Goal: Task Accomplishment & Management: Manage account settings

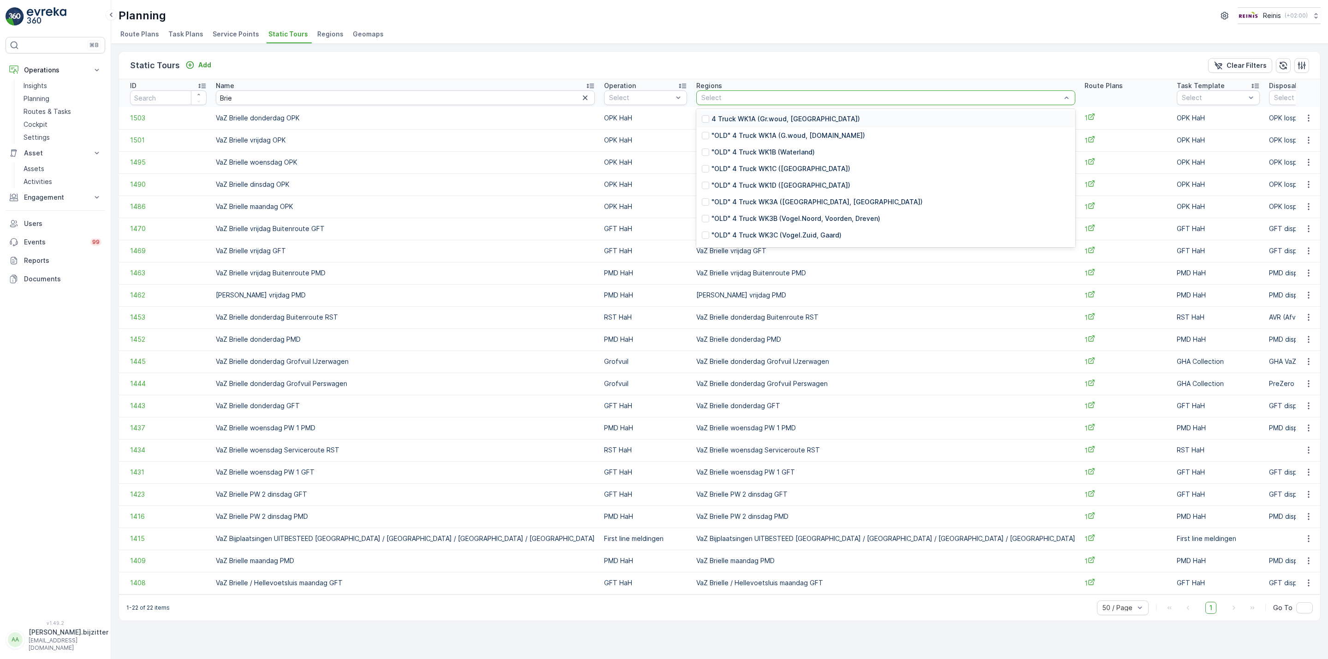
click at [700, 97] on div at bounding box center [880, 97] width 361 height 7
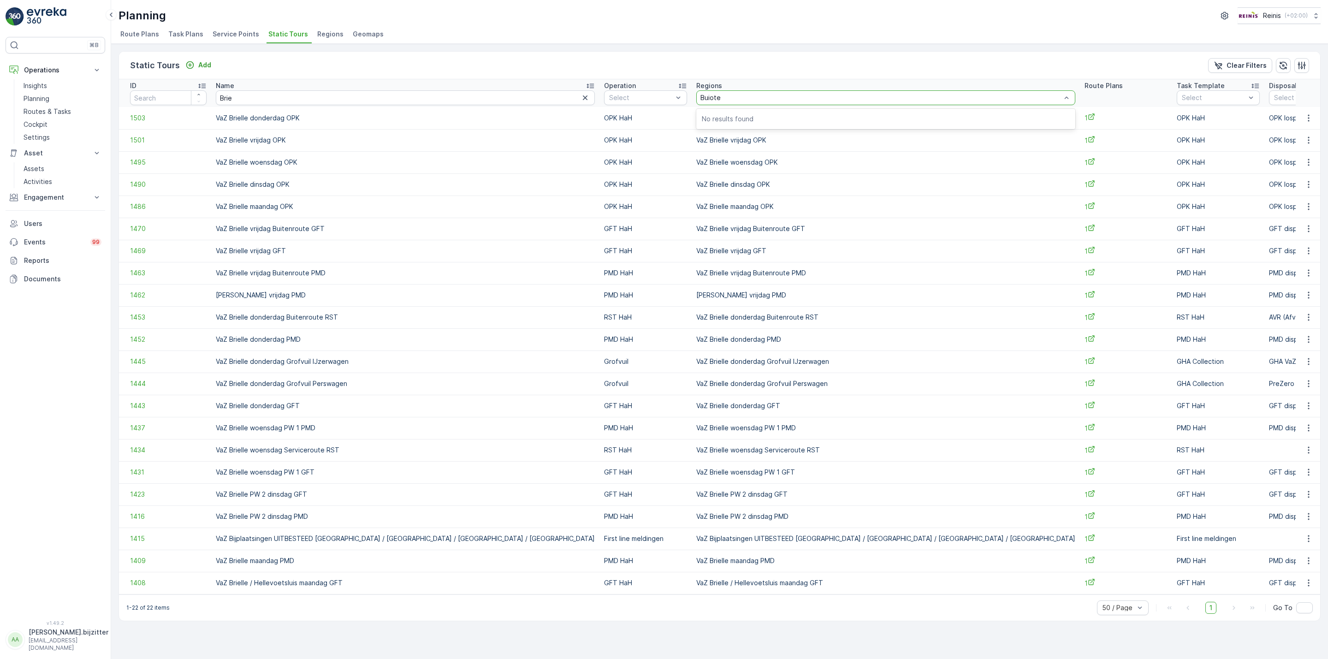
type input "Buioten"
click at [700, 98] on div at bounding box center [880, 97] width 361 height 7
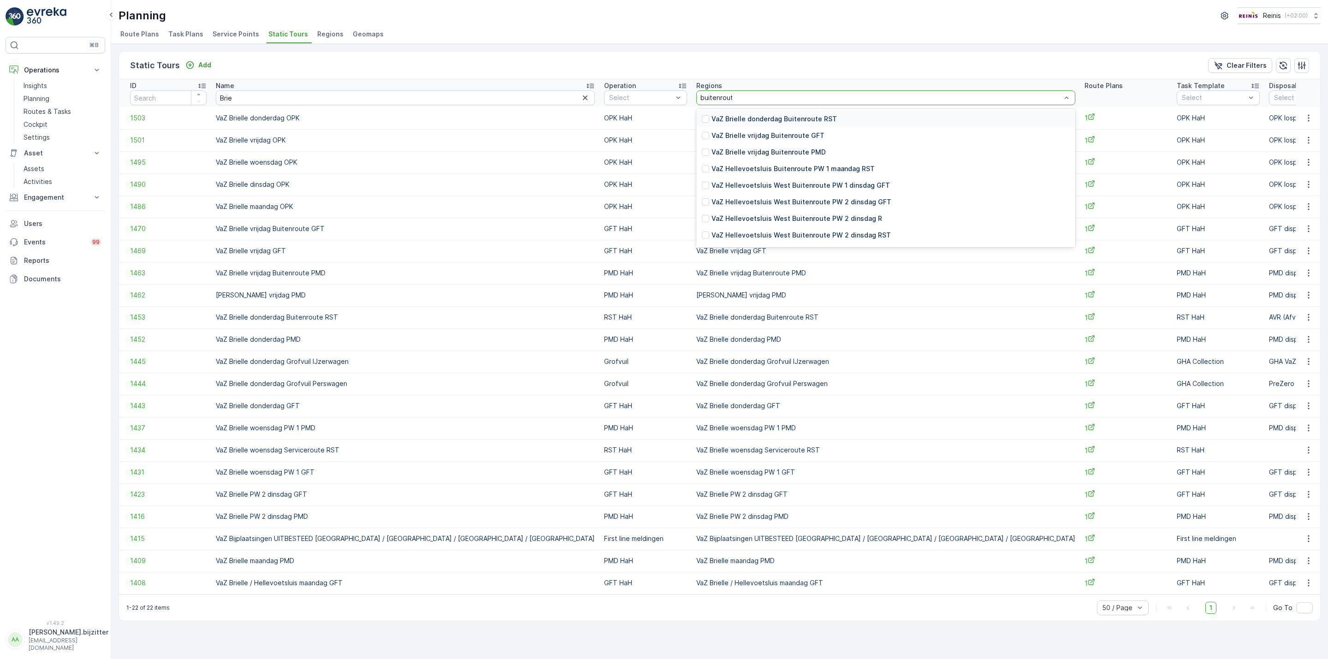
type input "buitenroute"
click at [711, 202] on p "VaZ Hellevoetsluis West Buitenroute PW 2 dinsdag GFT" at bounding box center [801, 201] width 180 height 9
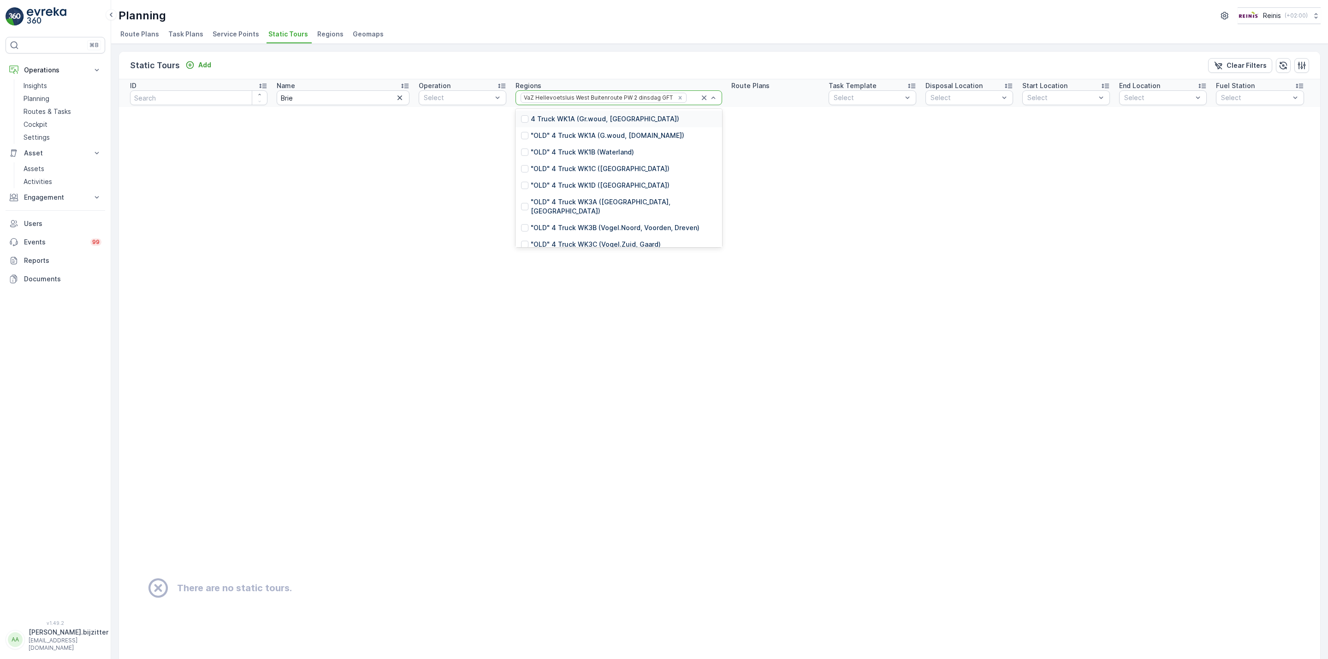
click at [600, 99] on div "VaZ Hellevoetsluis West Buitenroute PW 2 dinsdag GFT" at bounding box center [597, 97] width 153 height 9
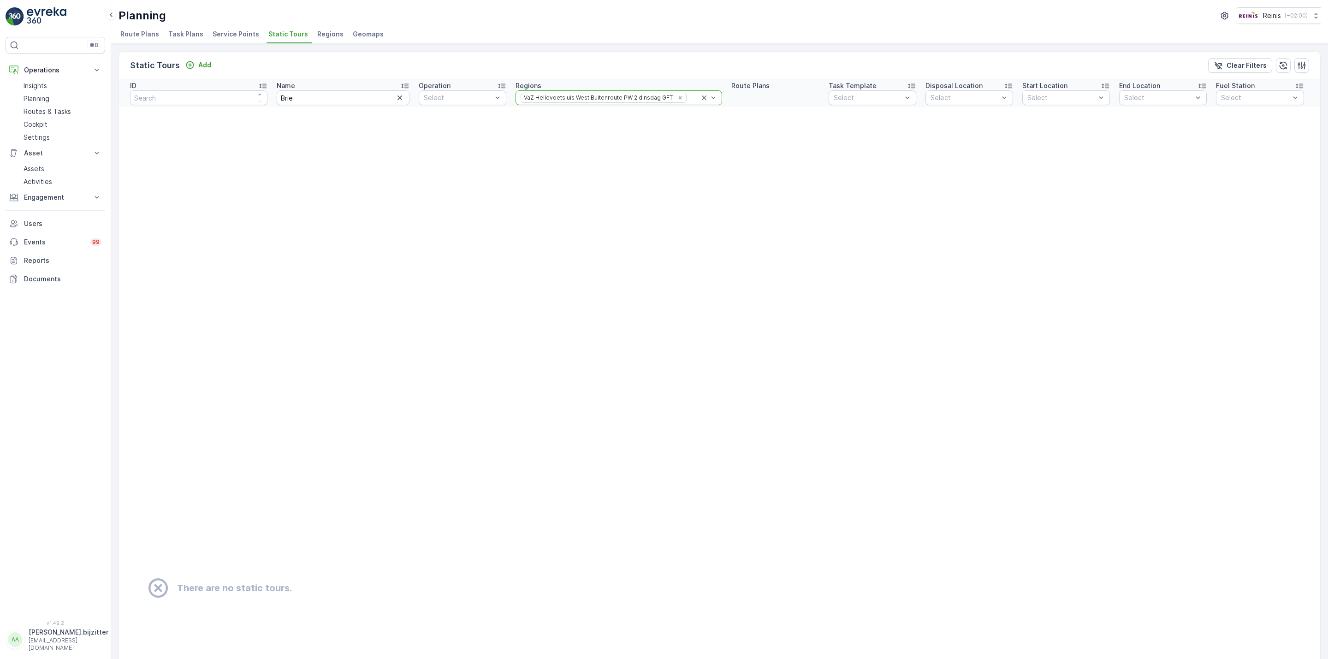
click at [699, 97] on icon at bounding box center [703, 97] width 9 height 9
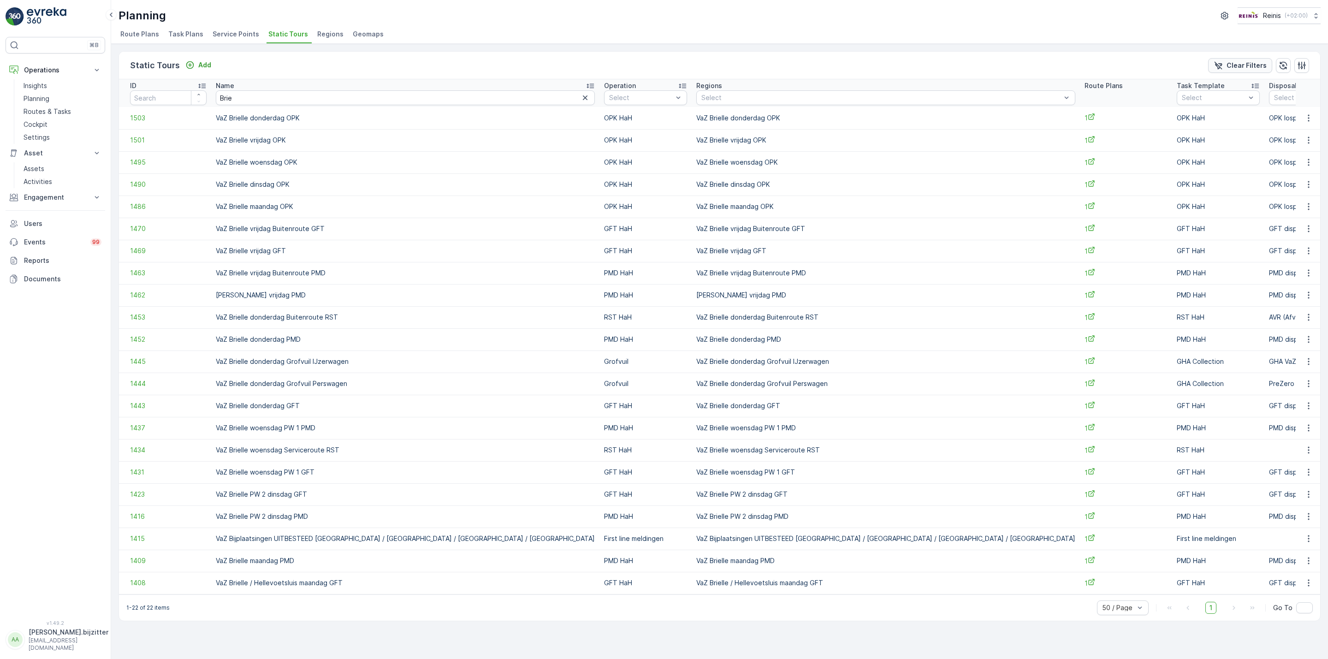
click at [1243, 65] on p "Clear Filters" at bounding box center [1246, 65] width 40 height 9
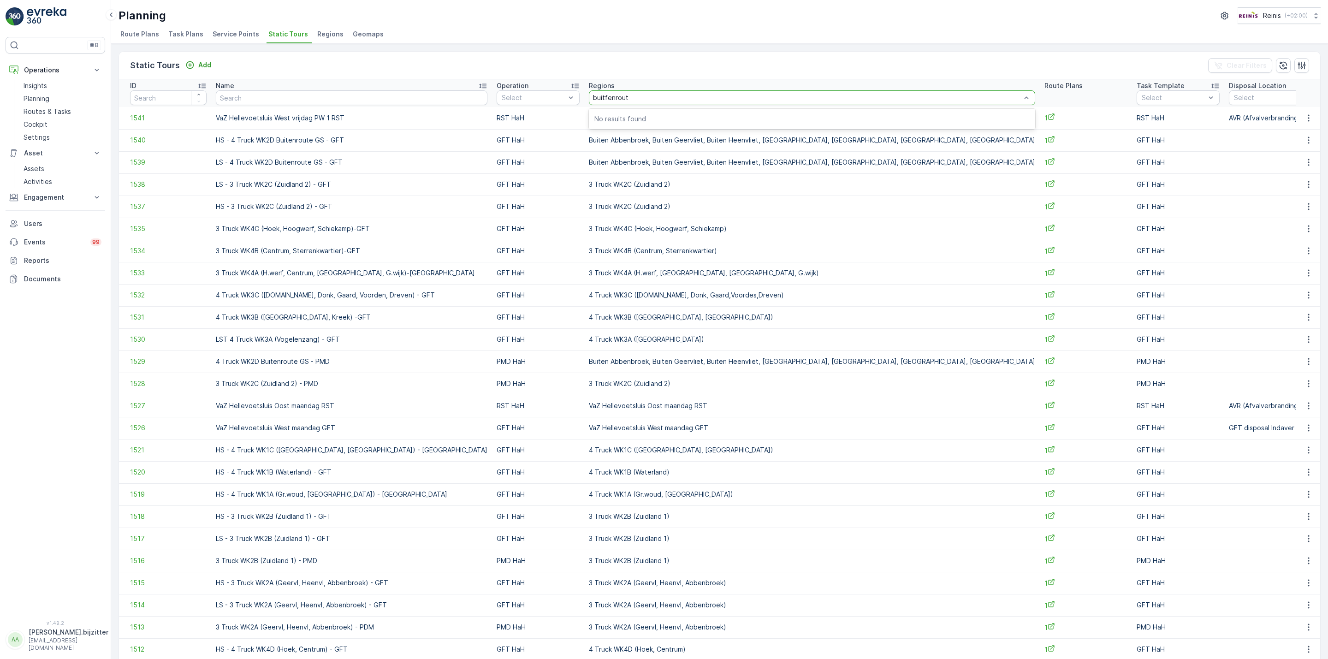
click at [593, 97] on input "buitfenrout" at bounding box center [611, 97] width 37 height 7
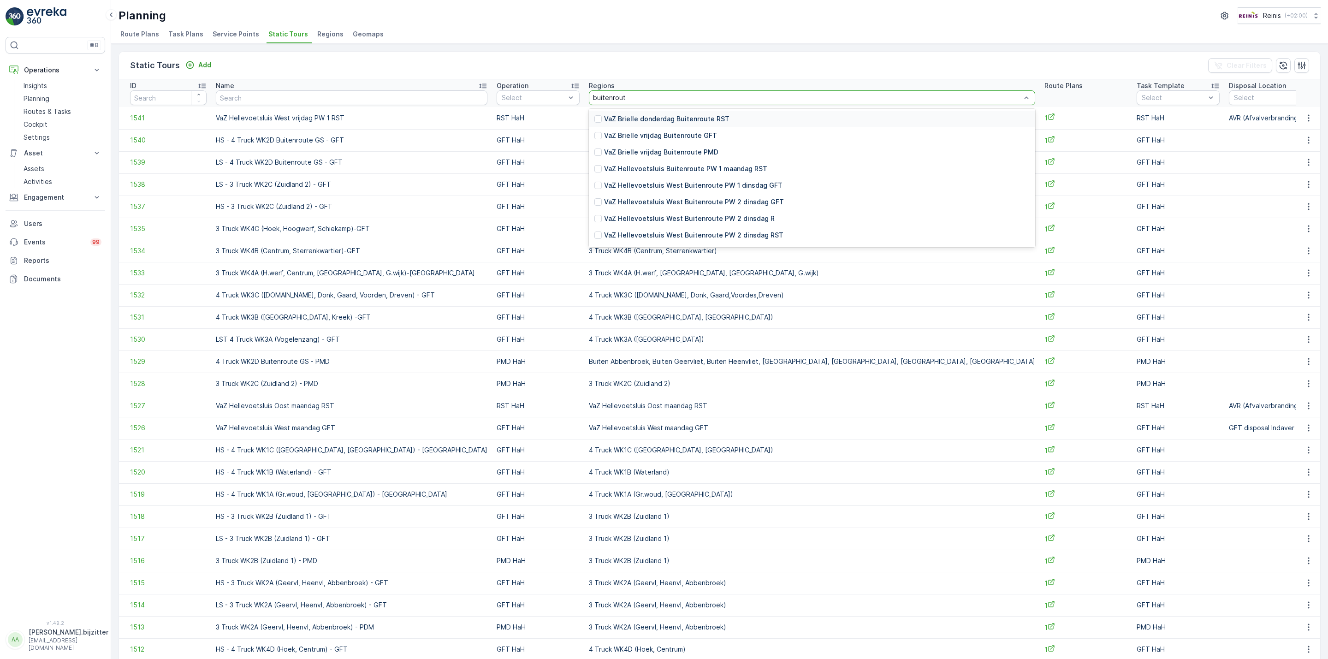
type input "buitenroute"
click at [604, 200] on p "VaZ Hellevoetsluis West Buitenroute PW 2 dinsdag GFT" at bounding box center [694, 201] width 180 height 9
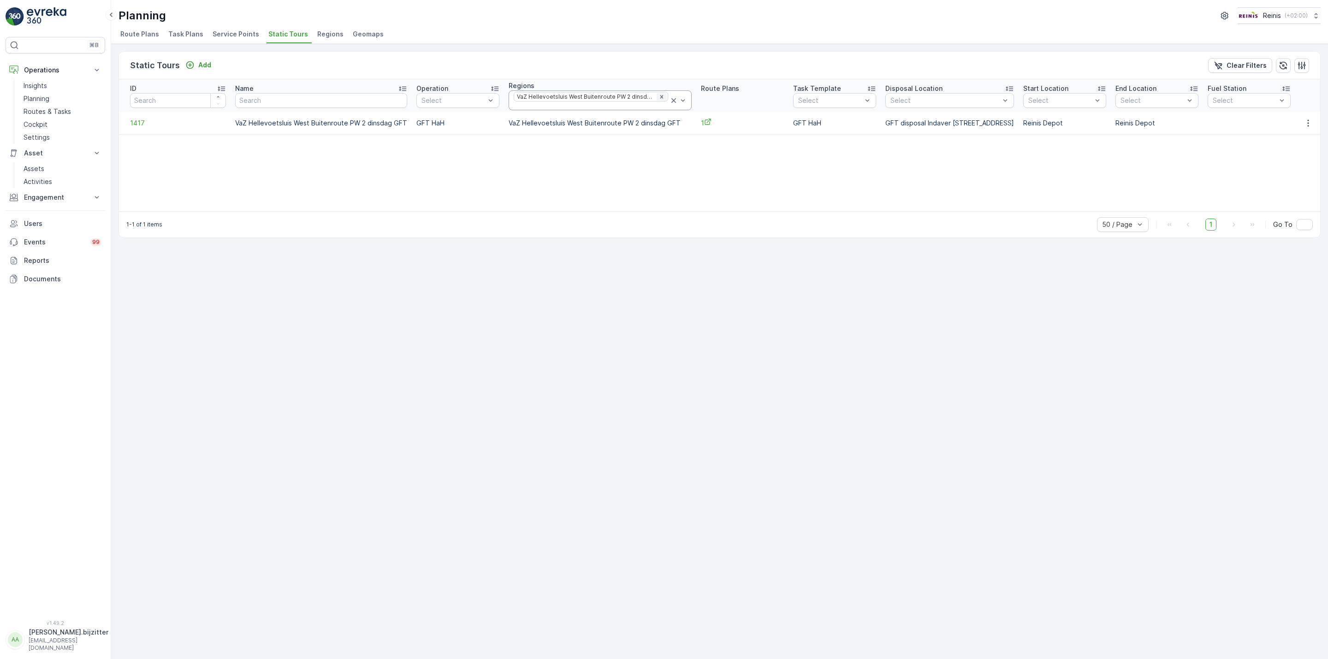
click at [658, 97] on icon "Remove VaZ Hellevoetsluis West Buitenroute PW 2 dinsdag GFT" at bounding box center [661, 97] width 6 height 6
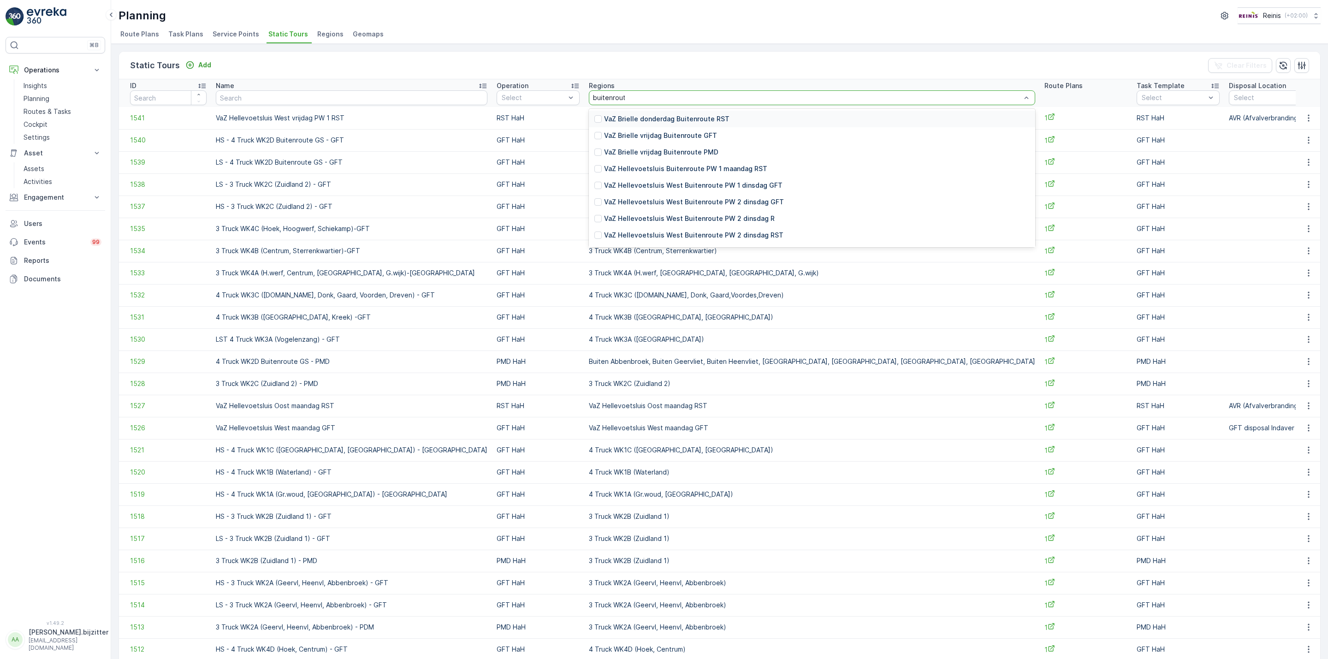
type input "buitenroute"
click at [604, 231] on p "VaZ Hellevoetsluis West Buitenroute PW 2 dinsdag RST" at bounding box center [693, 234] width 179 height 9
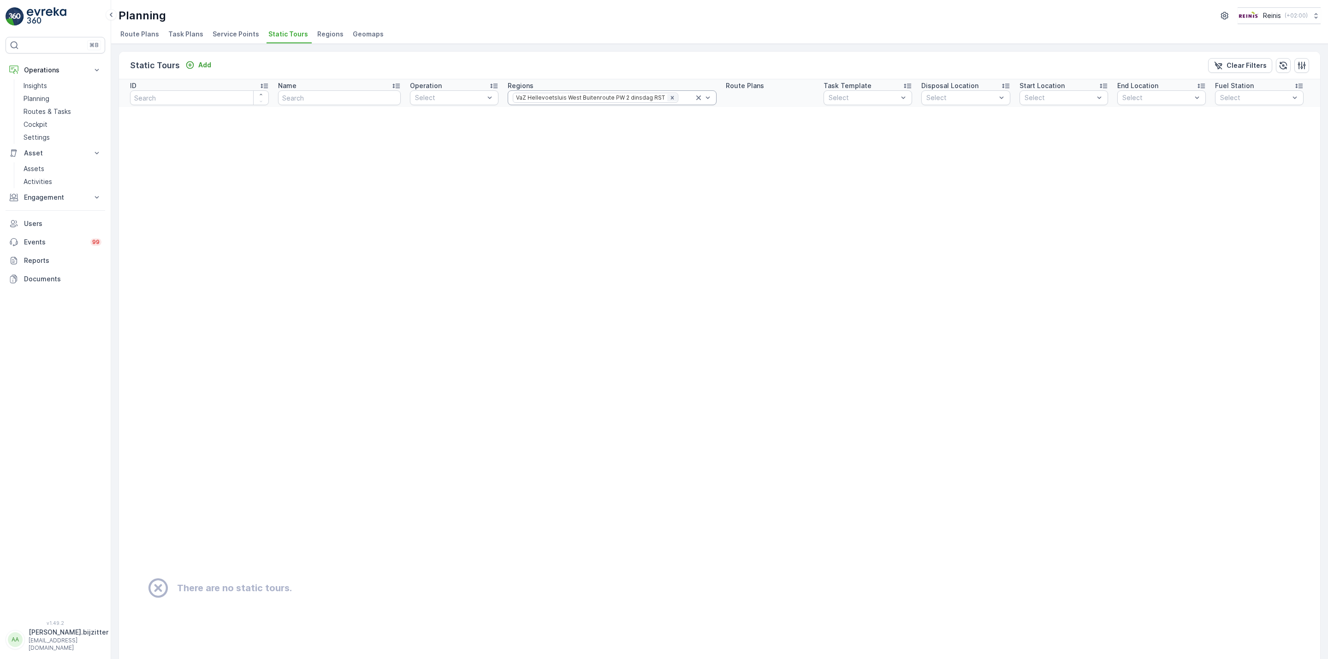
click at [667, 98] on div "Remove VaZ Hellevoetsluis West Buitenroute PW 2 dinsdag RST" at bounding box center [672, 97] width 10 height 7
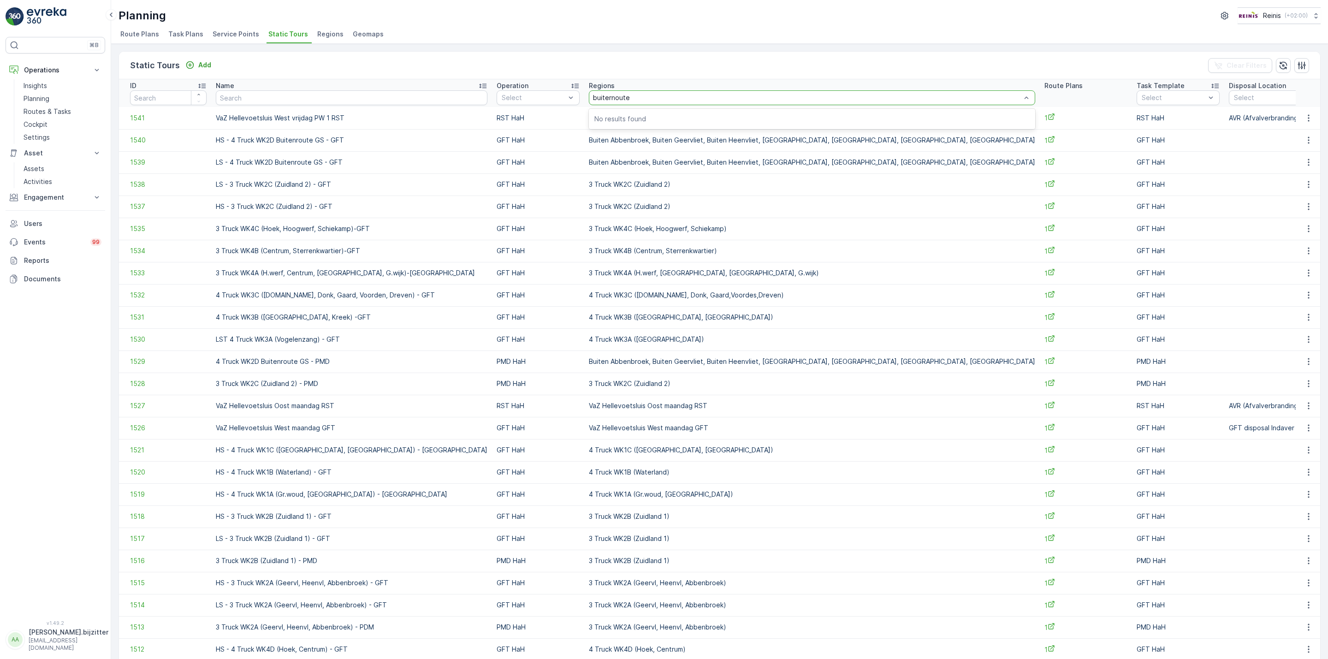
click at [593, 97] on input "buiternoute" at bounding box center [612, 97] width 39 height 7
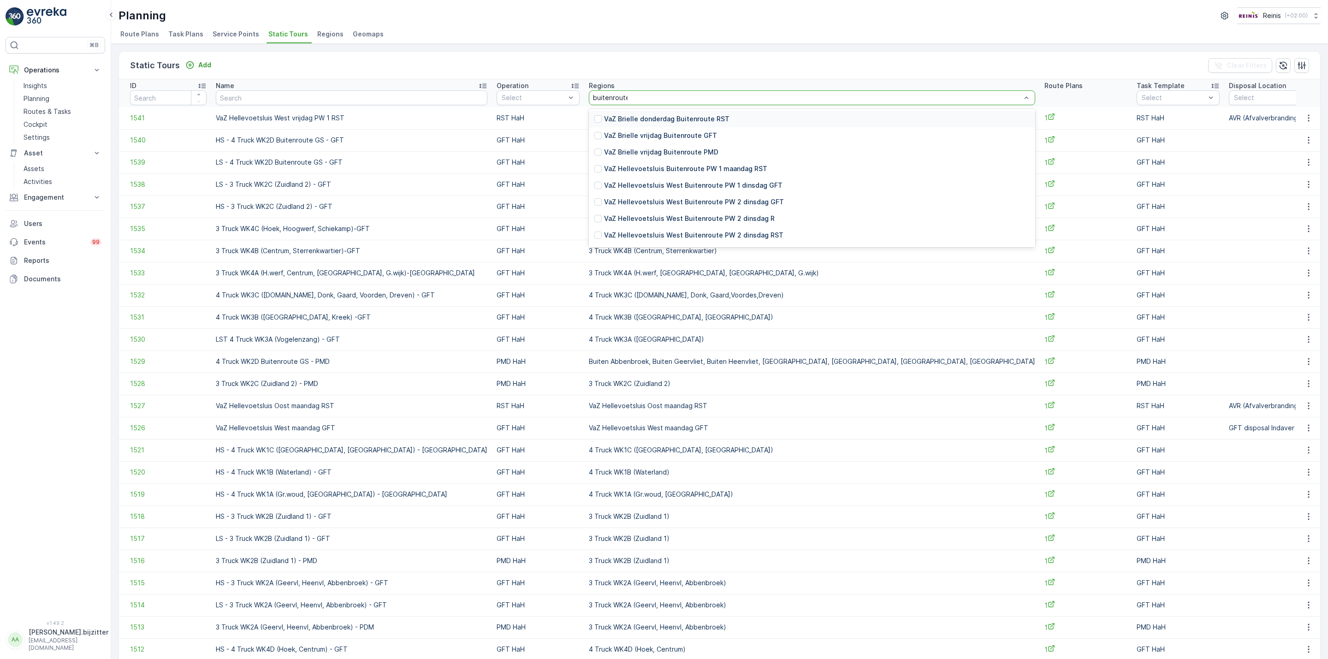
type input "buitenroute"
click at [646, 214] on p "VaZ Hellevoetsluis West Buitenroute PW 2 dinsdag R" at bounding box center [689, 218] width 171 height 9
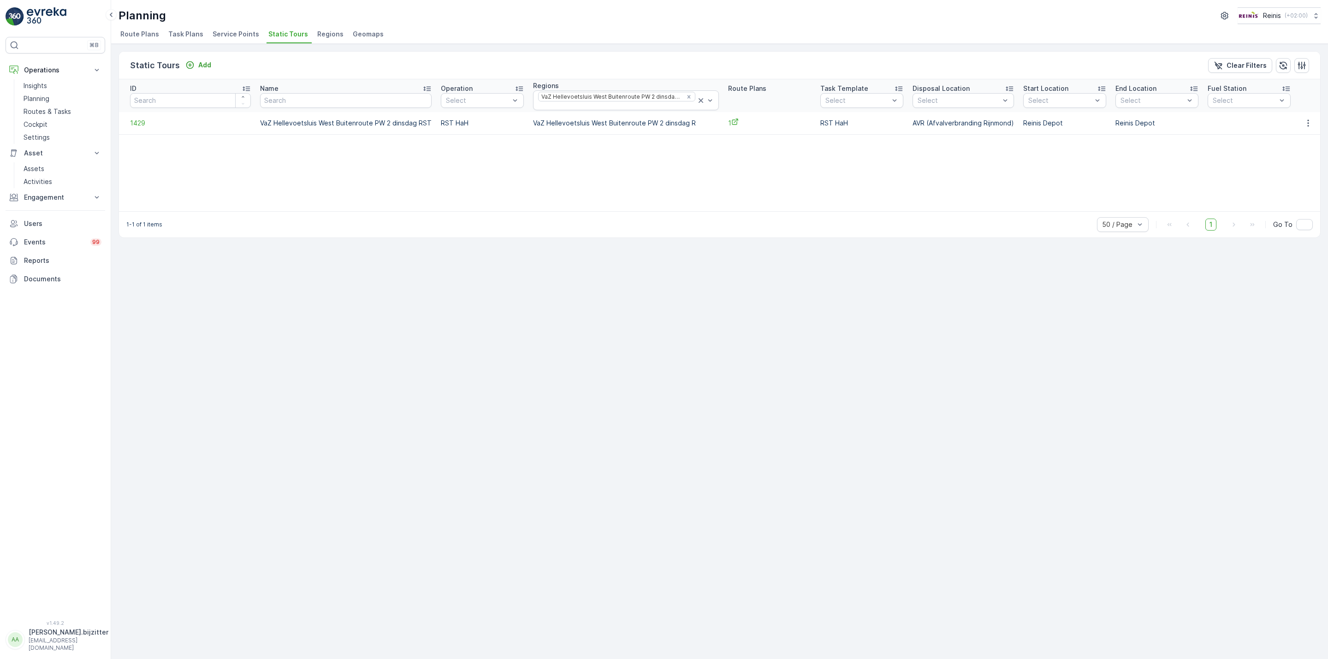
click at [1242, 253] on div "Static Tours Add Clear Filters ID Name Operation Select Regions VaZ Hellevoetsl…" at bounding box center [719, 351] width 1216 height 615
click at [316, 104] on input "text" at bounding box center [345, 100] width 171 height 15
type input "Bi"
click at [316, 104] on input "B" at bounding box center [345, 100] width 171 height 15
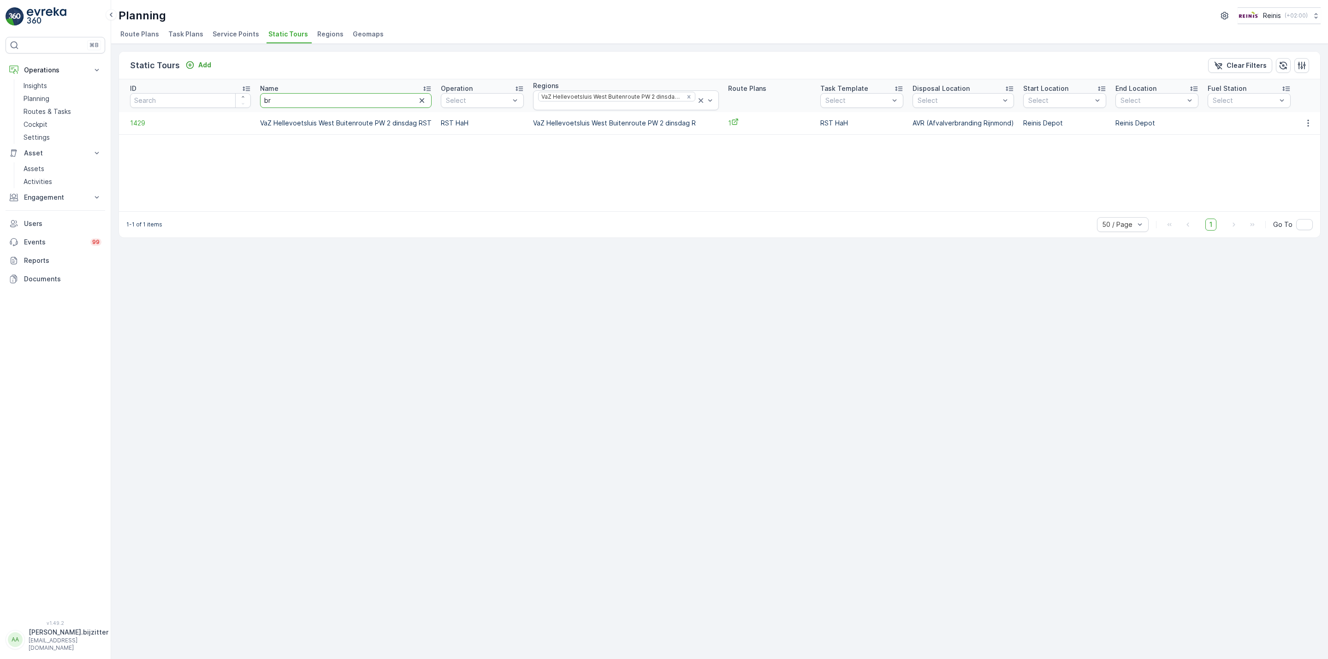
type input "b"
click at [366, 102] on input "text" at bounding box center [345, 100] width 171 height 15
type input "Maandag"
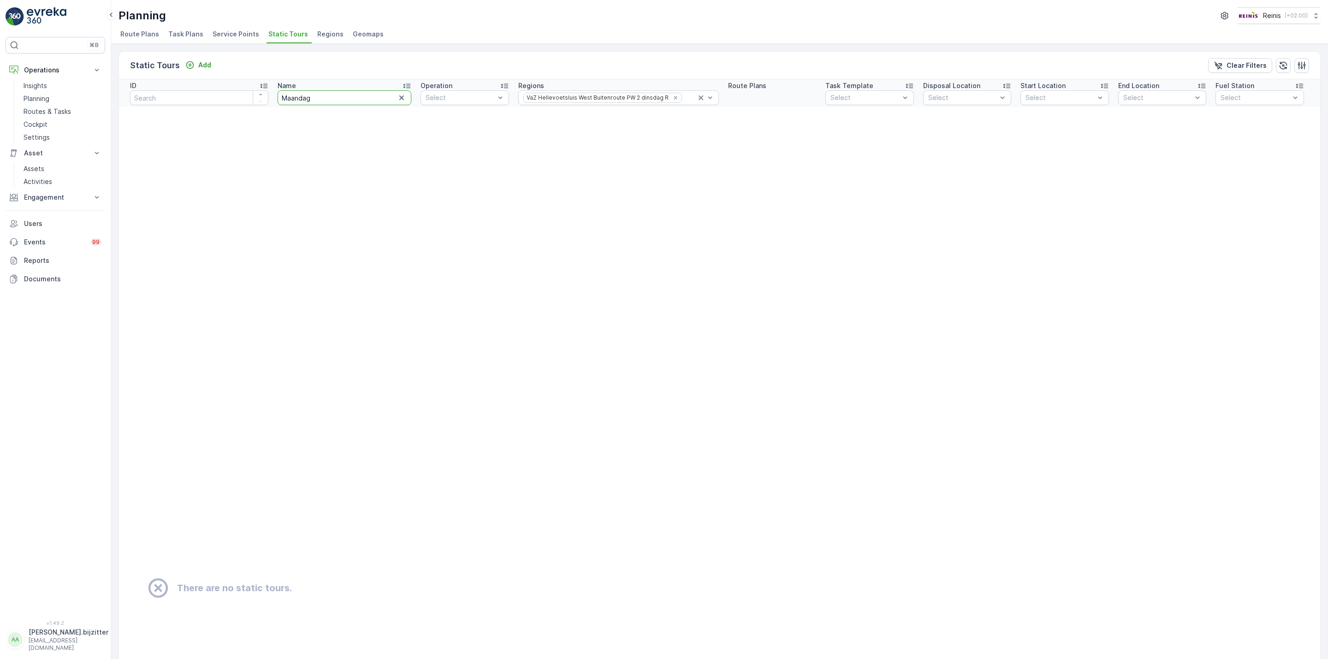
click at [343, 98] on input "Maandag" at bounding box center [344, 97] width 134 height 15
type input "Maandag GFT"
click at [354, 95] on input "Maandag GFT" at bounding box center [344, 97] width 134 height 15
click at [696, 96] on icon at bounding box center [700, 97] width 9 height 9
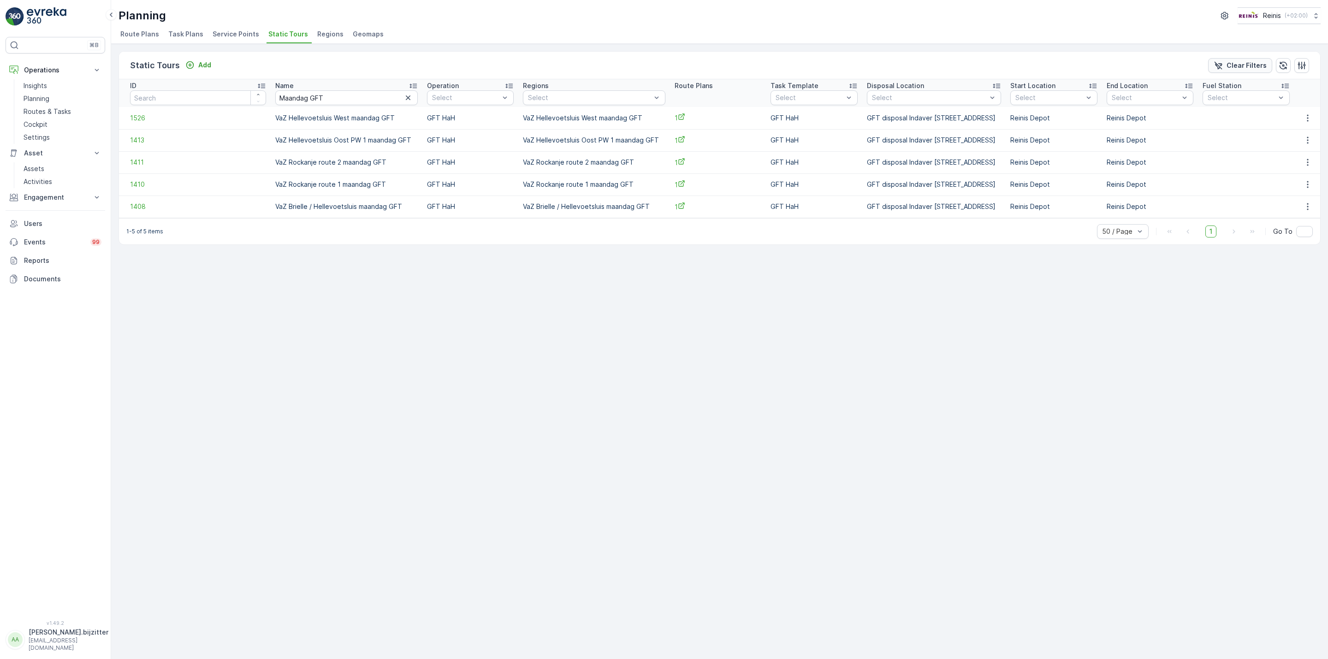
click at [1215, 64] on icon "Clear Filters" at bounding box center [1217, 65] width 9 height 9
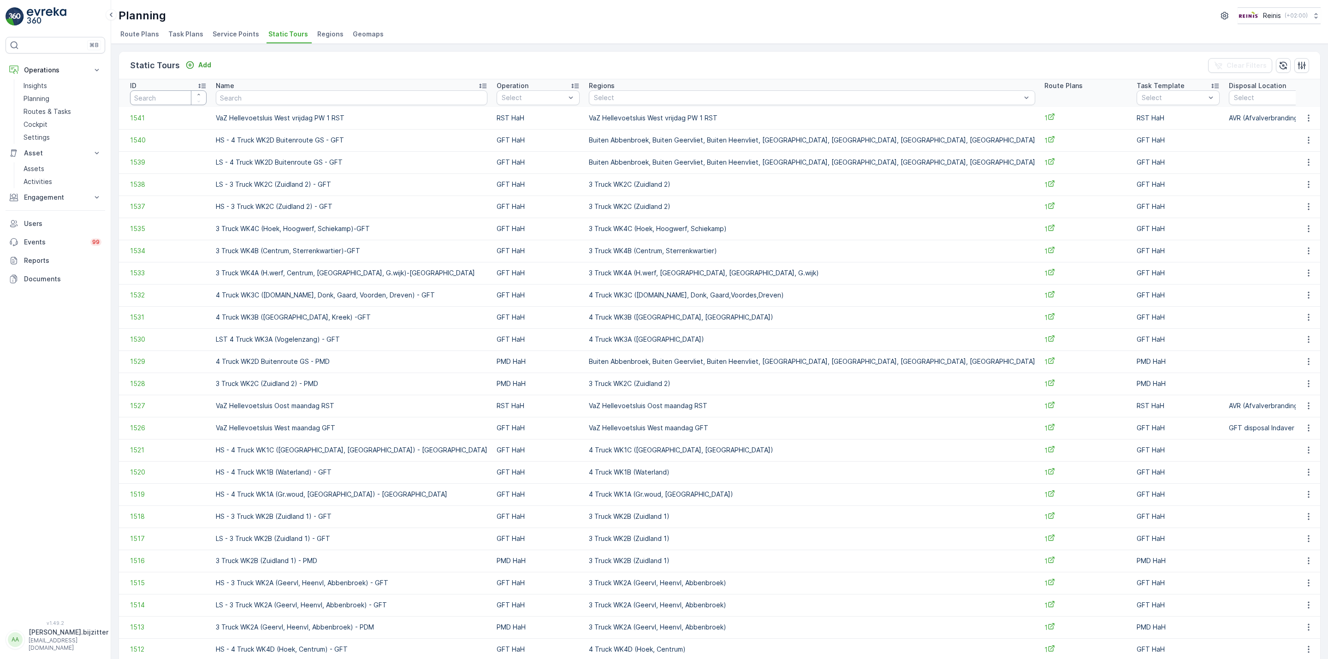
click at [152, 100] on input "number" at bounding box center [168, 97] width 77 height 15
type input "1408"
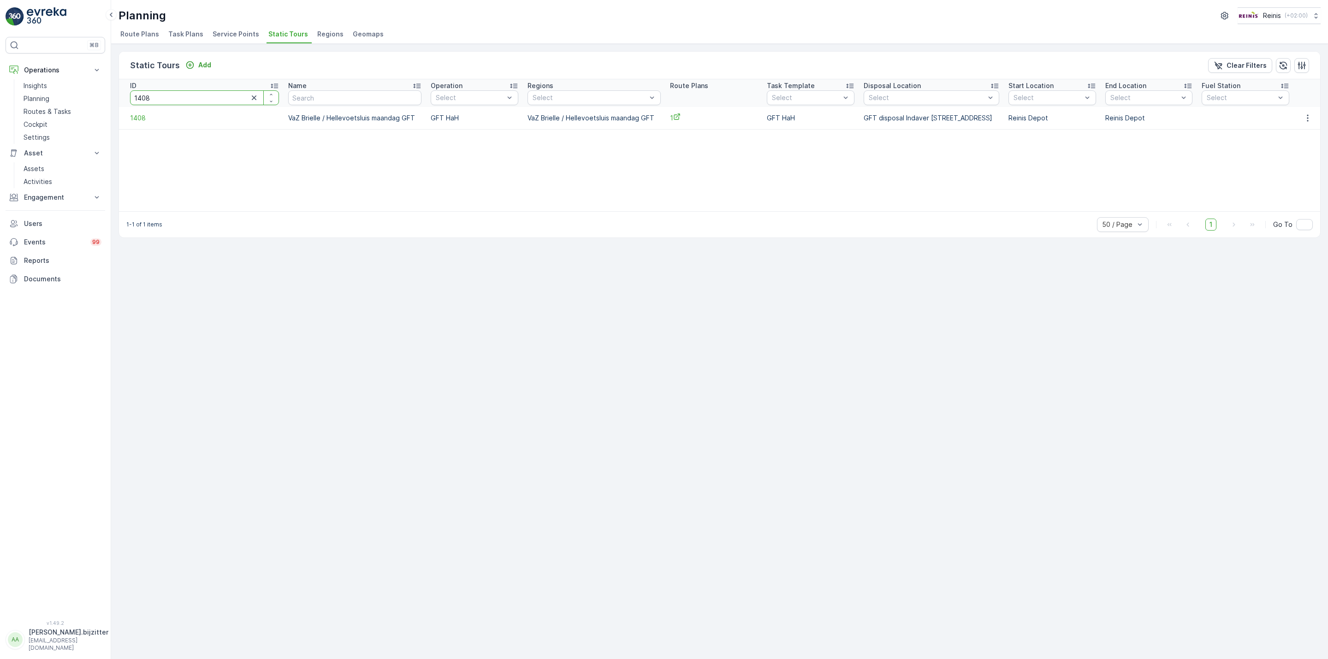
click at [152, 100] on input "1408" at bounding box center [204, 97] width 149 height 15
click at [165, 91] on input "1408" at bounding box center [204, 97] width 149 height 15
click at [164, 93] on input "1408" at bounding box center [204, 97] width 149 height 15
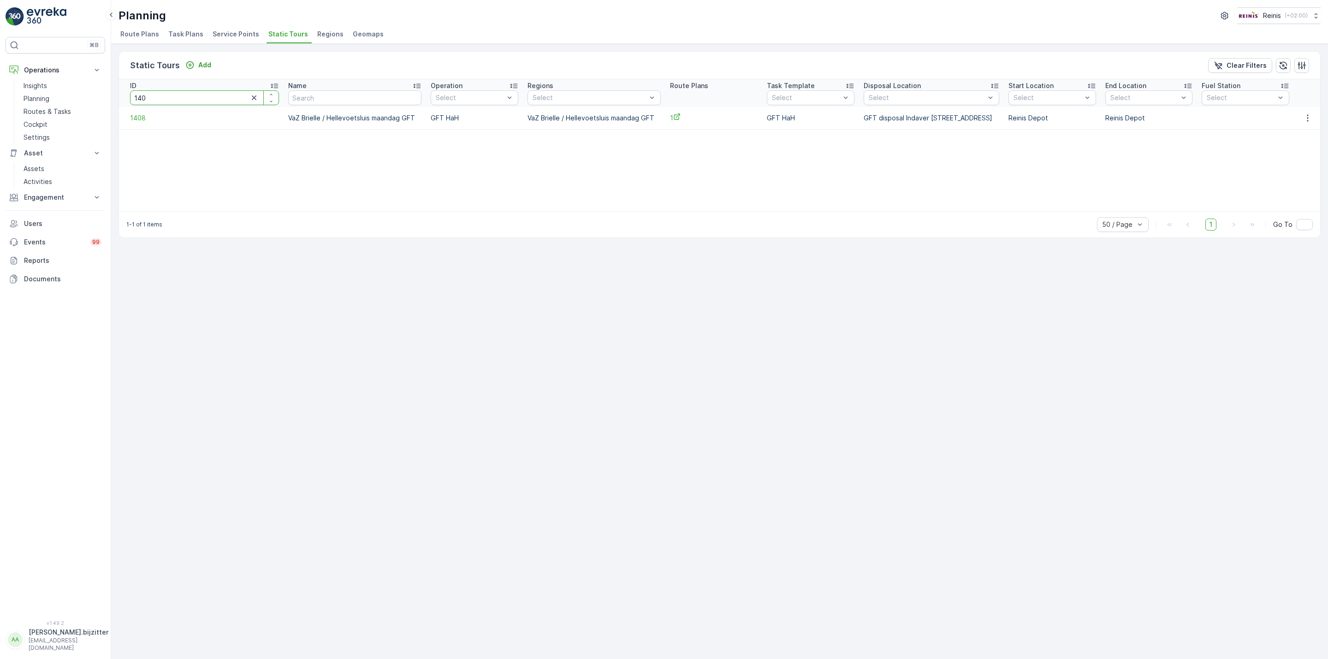
type input "1409"
click at [353, 273] on div "Static Tours Add Clear Filters ID 1409 Name Operation Select Regions Select Rou…" at bounding box center [719, 351] width 1216 height 615
click at [361, 296] on div "Static Tours Add Clear Filters ID 1409 Name Operation Select Regions Select Rou…" at bounding box center [719, 351] width 1216 height 615
click at [140, 36] on span "Route Plans" at bounding box center [139, 34] width 39 height 9
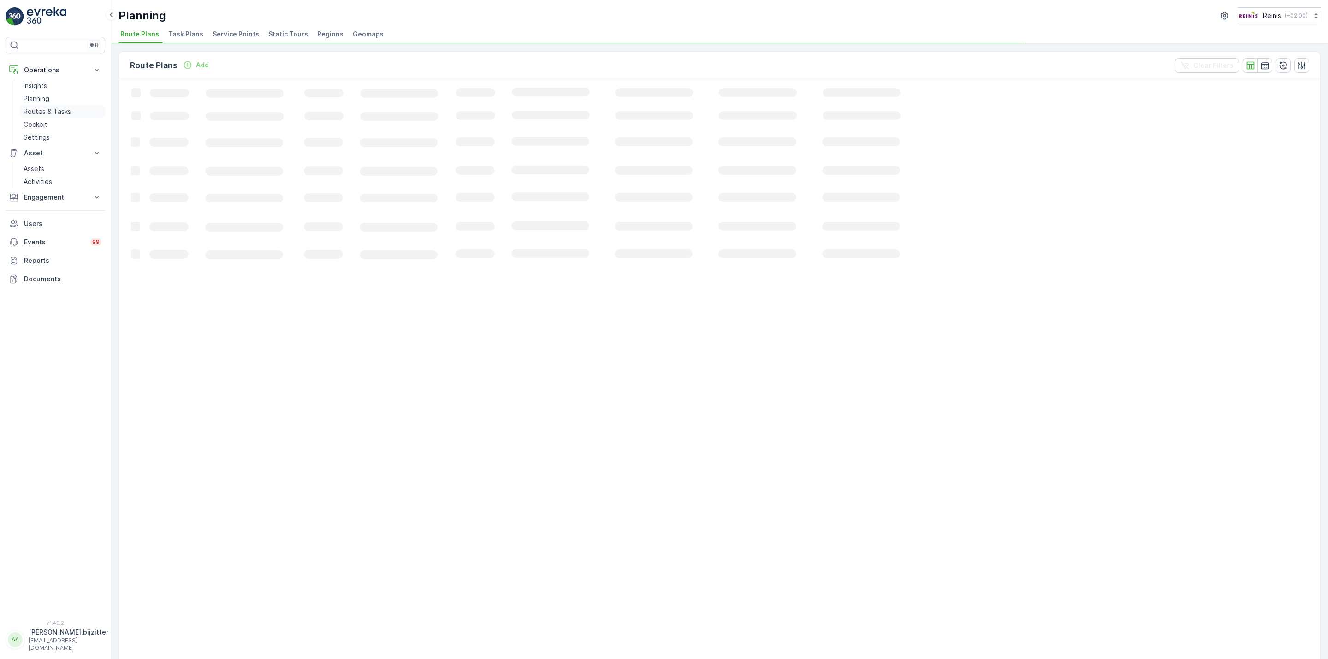
click at [48, 111] on p "Routes & Tasks" at bounding box center [47, 111] width 47 height 9
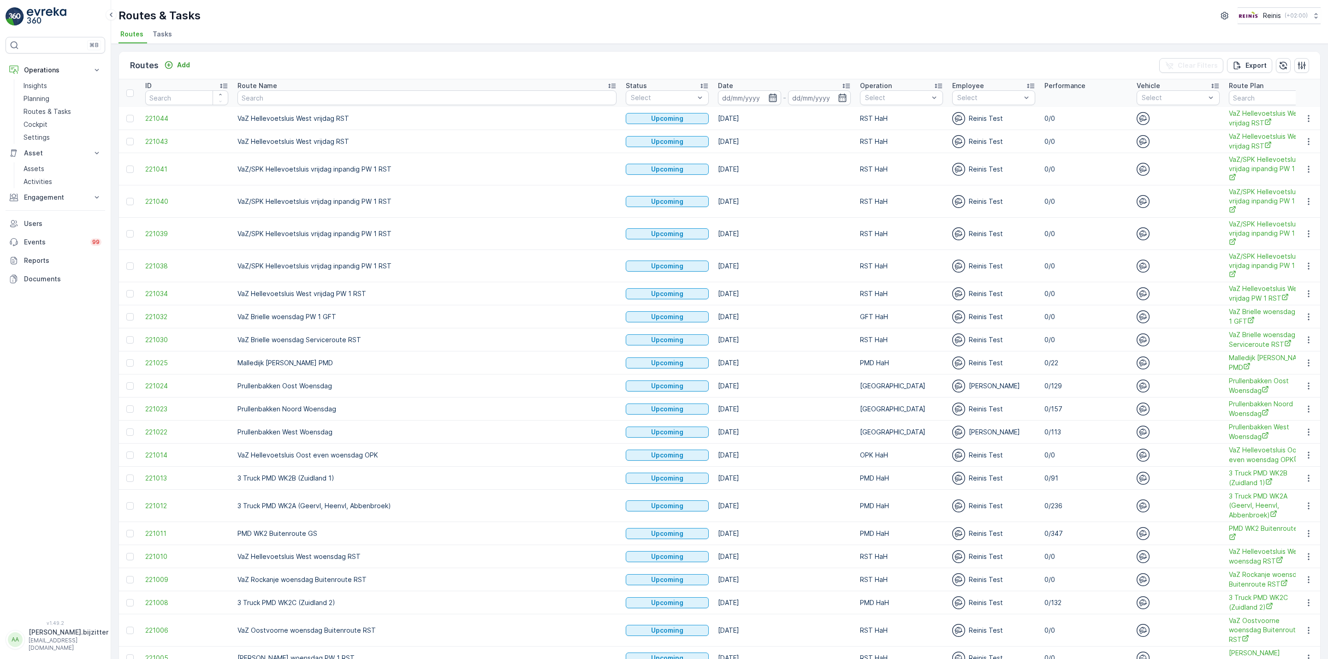
click at [768, 97] on icon "button" at bounding box center [772, 98] width 8 height 8
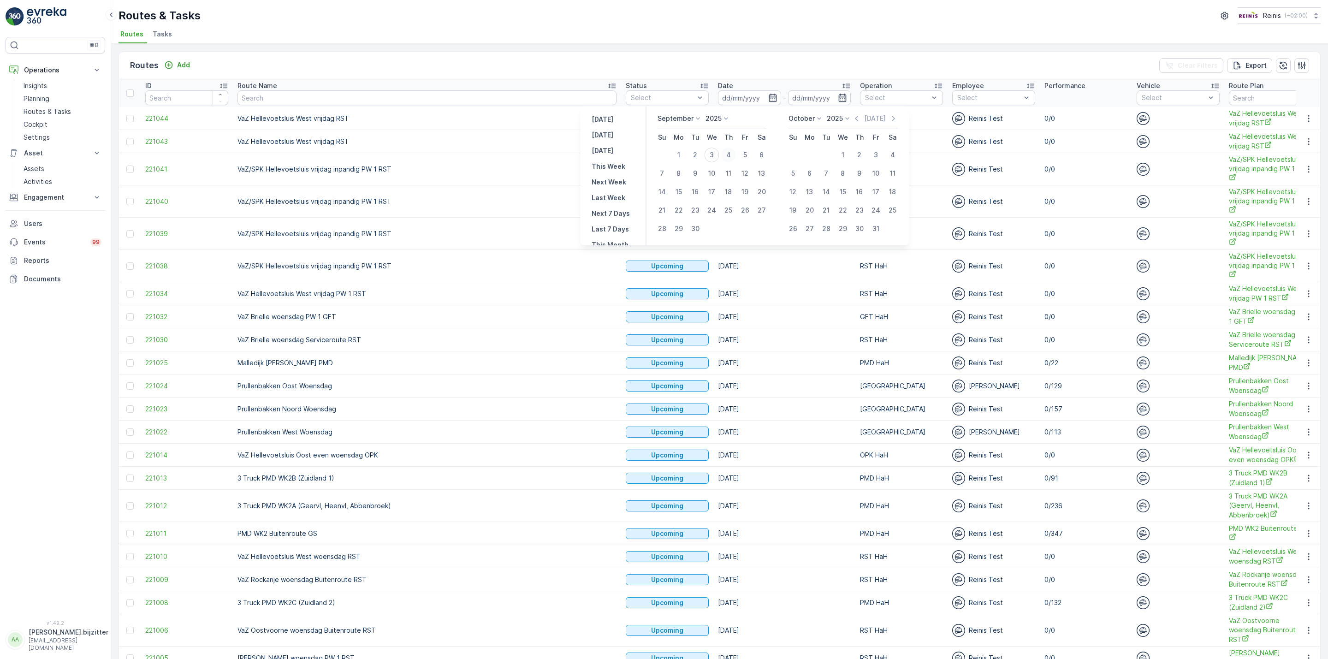
click at [726, 154] on div "4" at bounding box center [728, 155] width 15 height 15
type input "[DATE]"
click at [726, 154] on div "4" at bounding box center [728, 155] width 15 height 15
type input "[DATE]"
click at [726, 154] on div "4" at bounding box center [728, 155] width 15 height 15
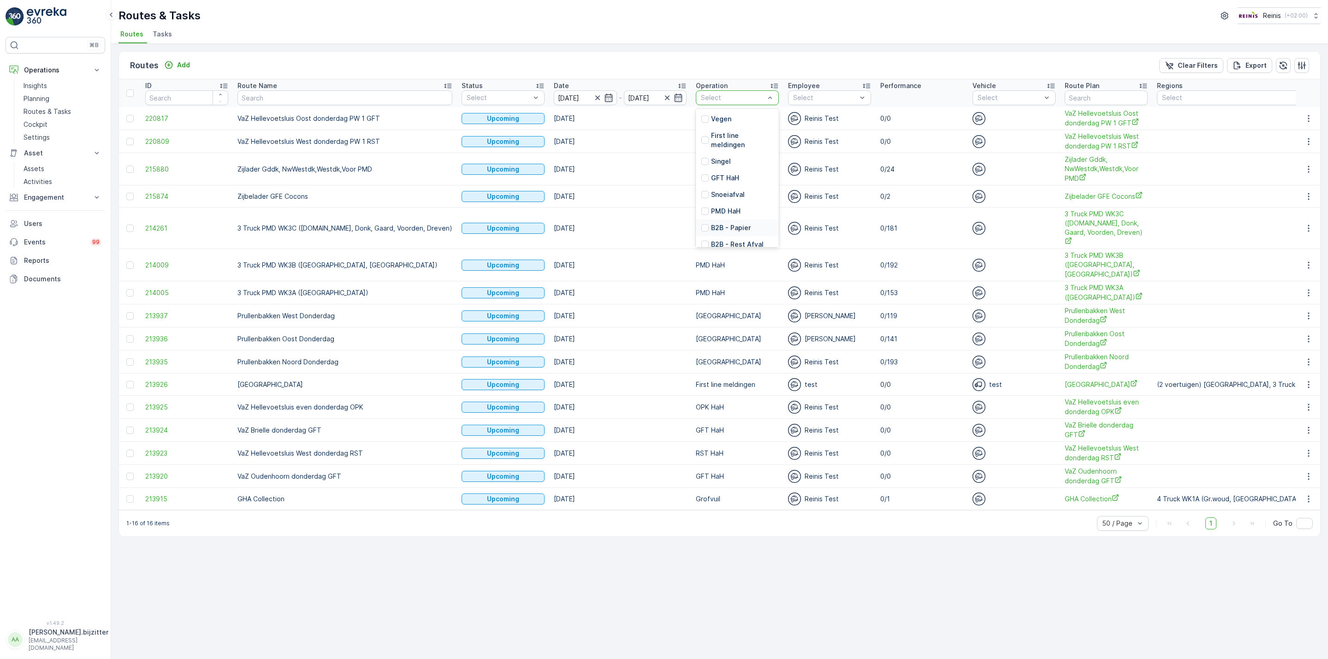
click at [573, 542] on div "Routes Add Clear Filters Export ID Route Name Status Select Date 04.09.2025 - 0…" at bounding box center [719, 351] width 1216 height 615
click at [701, 140] on div at bounding box center [704, 141] width 7 height 7
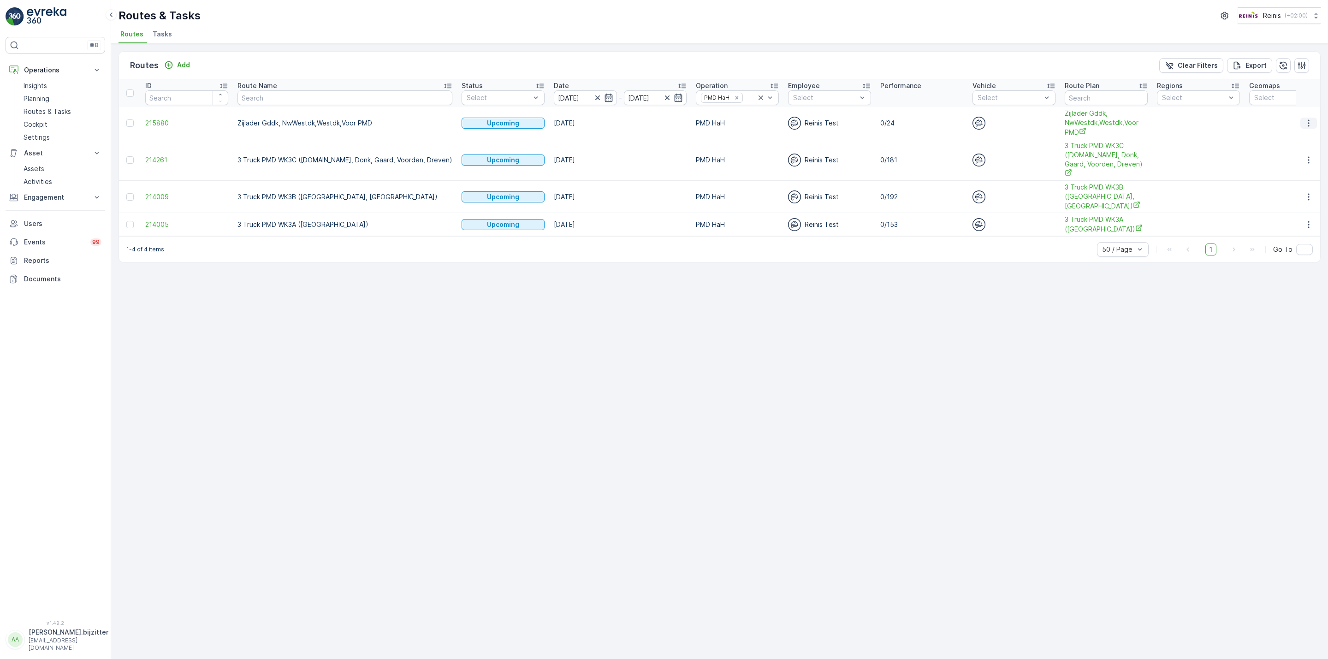
click at [1303, 123] on button "button" at bounding box center [1308, 123] width 17 height 11
click at [1278, 138] on span "See More Details" at bounding box center [1286, 136] width 53 height 9
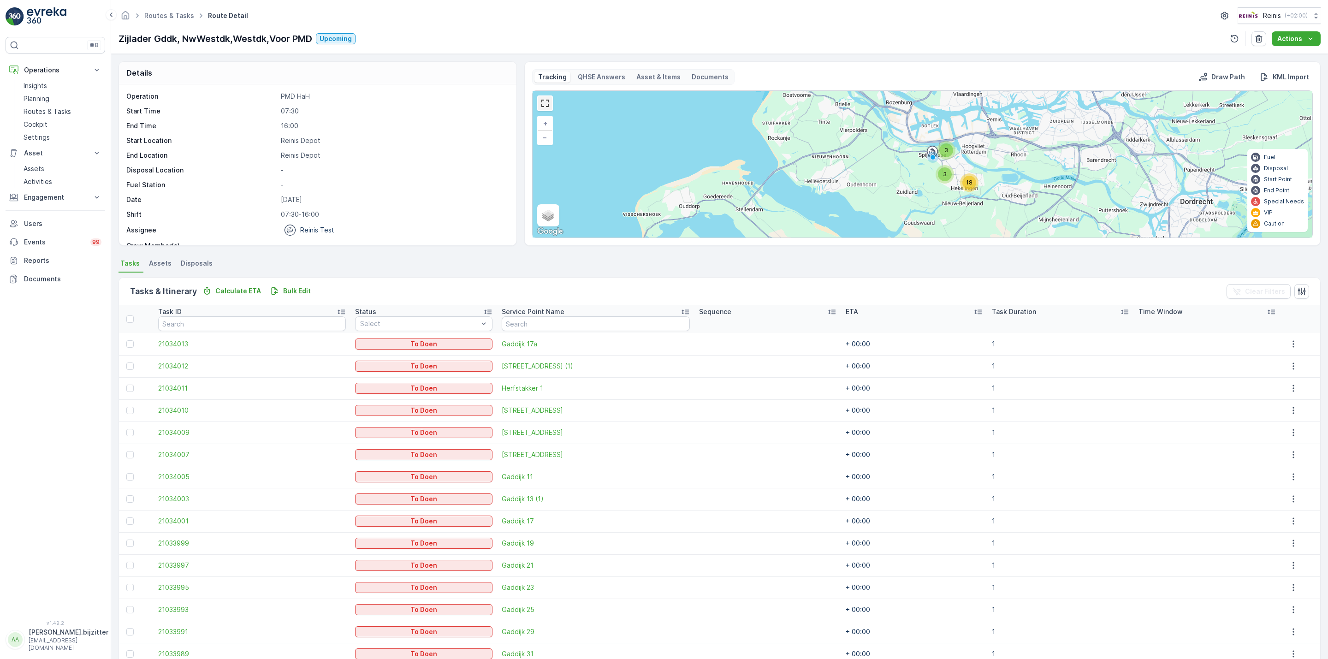
click at [540, 104] on link at bounding box center [545, 103] width 14 height 14
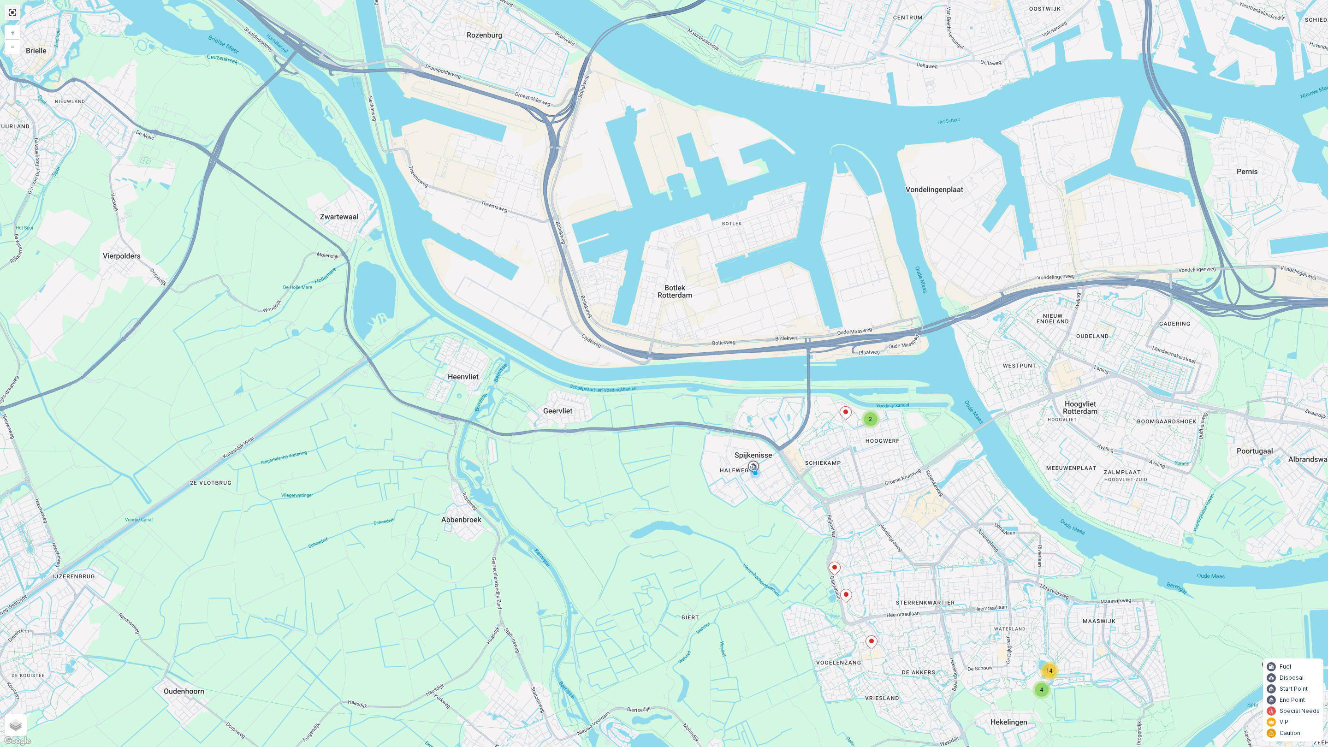
click at [14, 14] on link at bounding box center [13, 13] width 14 height 14
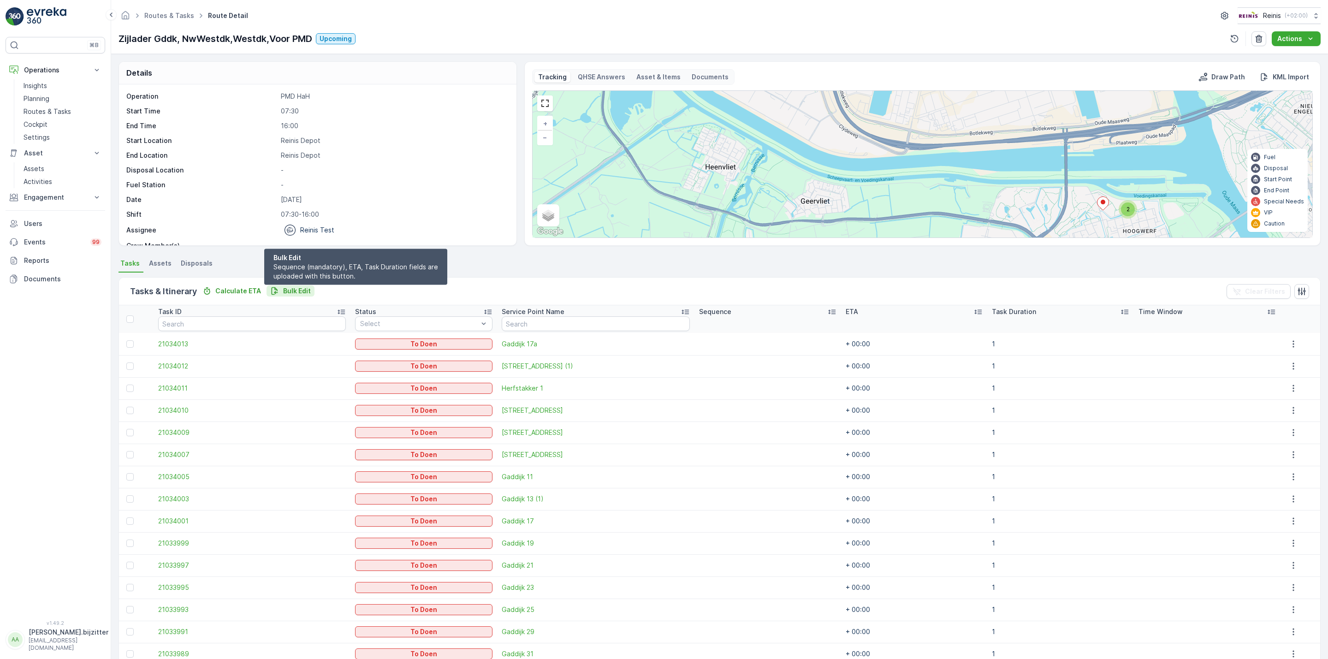
click at [285, 288] on p "Bulk Edit" at bounding box center [297, 290] width 28 height 9
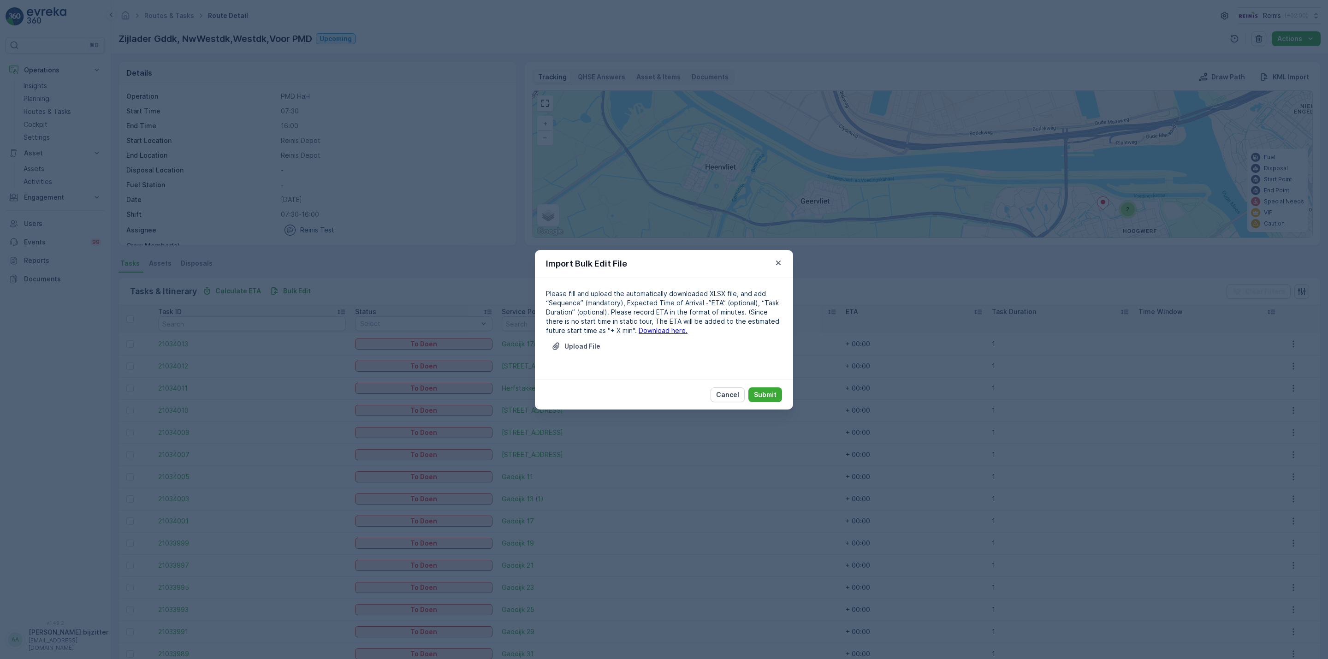
click at [647, 329] on link "Download here." at bounding box center [662, 330] width 49 height 8
click at [574, 343] on p "Upload File" at bounding box center [582, 346] width 36 height 9
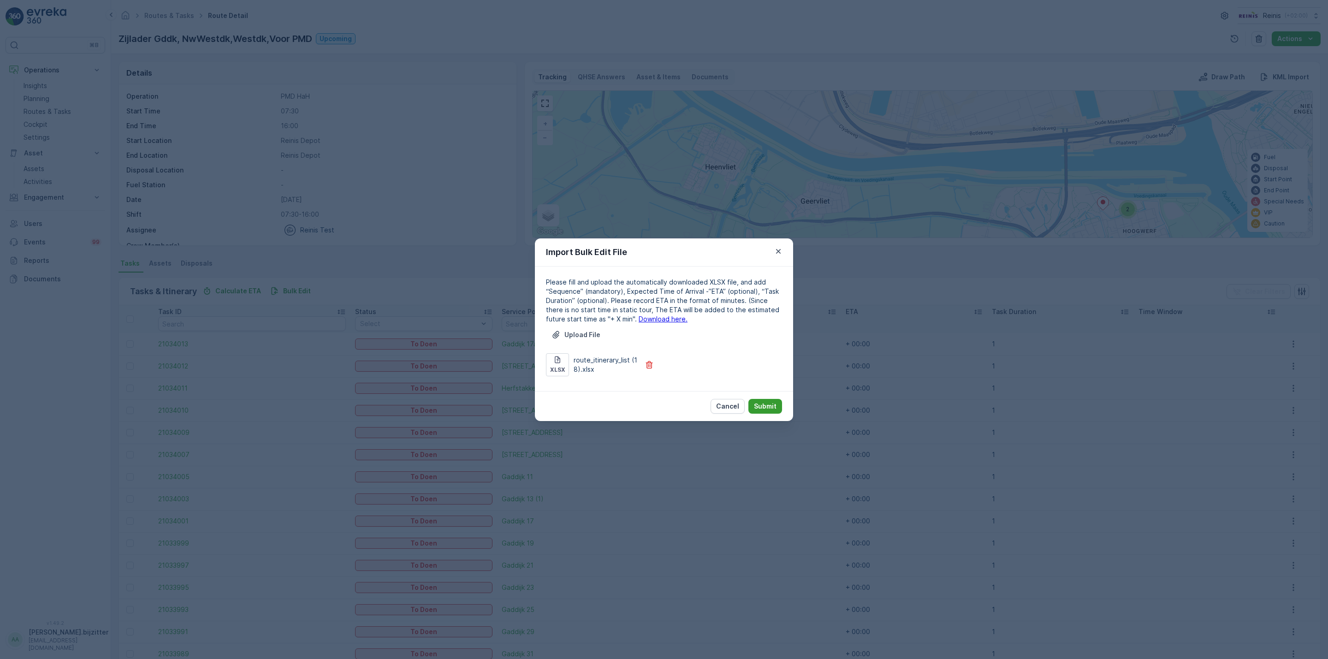
click at [766, 401] on p "Submit" at bounding box center [765, 405] width 23 height 9
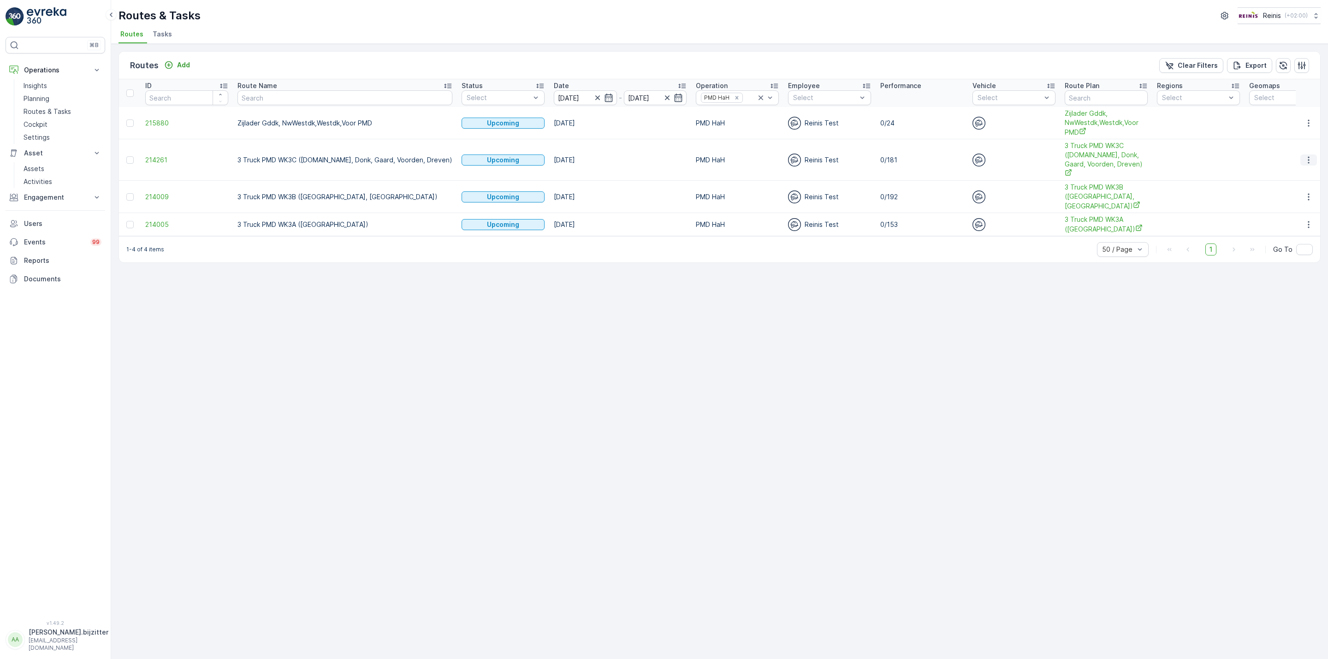
click at [1305, 155] on icon "button" at bounding box center [1308, 159] width 9 height 9
click at [1292, 166] on span "See More Details" at bounding box center [1286, 169] width 53 height 9
click at [1064, 165] on span "3 Truck PMD WK3C ([DOMAIN_NAME], Donk, Gaard, Voorden, Dreven)" at bounding box center [1105, 159] width 83 height 37
click at [1305, 155] on icon "button" at bounding box center [1308, 159] width 9 height 9
click at [1286, 166] on span "See More Details" at bounding box center [1286, 169] width 53 height 9
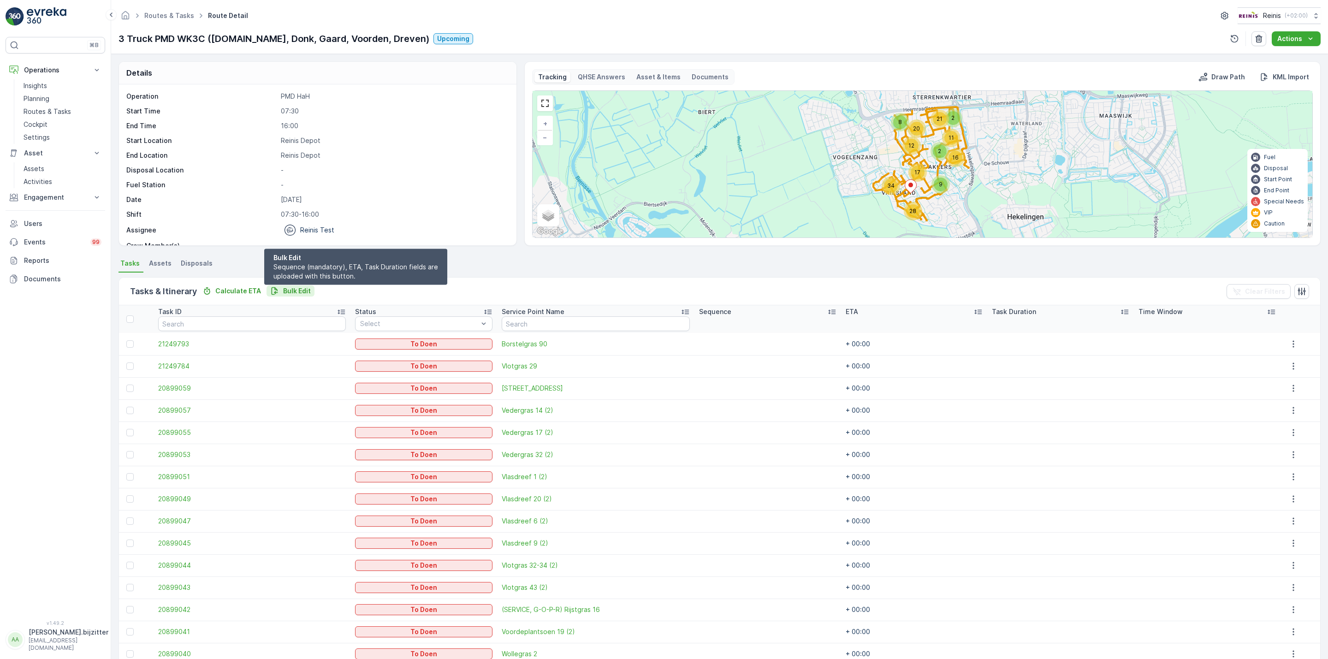
click at [299, 289] on p "Bulk Edit" at bounding box center [297, 290] width 28 height 9
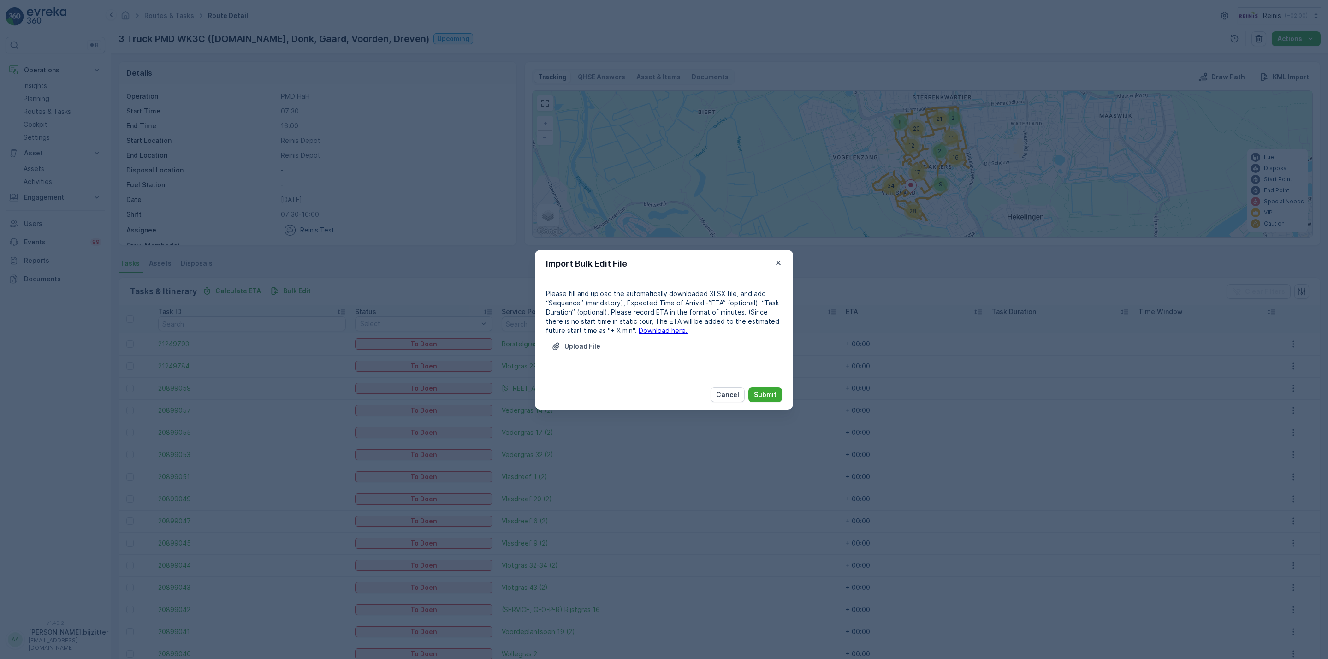
click at [638, 327] on link "Download here." at bounding box center [662, 330] width 49 height 8
click at [573, 343] on p "Upload File" at bounding box center [582, 346] width 36 height 9
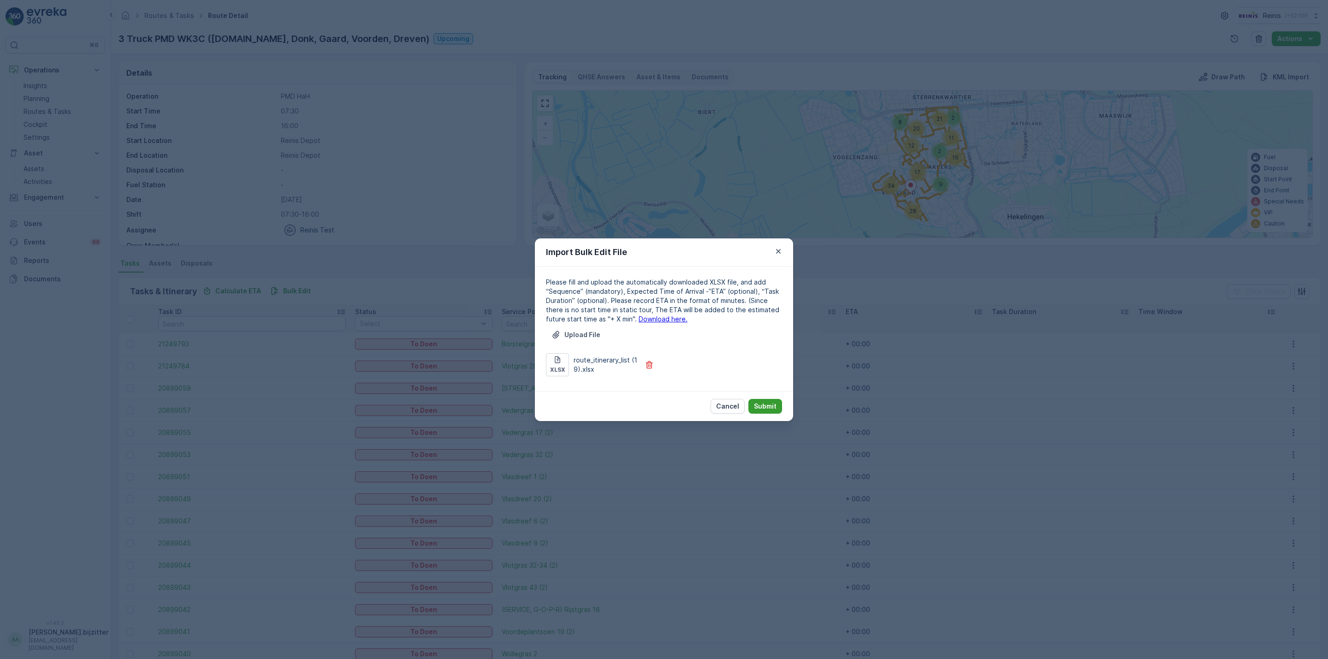
click at [758, 399] on button "Submit" at bounding box center [765, 406] width 34 height 15
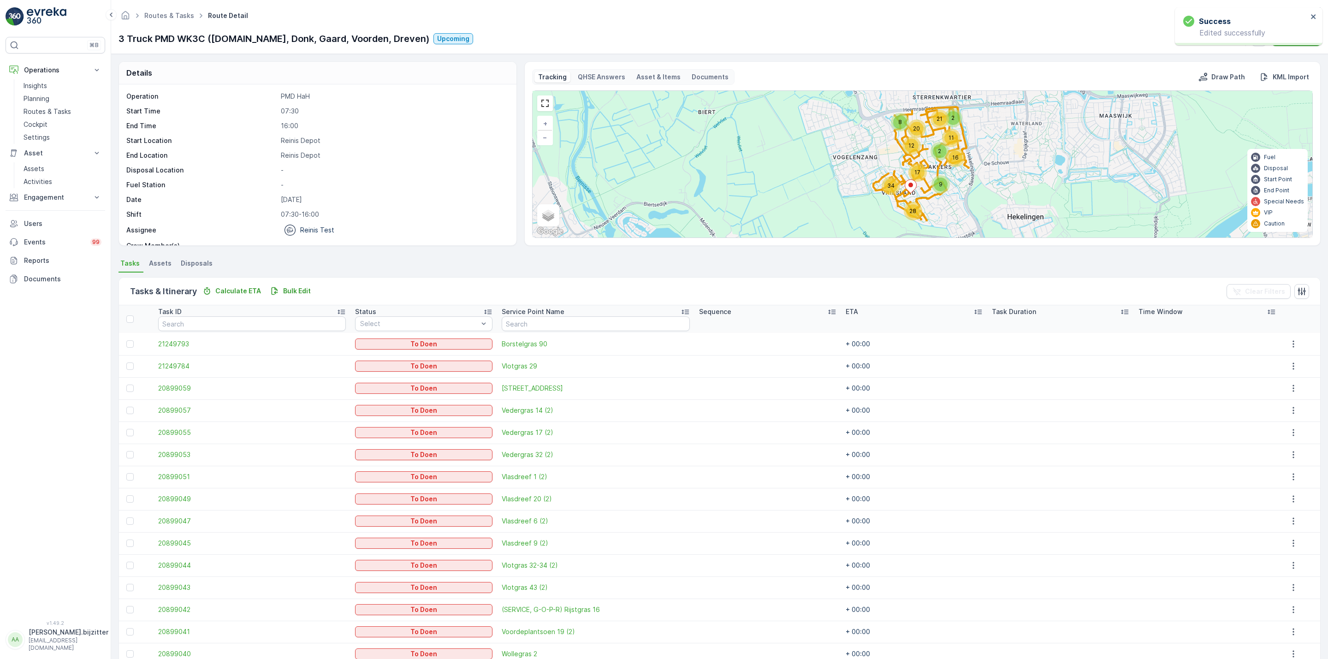
click at [827, 312] on icon at bounding box center [831, 311] width 9 height 9
click at [808, 312] on div "Sequence" at bounding box center [767, 311] width 137 height 9
click at [827, 312] on icon at bounding box center [831, 311] width 9 height 9
click at [827, 316] on icon at bounding box center [831, 311] width 9 height 9
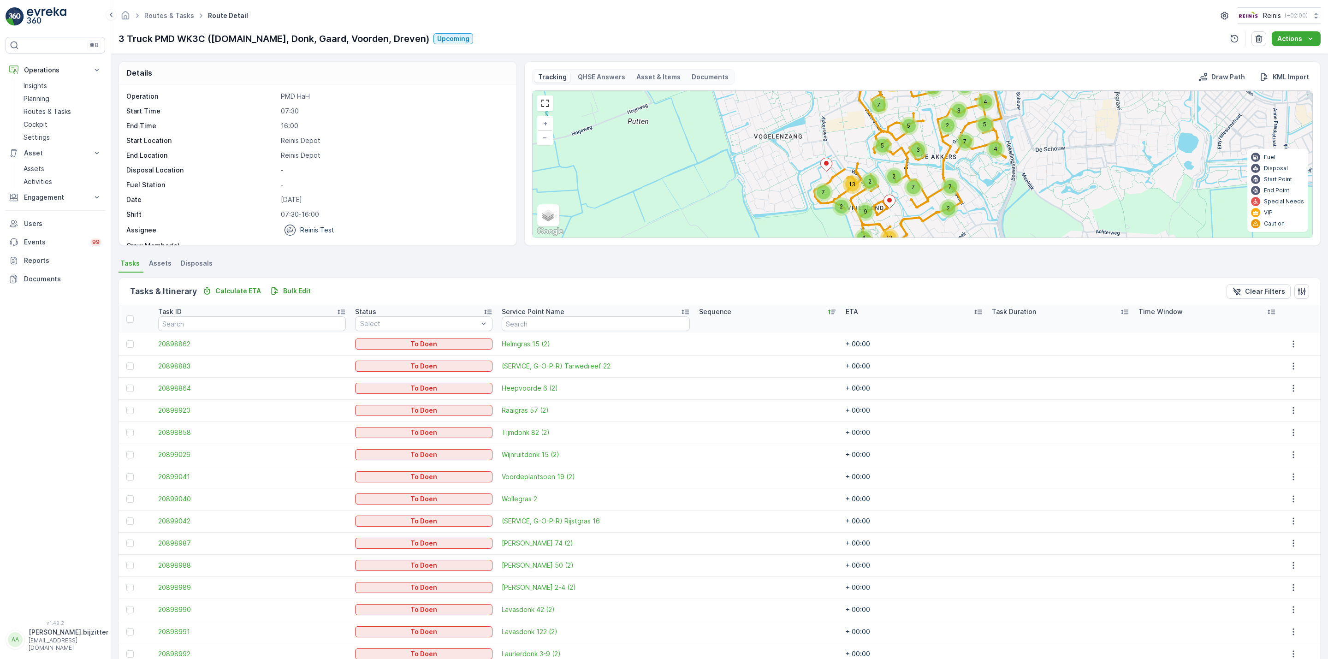
click at [370, 87] on div "Operation PMD HaH Start Time 07:30 End Time 16:00 Start Location Reinis Depot E…" at bounding box center [317, 164] width 397 height 161
click at [289, 289] on p "Bulk Edit" at bounding box center [297, 290] width 28 height 9
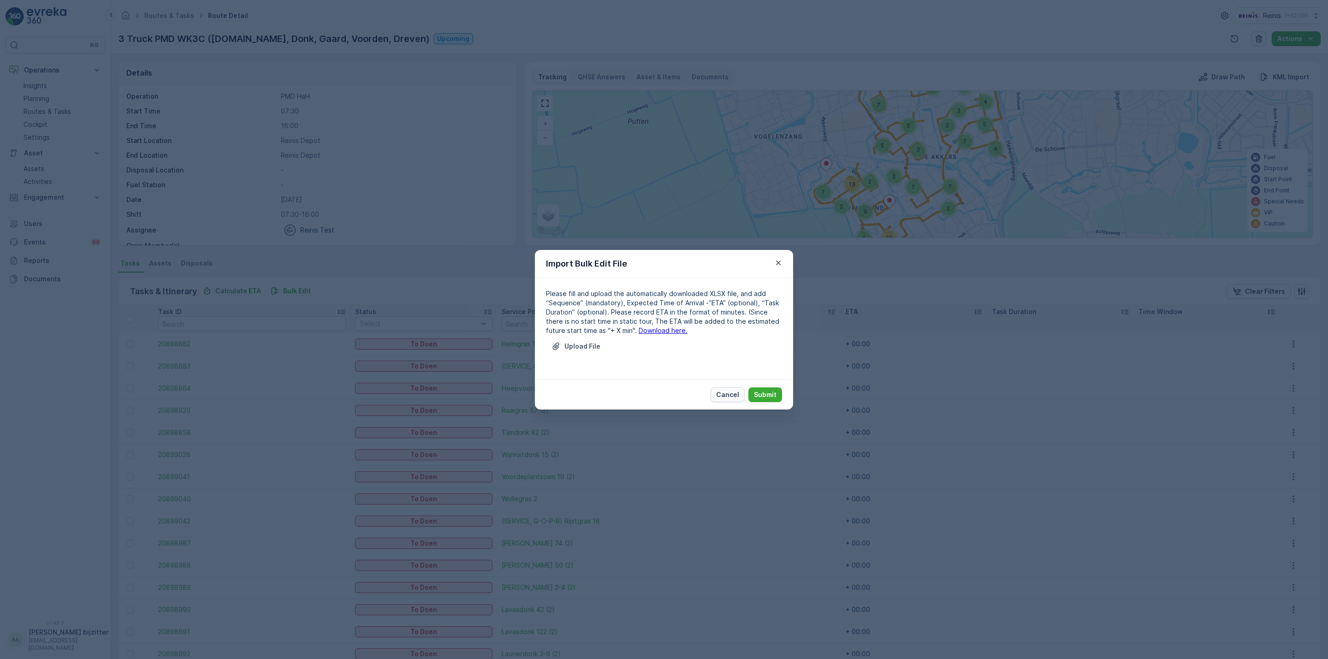
click at [733, 387] on button "Cancel" at bounding box center [727, 394] width 34 height 15
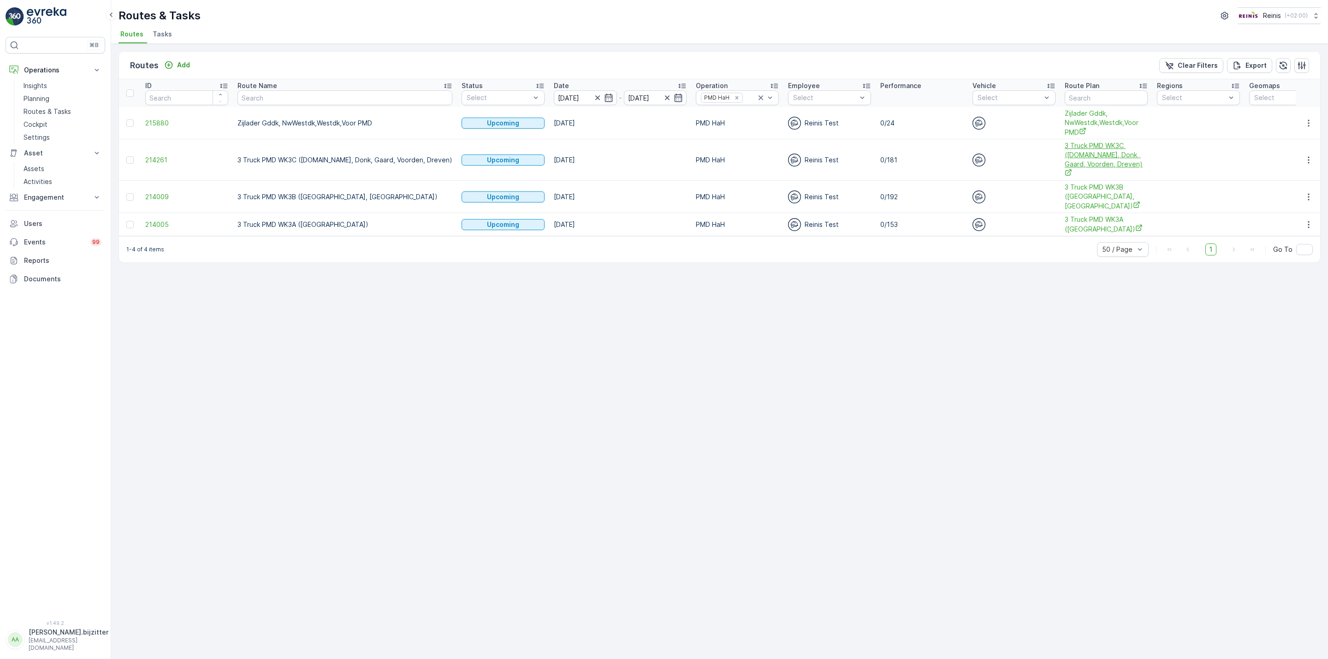
click at [1064, 160] on span "3 Truck PMD WK3C ([DOMAIN_NAME], Donk, Gaard, Voorden, Dreven)" at bounding box center [1105, 159] width 83 height 37
click at [1310, 155] on icon "button" at bounding box center [1308, 159] width 9 height 9
click at [1264, 168] on span "See More Details" at bounding box center [1286, 169] width 53 height 9
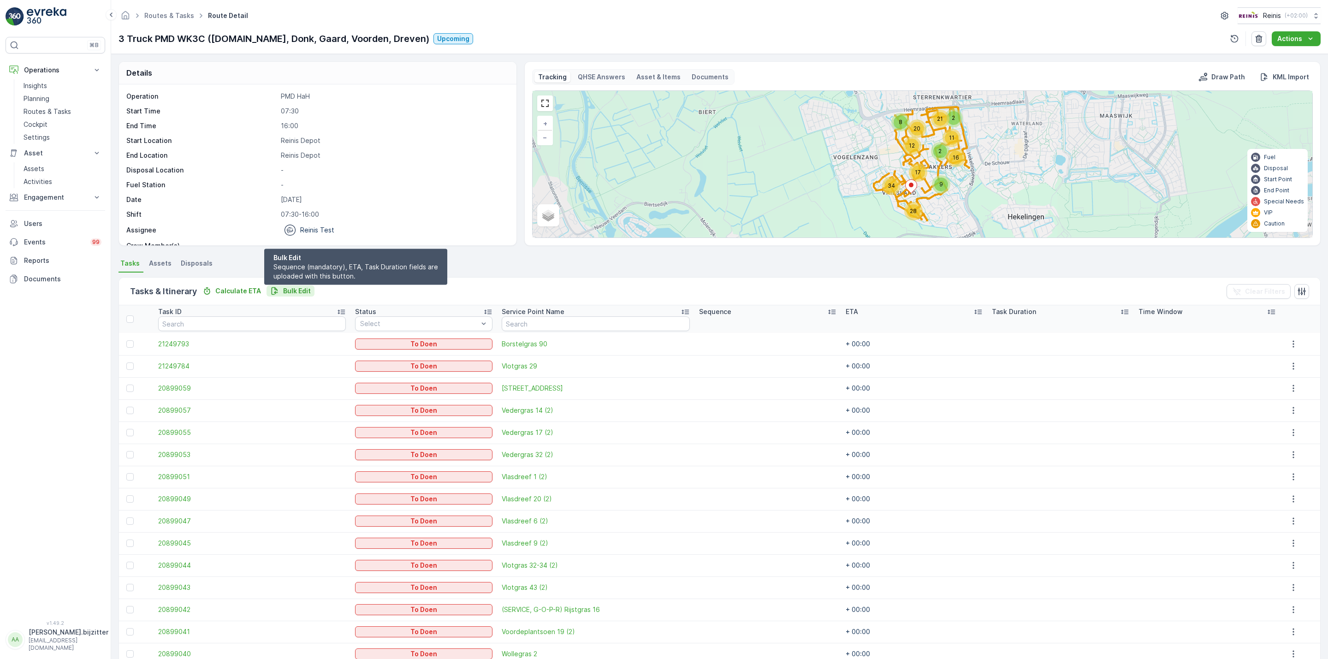
click at [287, 290] on p "Bulk Edit" at bounding box center [297, 290] width 28 height 9
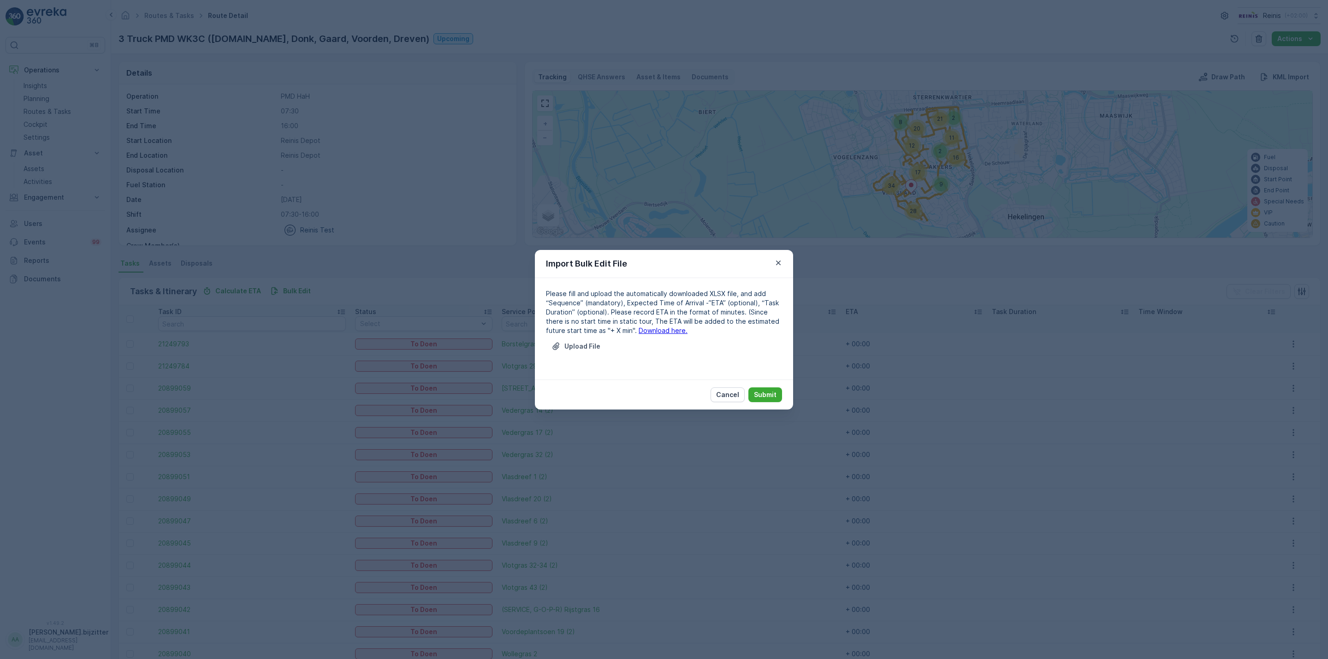
click at [638, 328] on link "Download here." at bounding box center [662, 330] width 49 height 8
click at [578, 346] on p "Upload File" at bounding box center [582, 346] width 36 height 9
click at [580, 346] on p "Upload File" at bounding box center [582, 346] width 36 height 9
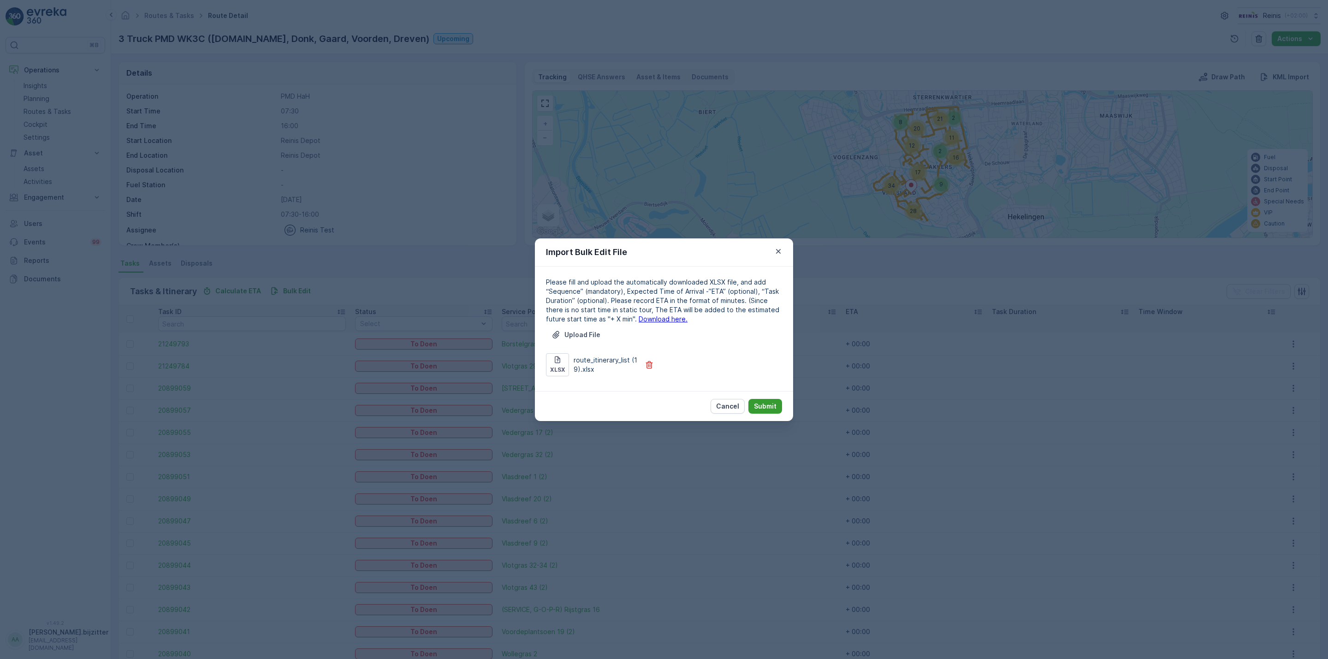
click at [775, 405] on p "Submit" at bounding box center [765, 405] width 23 height 9
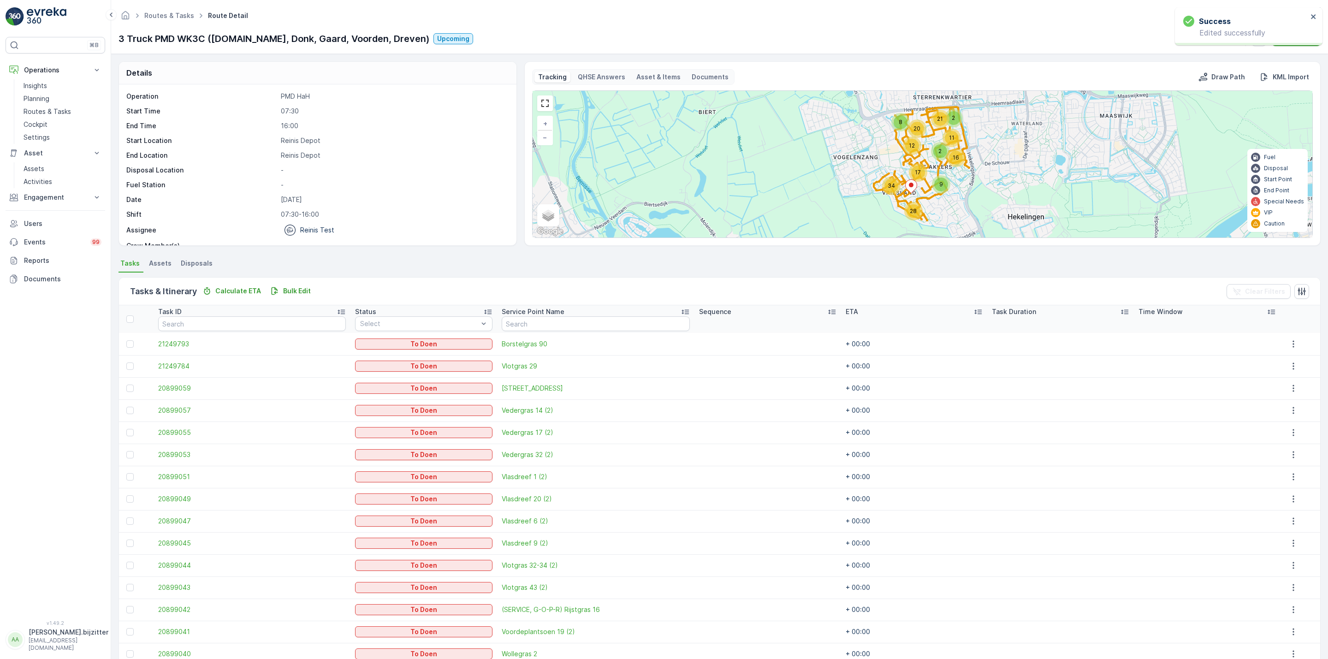
click at [701, 312] on p "Sequence" at bounding box center [715, 311] width 32 height 9
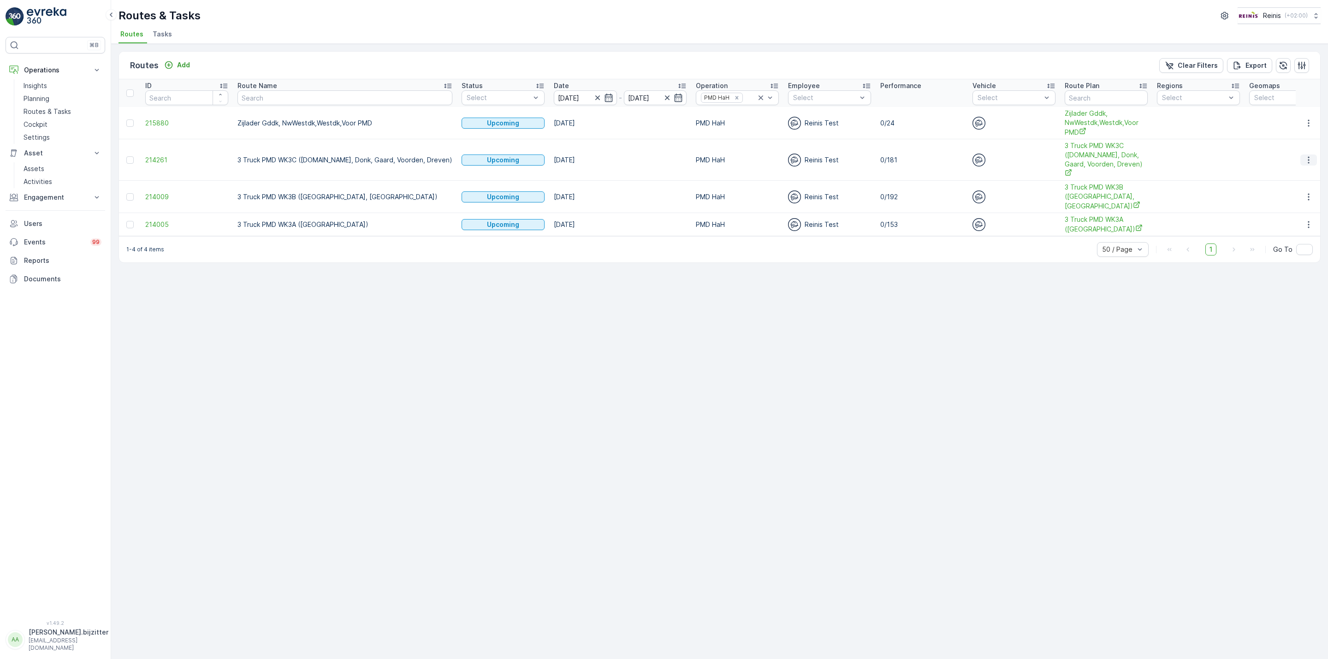
click at [1312, 157] on icon "button" at bounding box center [1308, 159] width 9 height 9
click at [1302, 168] on span "See More Details" at bounding box center [1286, 169] width 53 height 9
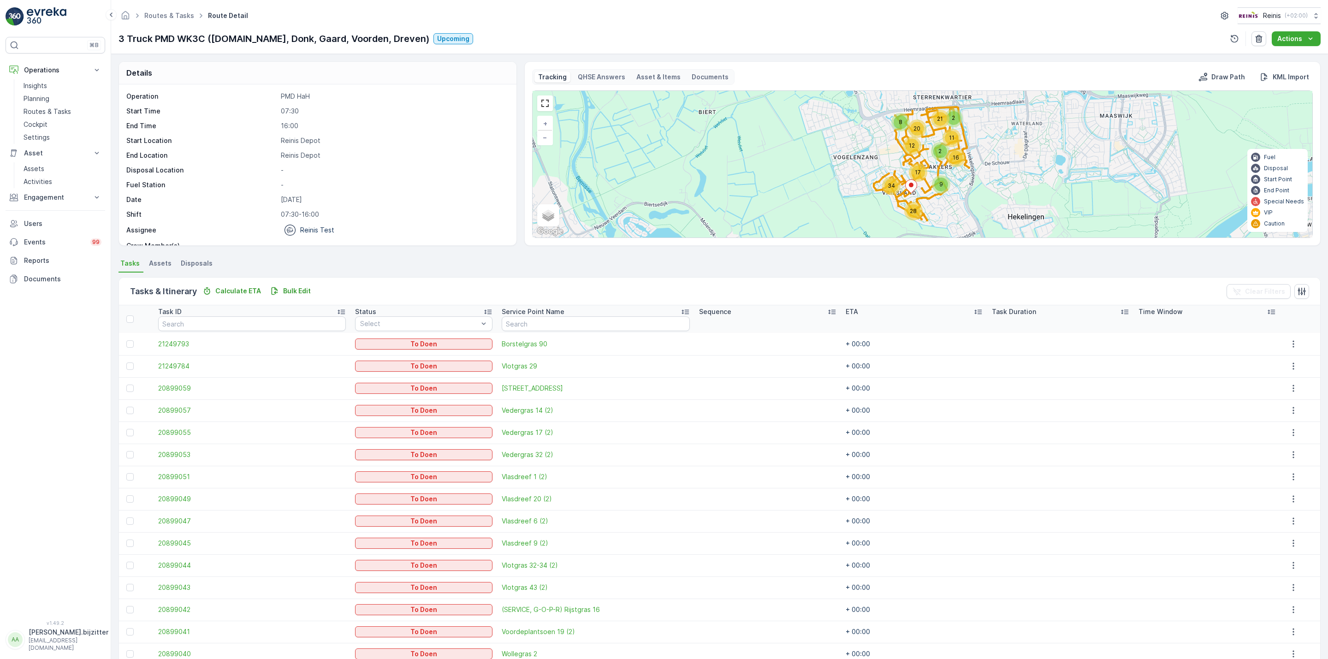
click at [54, 637] on p "[PERSON_NAME].bijzitter" at bounding box center [69, 631] width 80 height 9
click at [46, 619] on span "Log Out" at bounding box center [34, 619] width 25 height 9
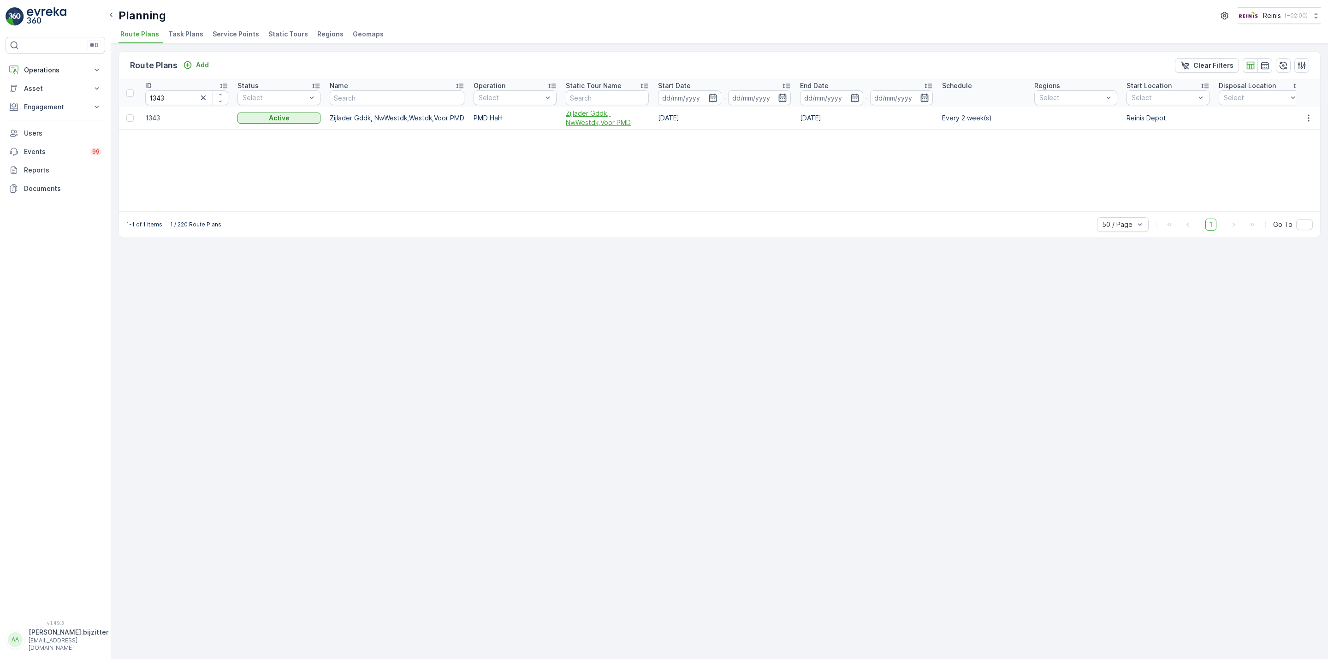
click at [601, 119] on span "Zijlader Gddk, NwWestdk,Voor PMD" at bounding box center [607, 118] width 83 height 18
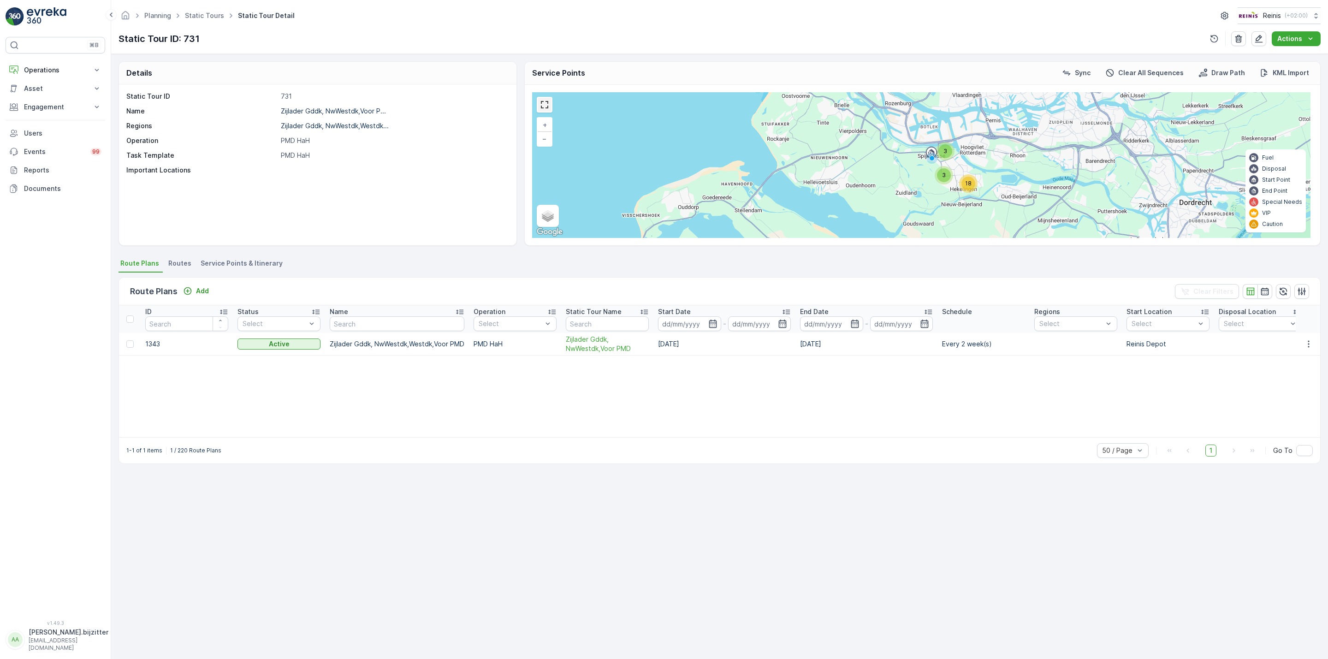
click at [543, 108] on link at bounding box center [544, 105] width 14 height 14
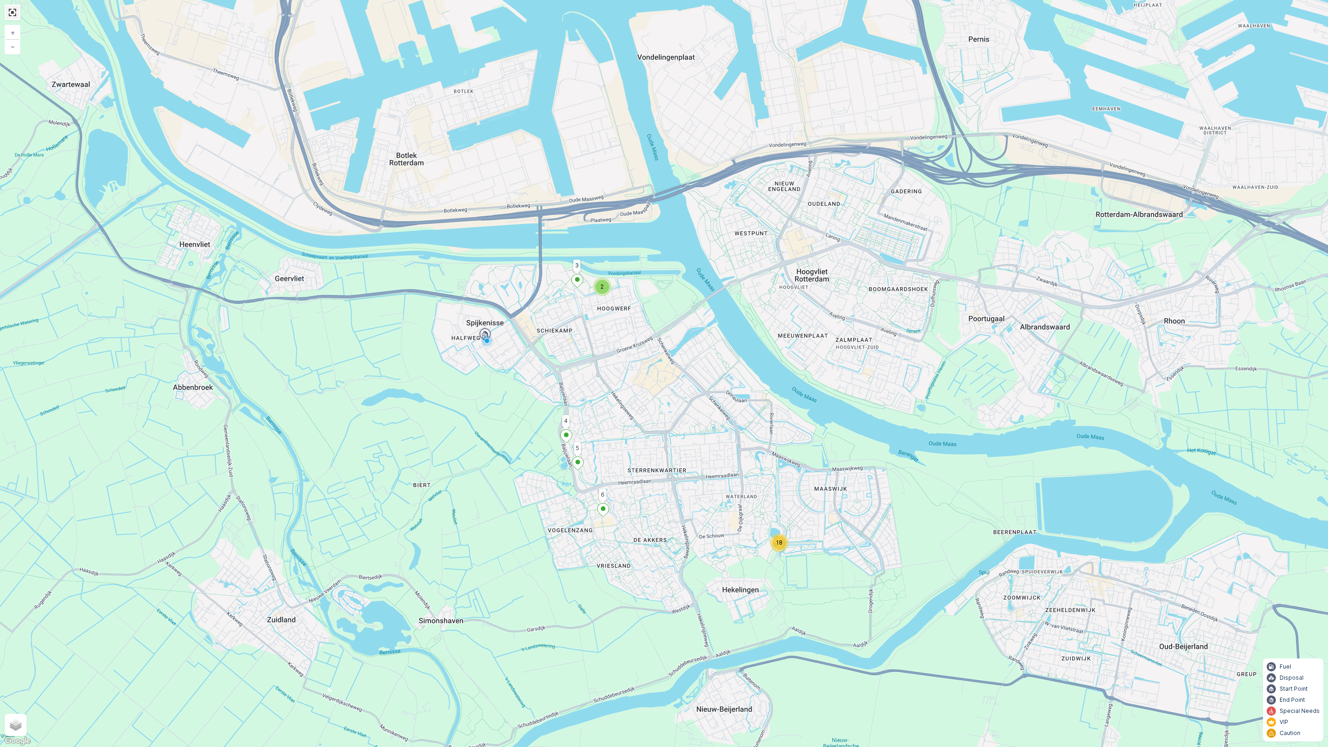
click at [7, 14] on link at bounding box center [13, 13] width 14 height 14
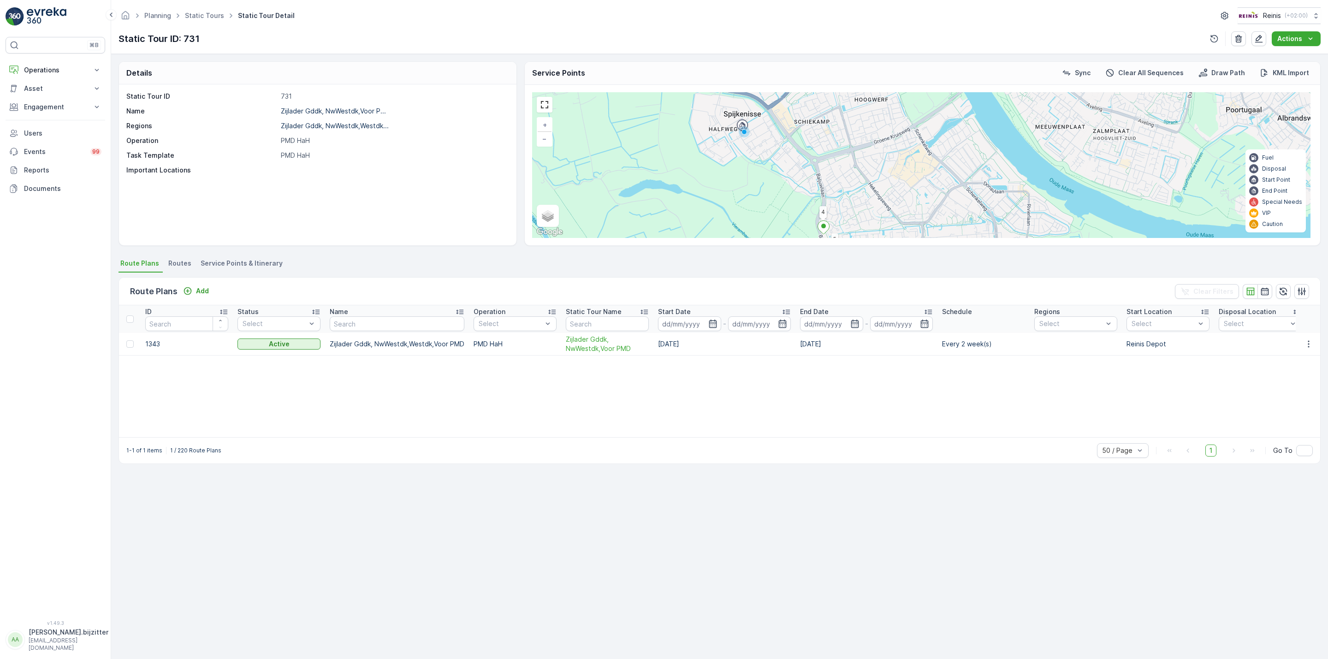
click at [254, 260] on span "Service Points & Itinerary" at bounding box center [242, 263] width 82 height 9
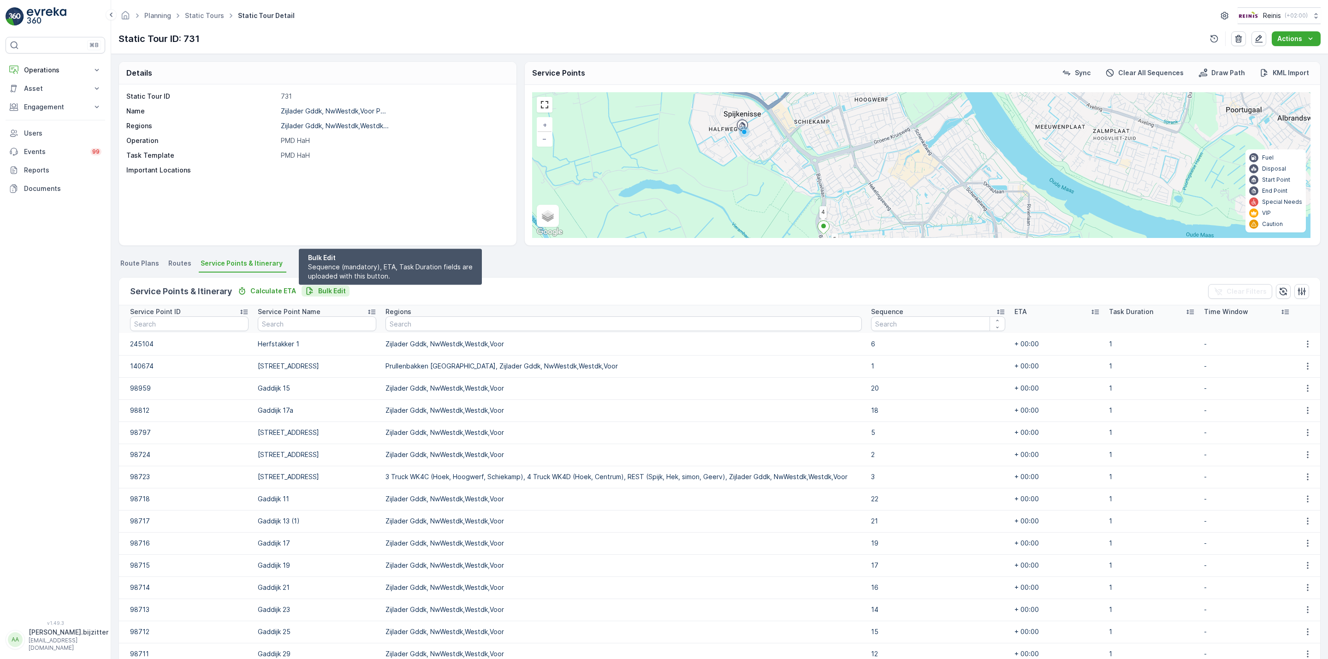
click at [329, 291] on p "Bulk Edit" at bounding box center [332, 290] width 28 height 9
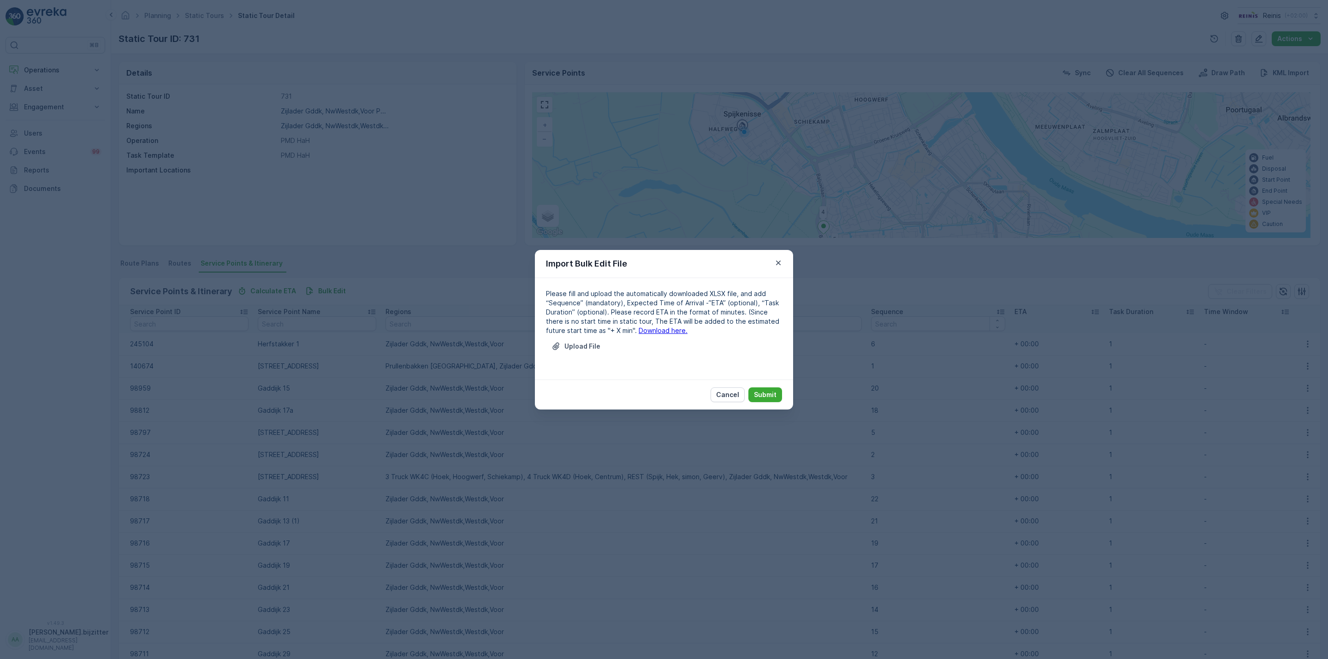
click at [638, 328] on link "Download here." at bounding box center [662, 330] width 49 height 8
click at [722, 390] on p "Cancel" at bounding box center [727, 394] width 23 height 9
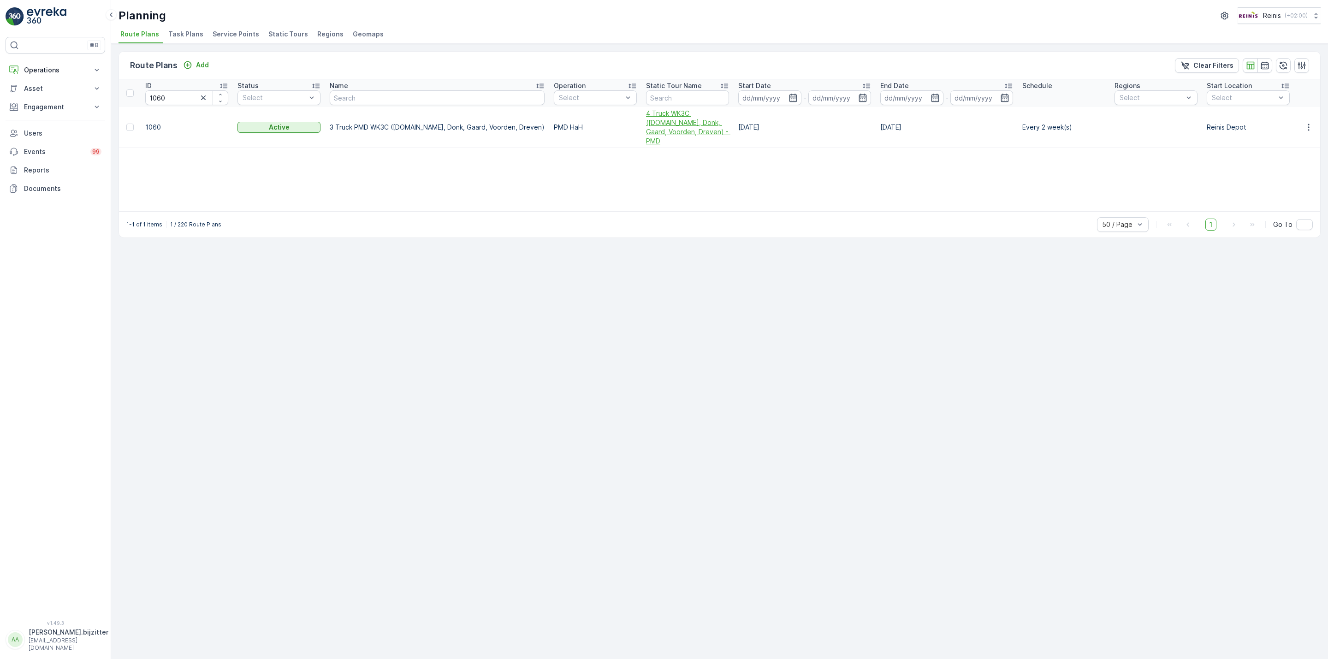
click at [646, 123] on span "4 Truck WK3C (V.land, Donk, Gaard, Voorden, Dreven) - PMD" at bounding box center [687, 127] width 83 height 37
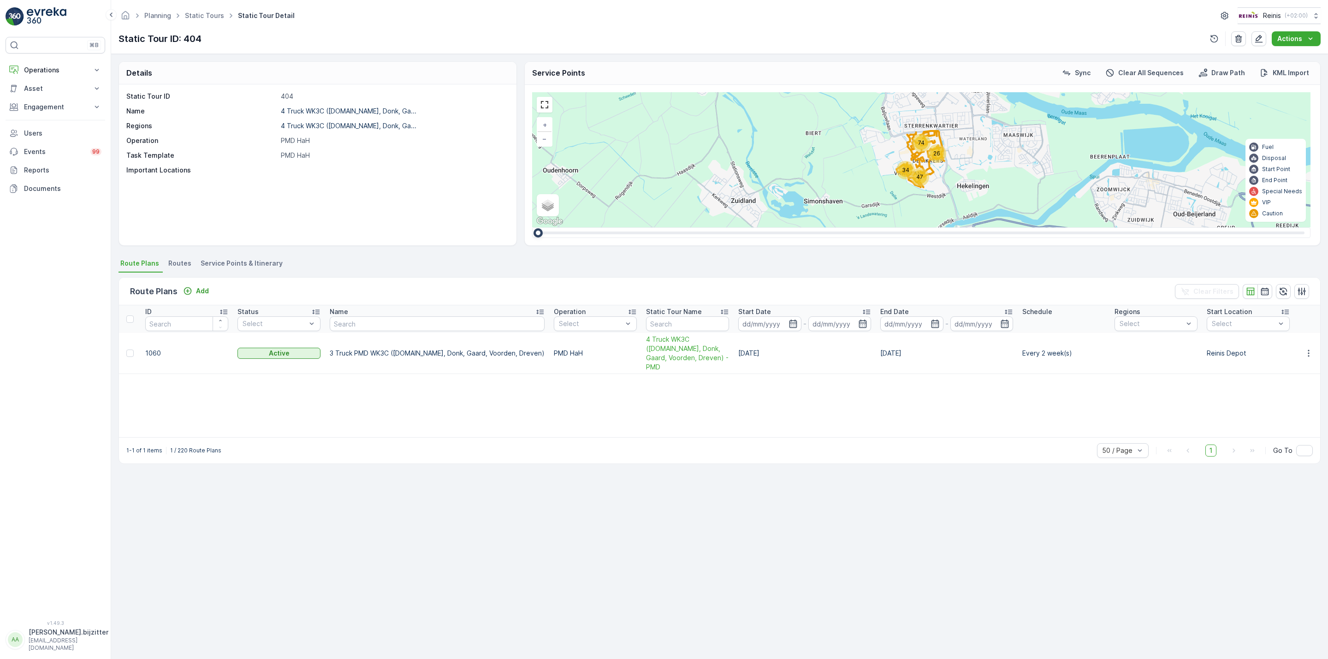
click at [241, 262] on span "Service Points & Itinerary" at bounding box center [242, 263] width 82 height 9
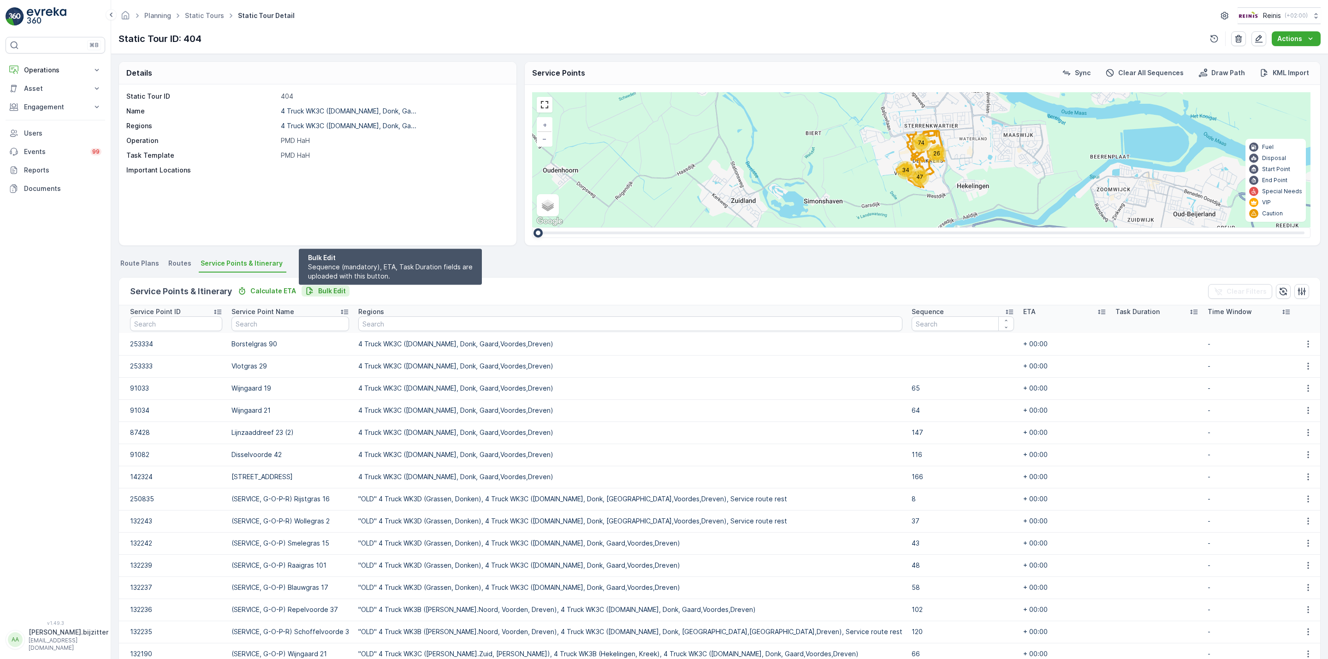
click at [331, 288] on p "Bulk Edit" at bounding box center [332, 290] width 28 height 9
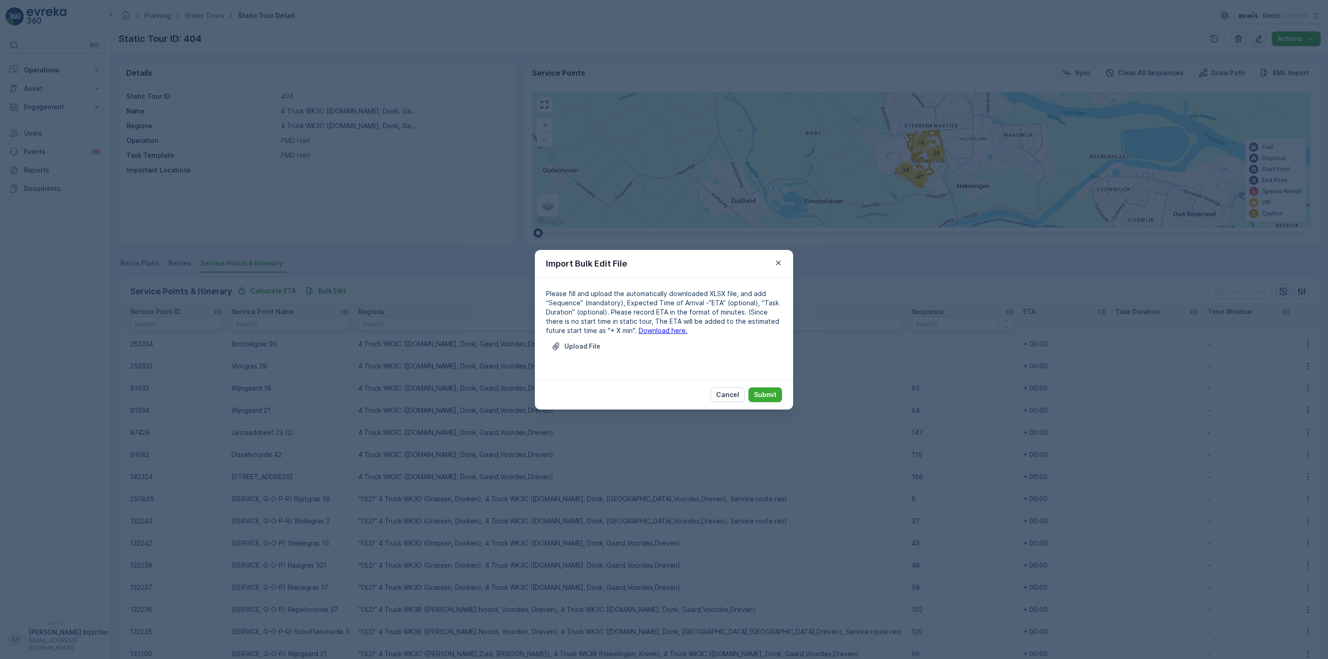
click at [649, 332] on link "Download here." at bounding box center [662, 330] width 49 height 8
click at [782, 262] on icon "button" at bounding box center [777, 262] width 9 height 9
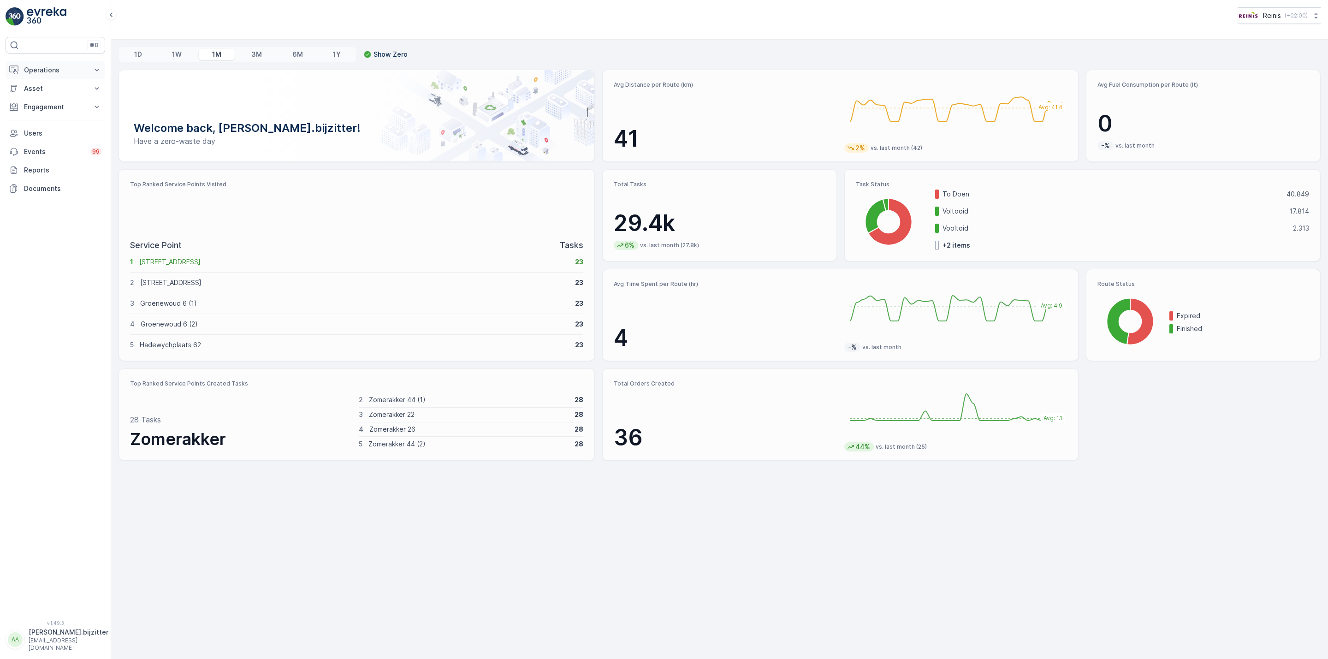
click at [46, 71] on p "Operations" at bounding box center [55, 69] width 63 height 9
click at [39, 116] on p "Routes & Tasks" at bounding box center [47, 111] width 47 height 9
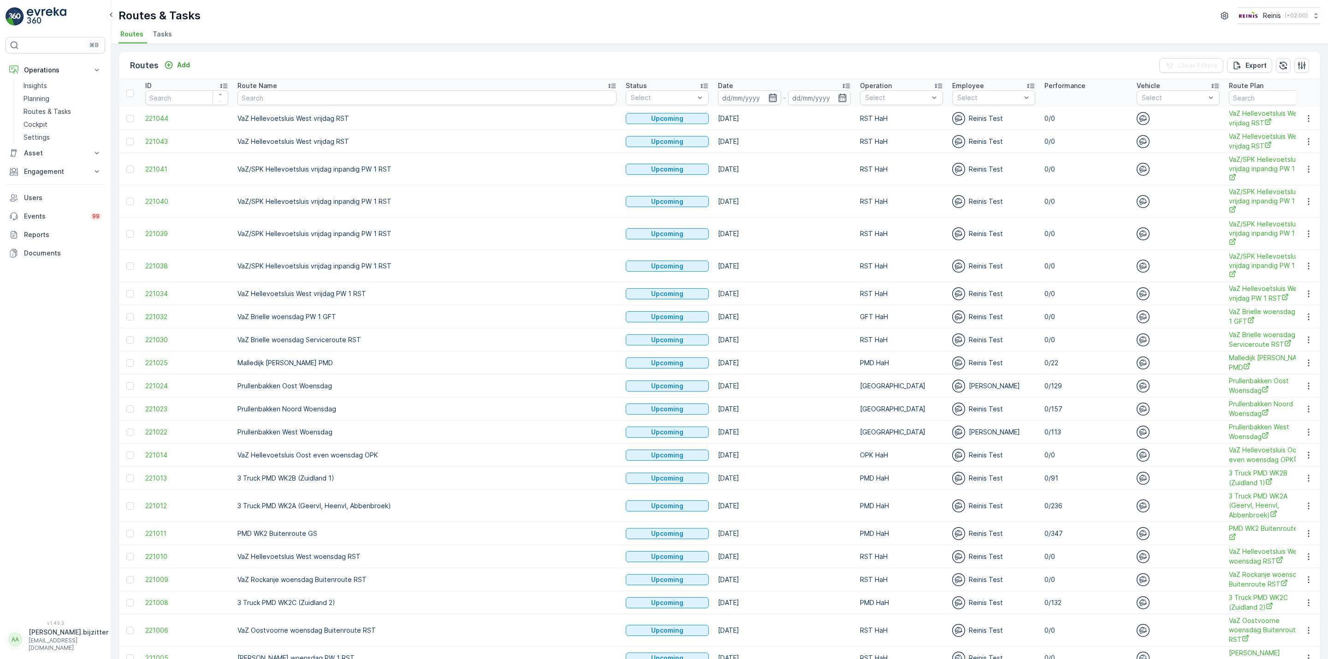
click at [768, 96] on icon "button" at bounding box center [772, 97] width 9 height 9
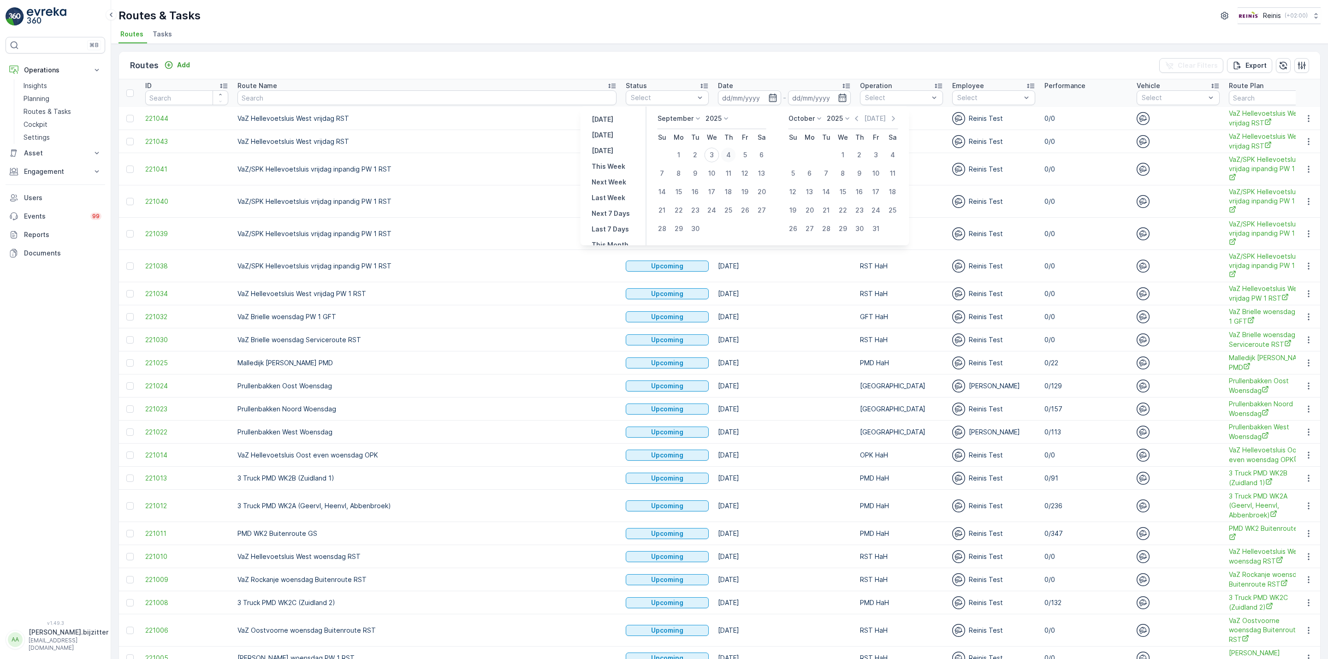
click at [728, 153] on div "4" at bounding box center [728, 155] width 15 height 15
type input "04.09.2025"
click at [728, 153] on div "4" at bounding box center [728, 155] width 15 height 15
type input "04.09.2025"
click at [728, 153] on div "4" at bounding box center [728, 155] width 15 height 15
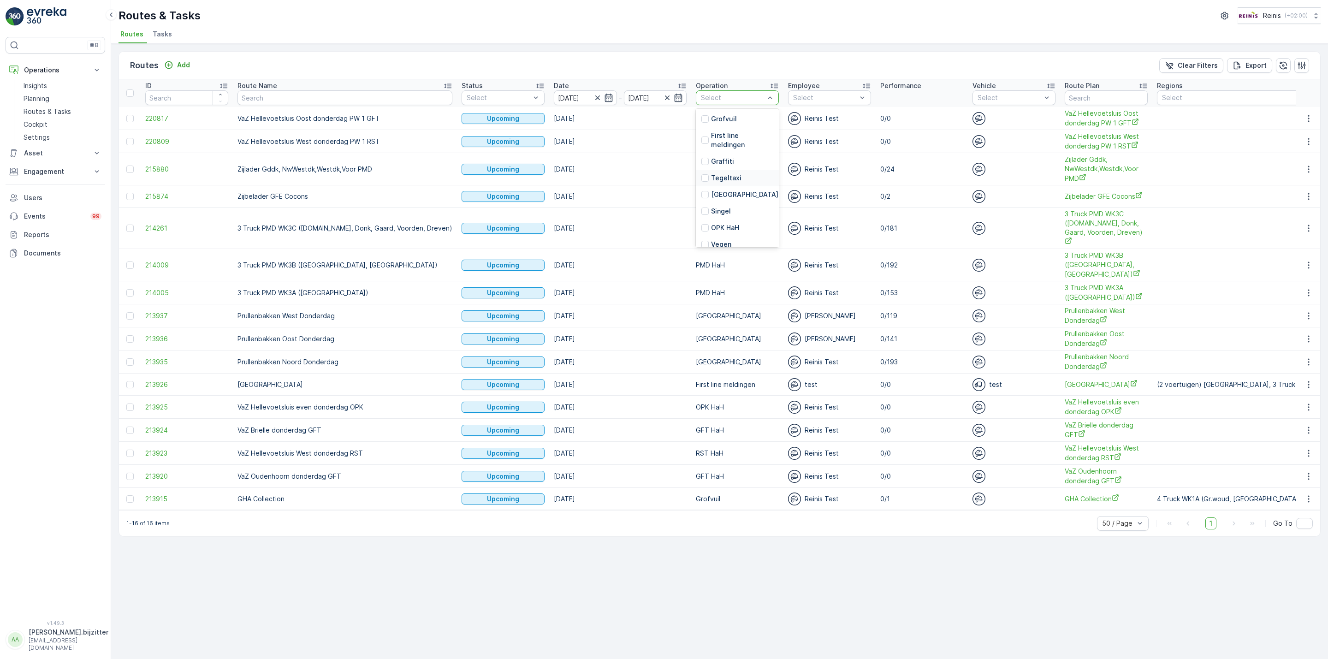
scroll to position [138, 0]
click at [711, 201] on p "PMD HaH" at bounding box center [726, 198] width 30 height 9
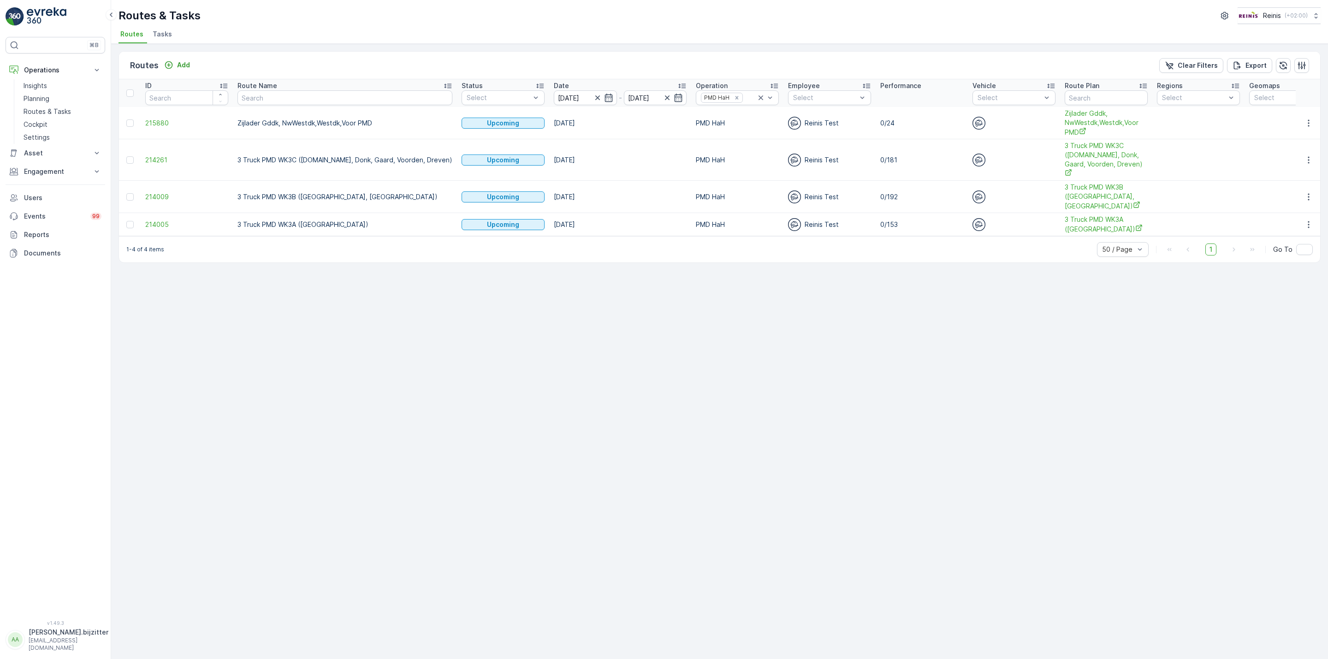
click at [1307, 149] on td at bounding box center [1307, 159] width 25 height 41
click at [1308, 157] on icon "button" at bounding box center [1308, 159] width 9 height 9
click at [1284, 167] on span "See More Details" at bounding box center [1286, 169] width 53 height 9
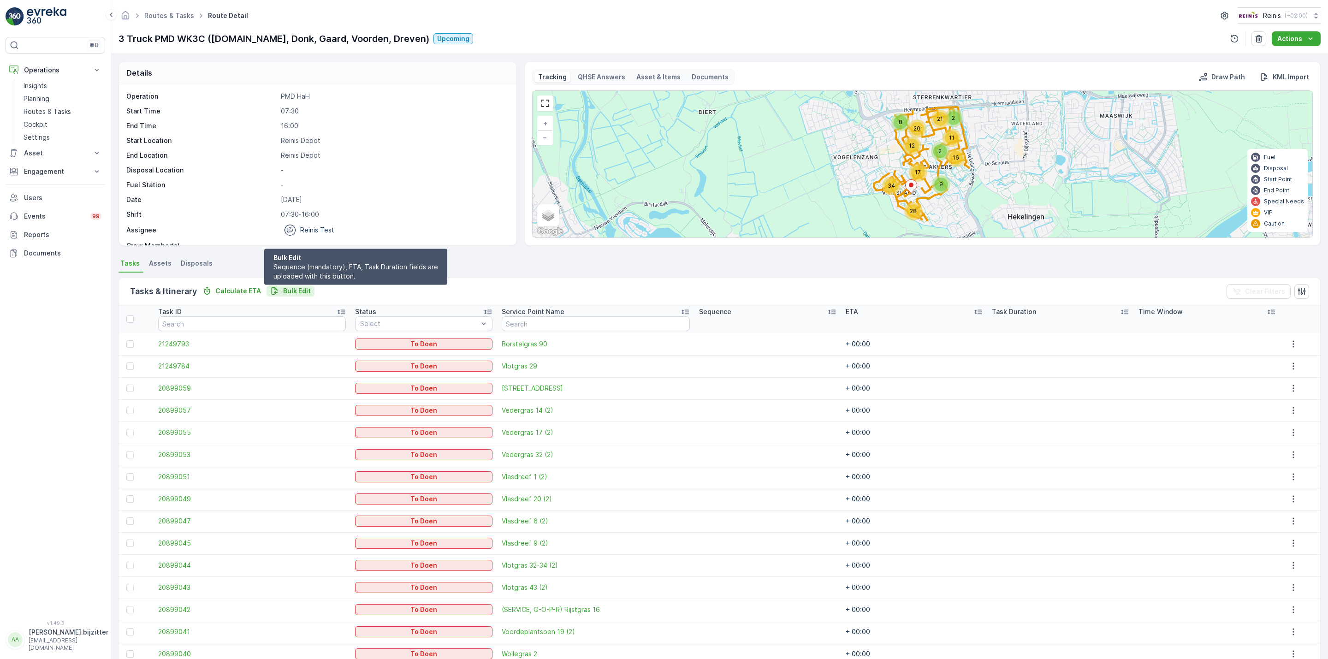
click at [303, 292] on p "Bulk Edit" at bounding box center [297, 290] width 28 height 9
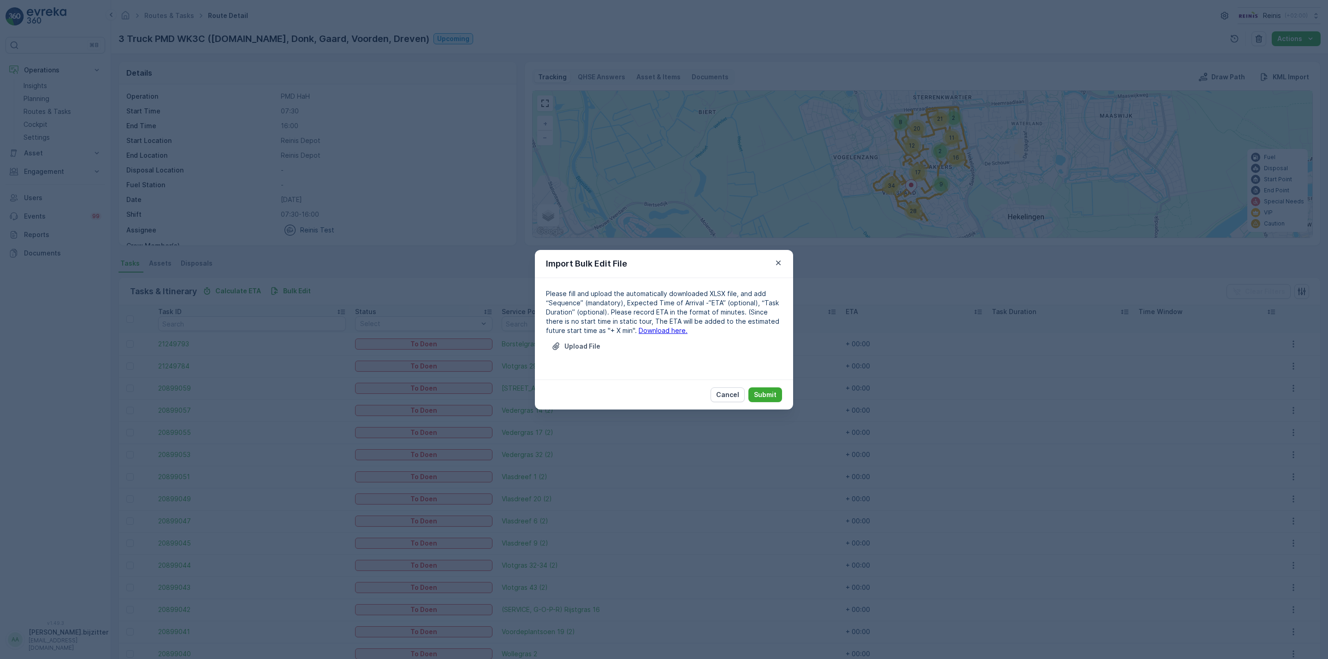
click at [643, 331] on link "Download here." at bounding box center [662, 330] width 49 height 8
click at [567, 345] on p "Upload File" at bounding box center [582, 346] width 36 height 9
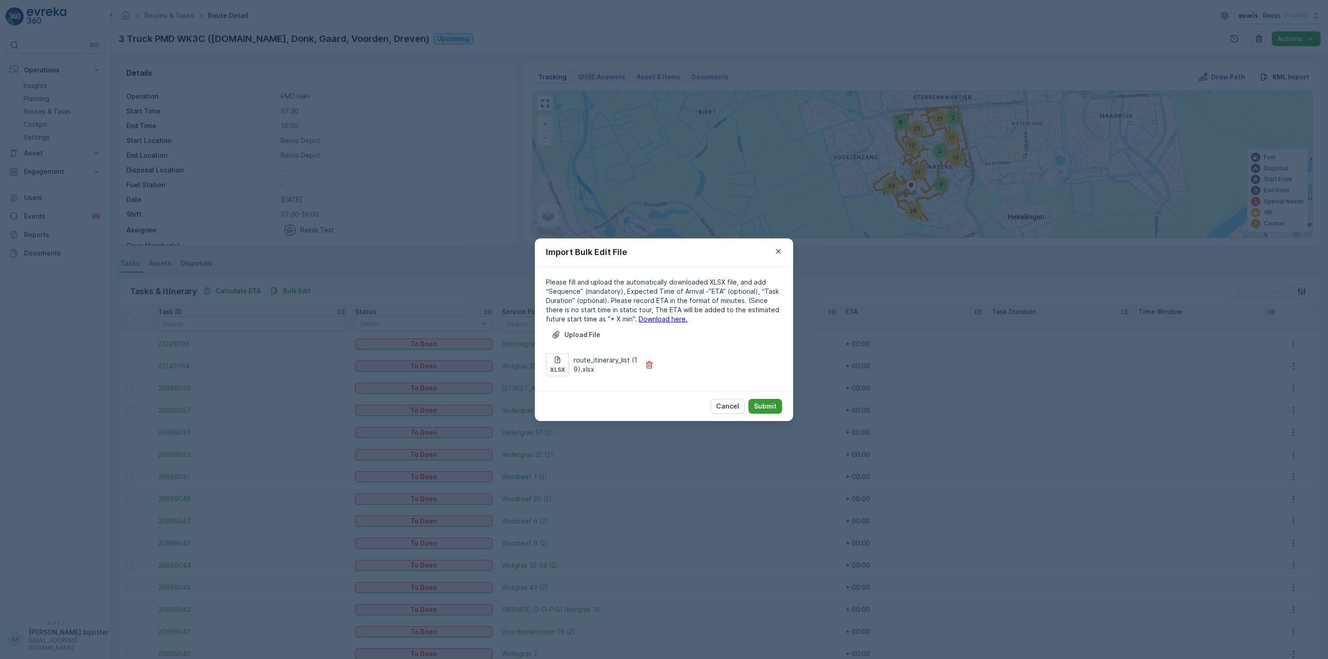
click at [772, 402] on p "Submit" at bounding box center [765, 405] width 23 height 9
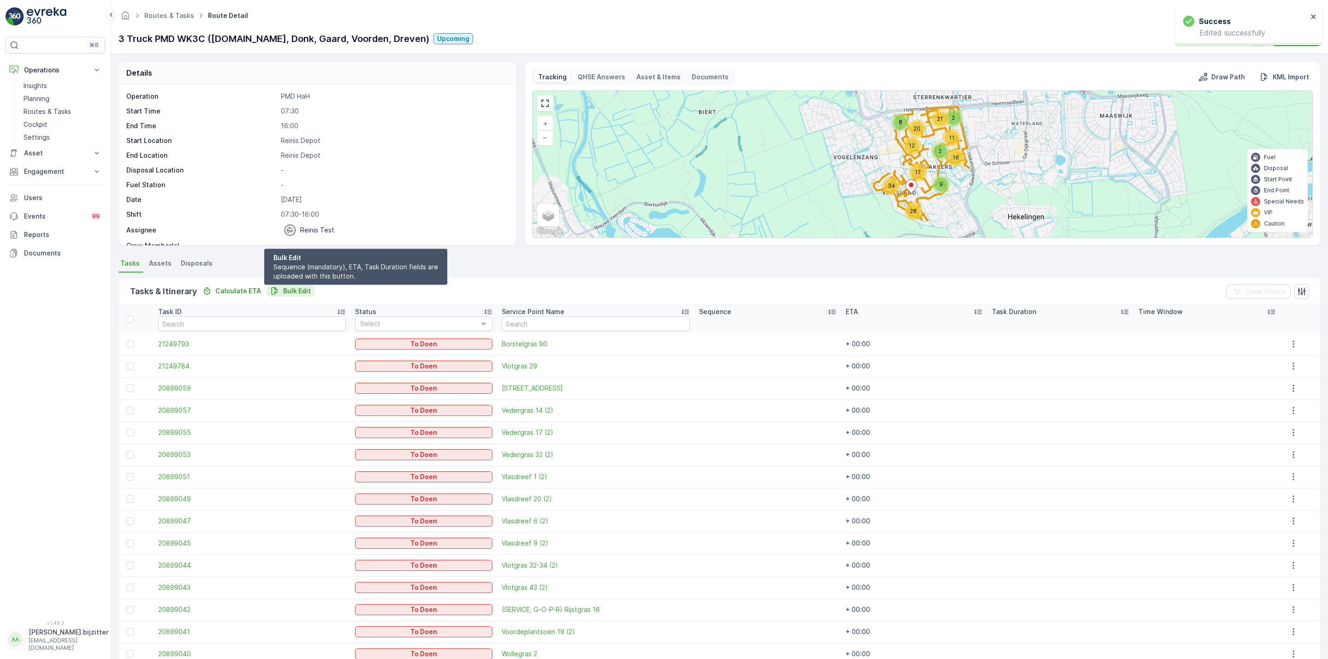
click at [306, 291] on p "Bulk Edit" at bounding box center [297, 290] width 28 height 9
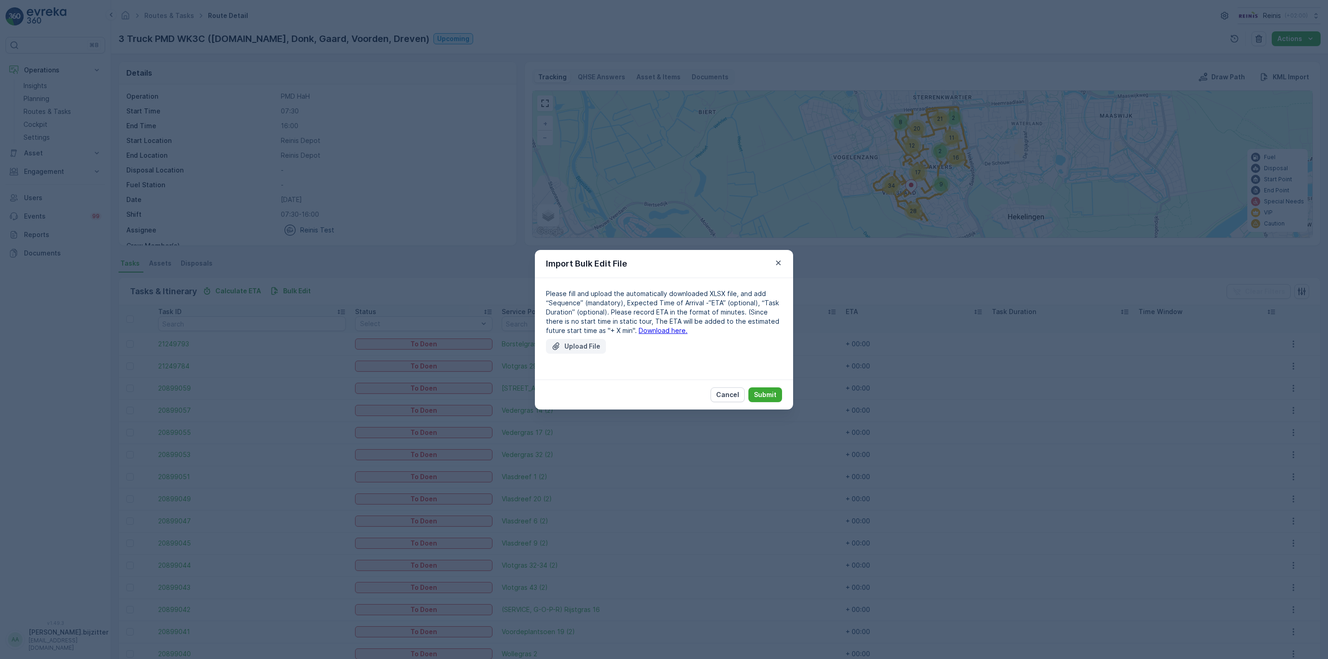
click at [570, 342] on p "Upload File" at bounding box center [582, 346] width 36 height 9
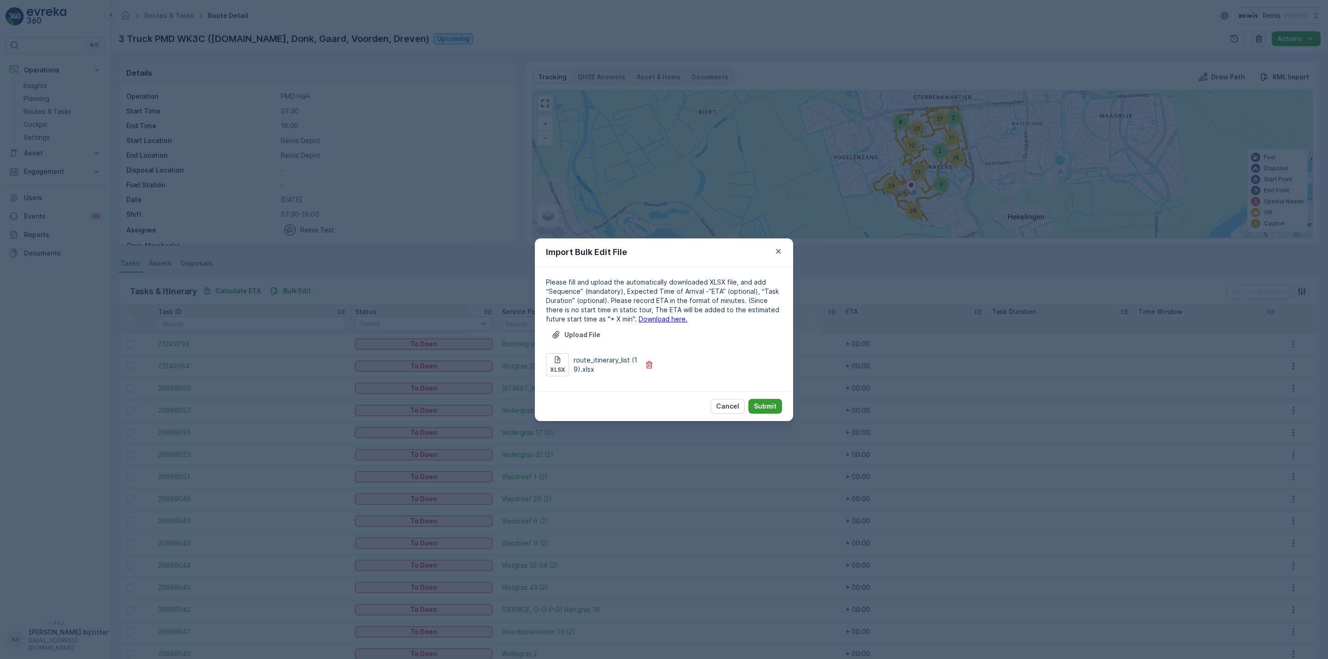
click at [769, 401] on p "Submit" at bounding box center [765, 405] width 23 height 9
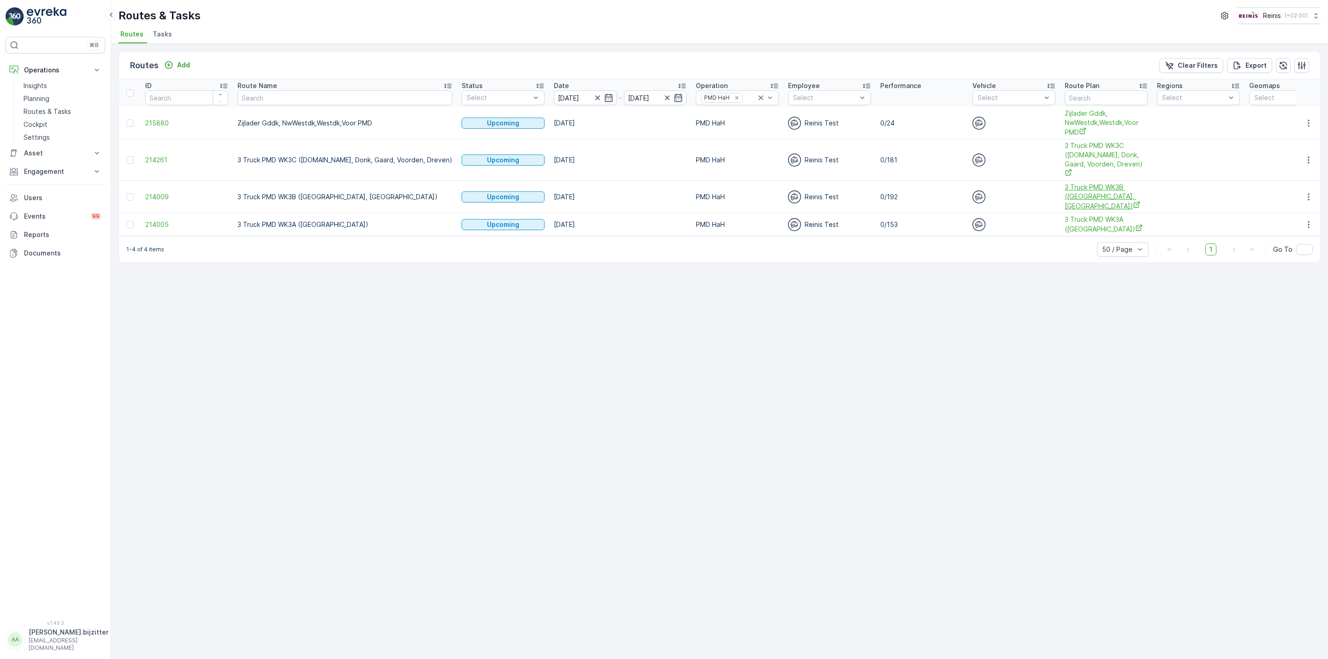
click at [1064, 183] on span "3 Truck PMD WK3B ([GEOGRAPHIC_DATA], [GEOGRAPHIC_DATA])" at bounding box center [1105, 197] width 83 height 28
click at [1309, 192] on icon "button" at bounding box center [1308, 196] width 9 height 9
click at [1287, 194] on span "See More Details" at bounding box center [1286, 197] width 53 height 9
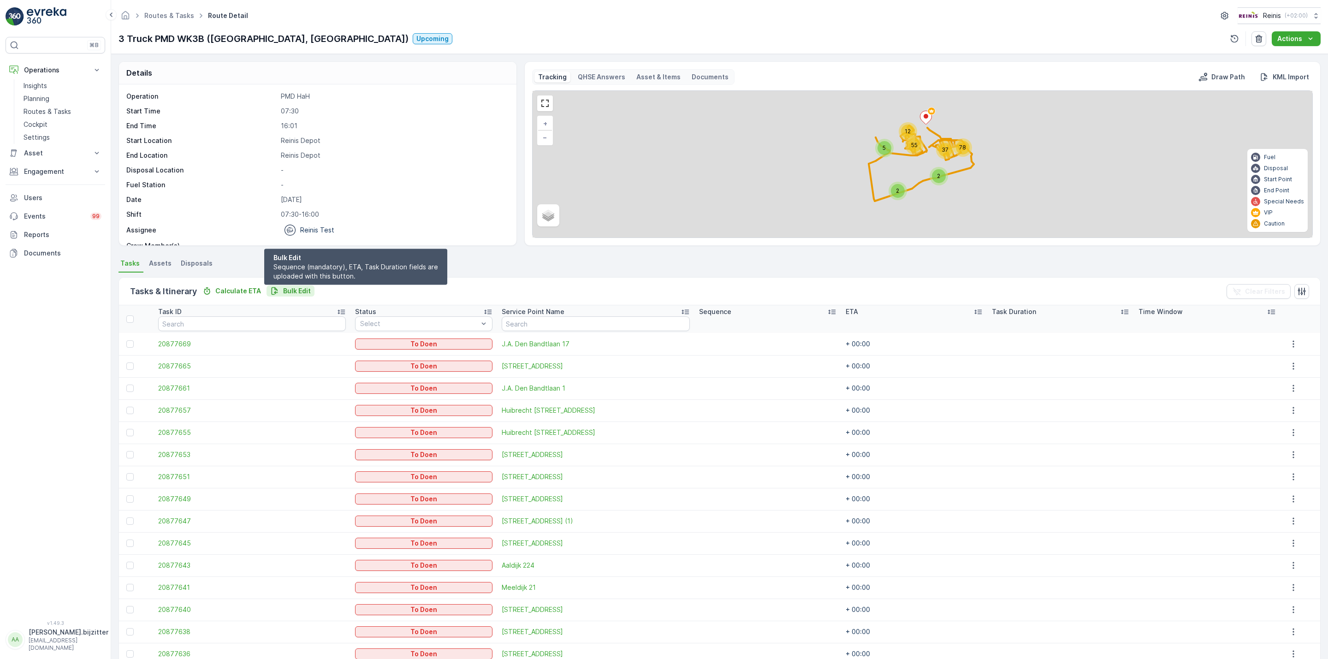
click at [301, 292] on p "Bulk Edit" at bounding box center [297, 290] width 28 height 9
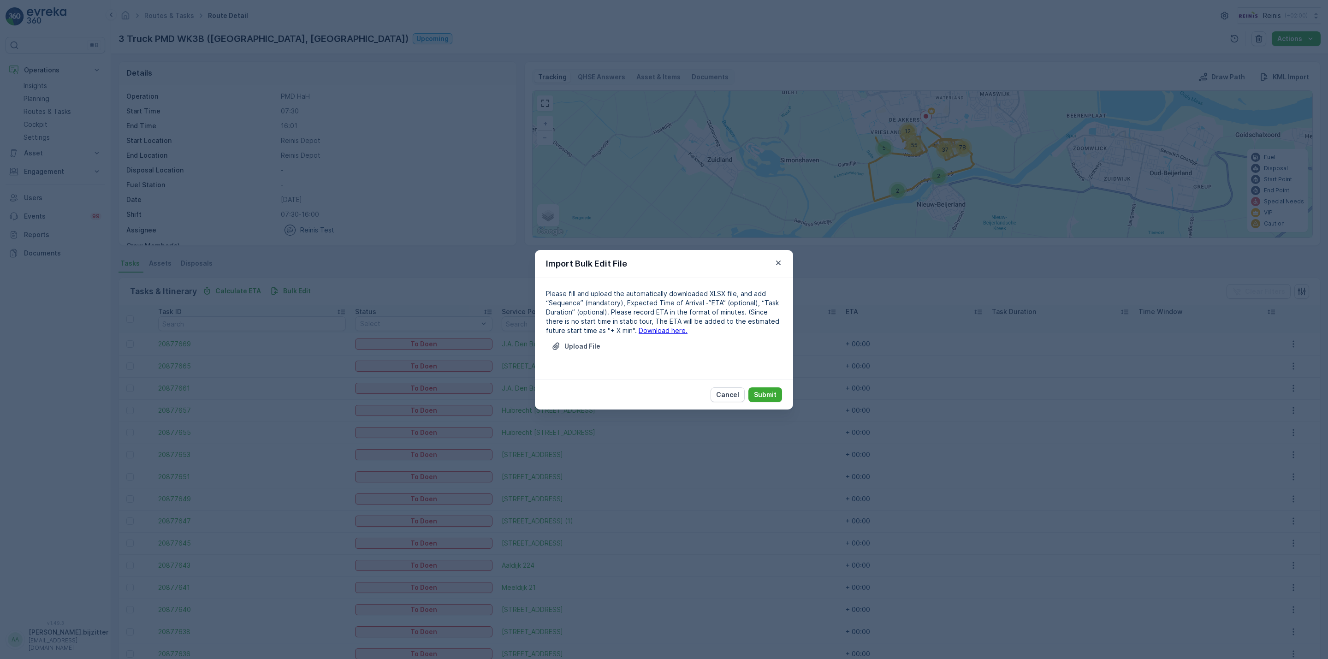
click at [648, 328] on link "Download here." at bounding box center [662, 330] width 49 height 8
click at [585, 347] on p "Upload File" at bounding box center [582, 346] width 36 height 9
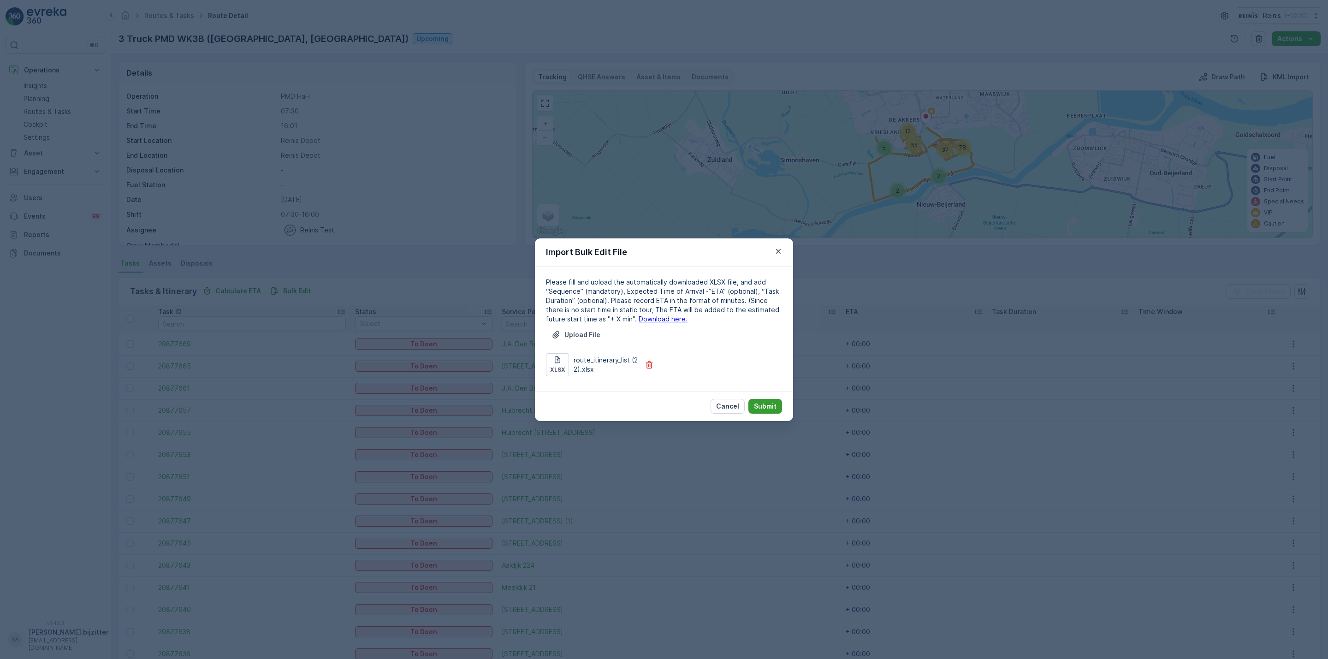
click at [772, 406] on p "Submit" at bounding box center [765, 405] width 23 height 9
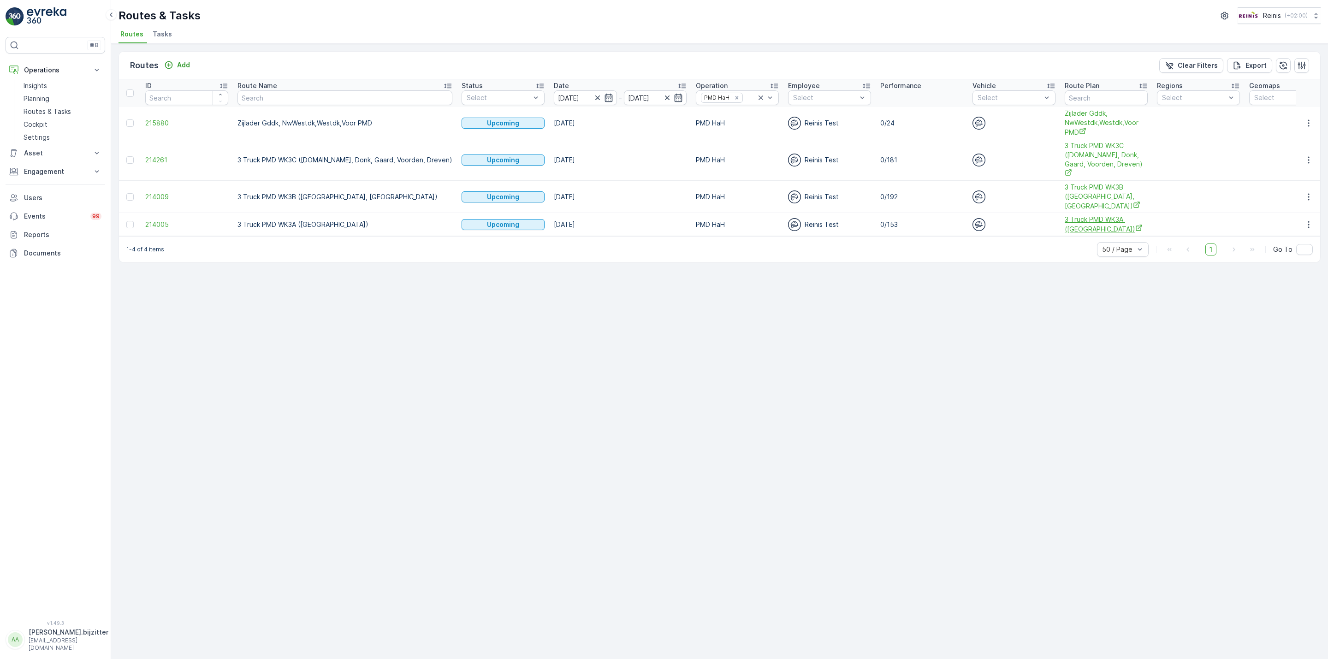
click at [1064, 215] on span "3 Truck PMD WK3A ([GEOGRAPHIC_DATA])" at bounding box center [1105, 224] width 83 height 19
click at [1310, 220] on icon "button" at bounding box center [1308, 224] width 9 height 9
click at [1298, 216] on span "See More Details" at bounding box center [1286, 220] width 53 height 9
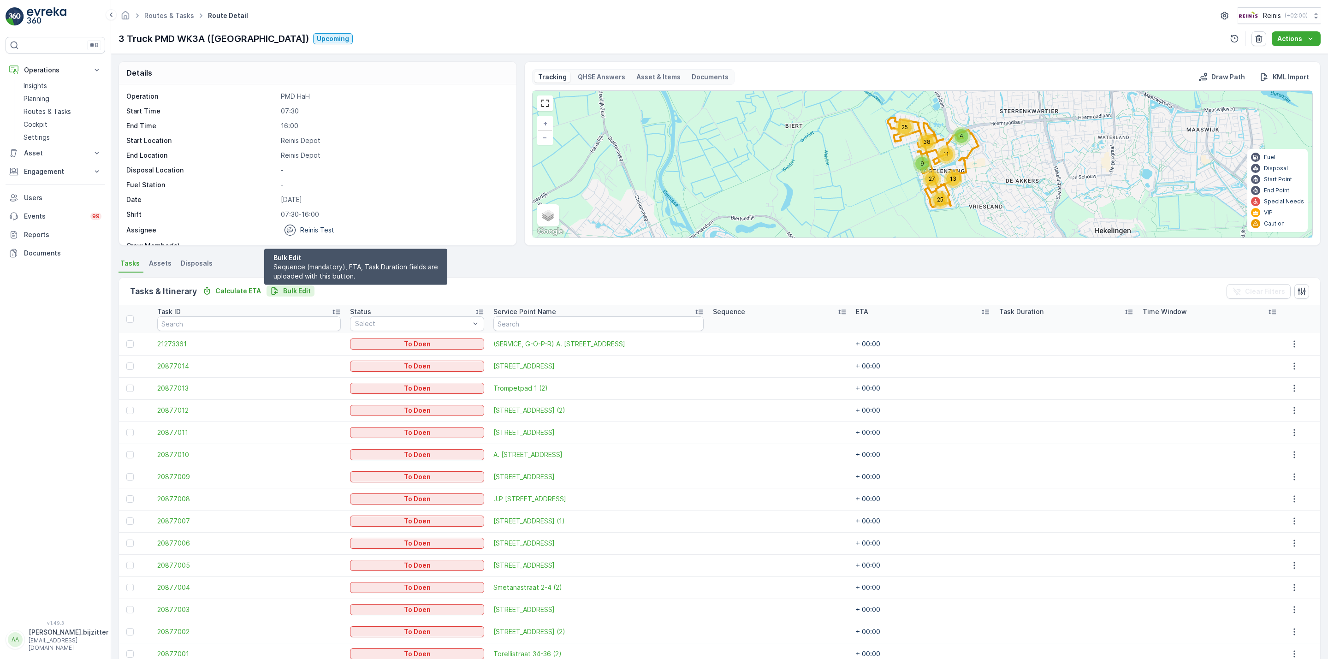
click at [290, 291] on p "Bulk Edit" at bounding box center [297, 290] width 28 height 9
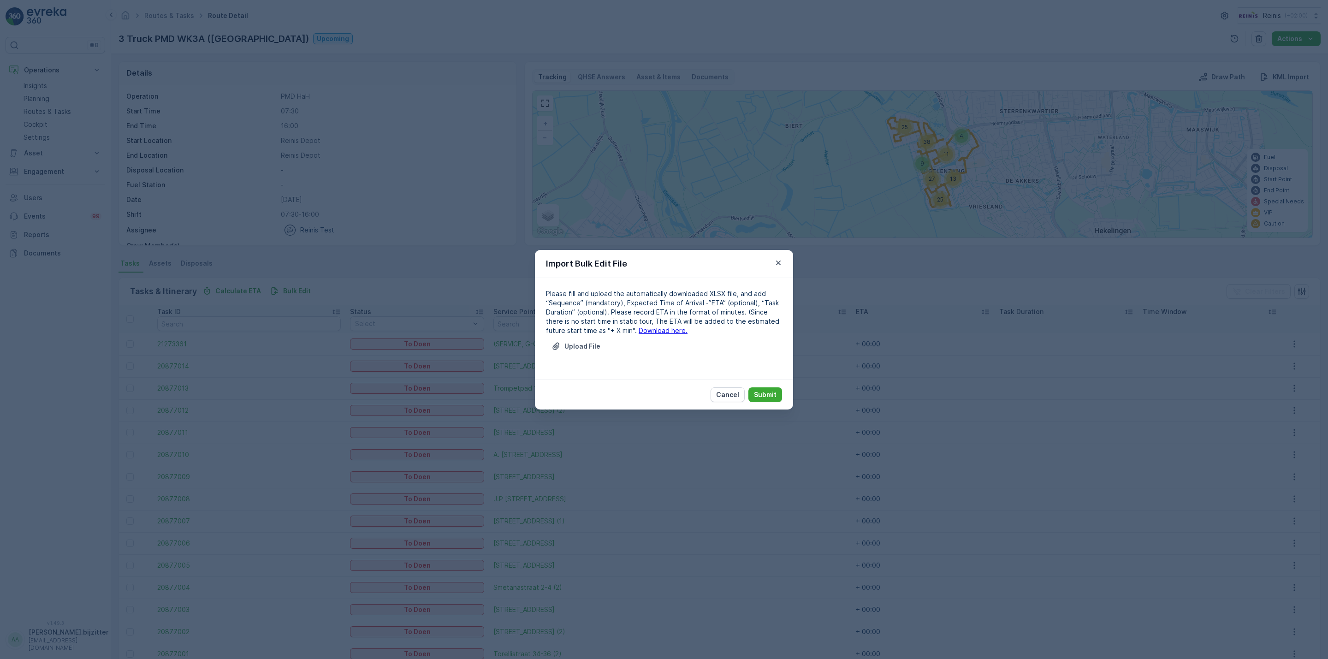
click at [649, 329] on link "Download here." at bounding box center [662, 330] width 49 height 8
click at [574, 354] on div "Upload File" at bounding box center [664, 352] width 236 height 26
click at [580, 346] on p "Upload File" at bounding box center [582, 346] width 36 height 9
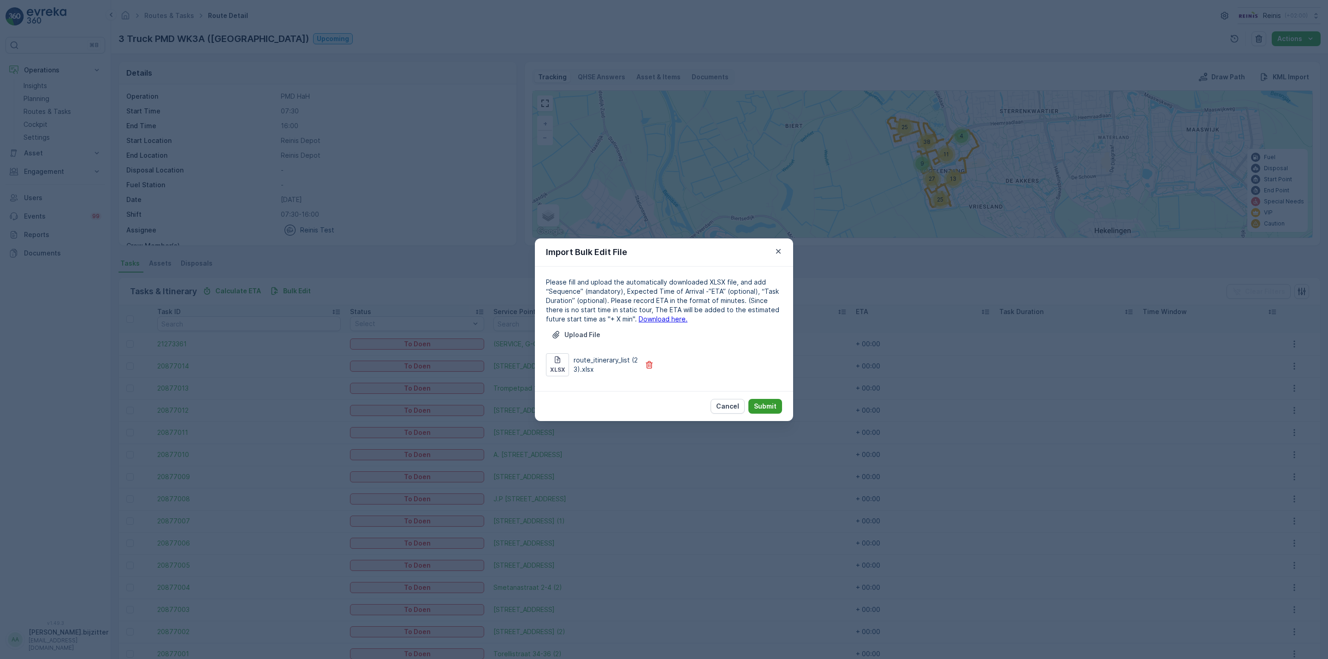
click at [769, 400] on button "Submit" at bounding box center [765, 406] width 34 height 15
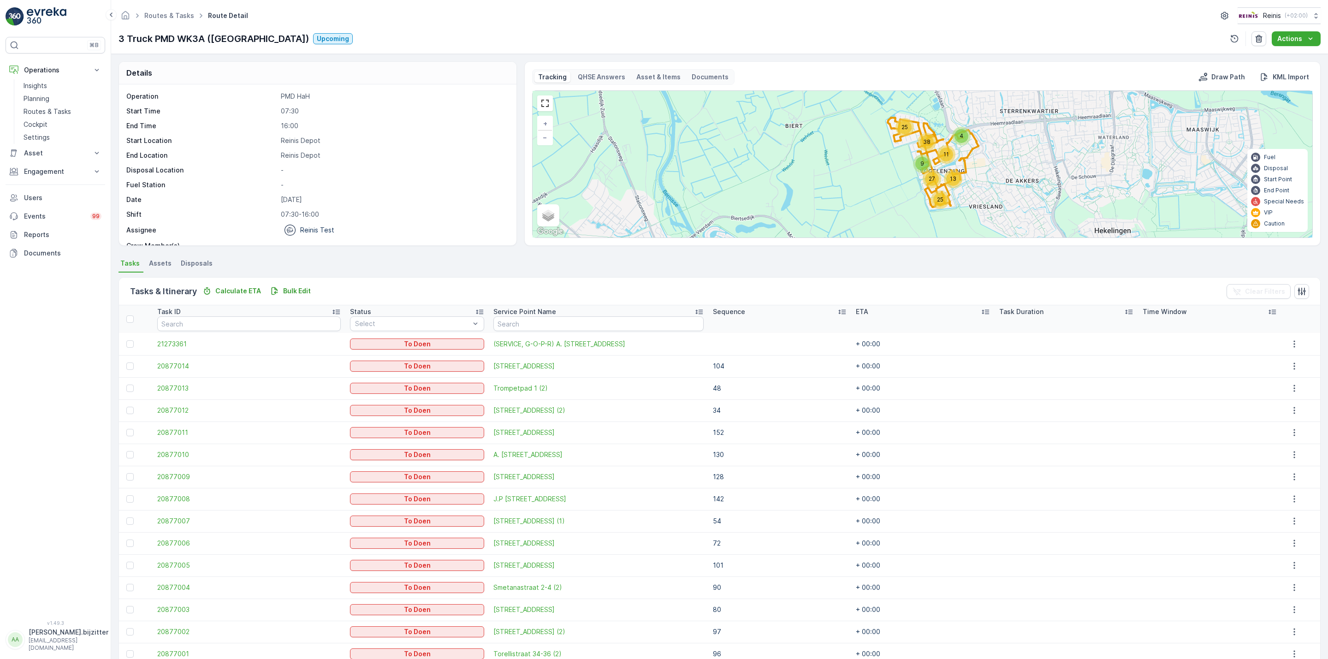
click at [437, 278] on div "Tasks & Itinerary Calculate ETA Bulk Edit Clear Filters" at bounding box center [719, 291] width 1201 height 28
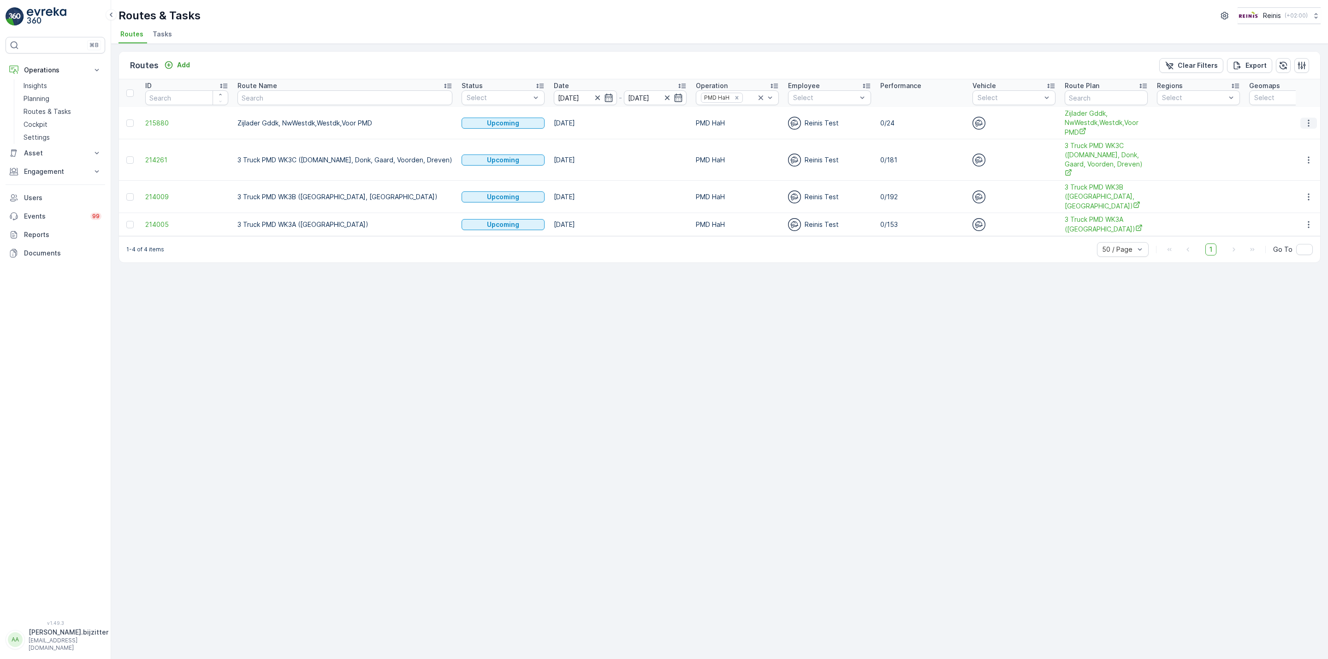
click at [1311, 126] on icon "button" at bounding box center [1308, 122] width 9 height 9
click at [1292, 136] on span "See More Details" at bounding box center [1286, 136] width 53 height 9
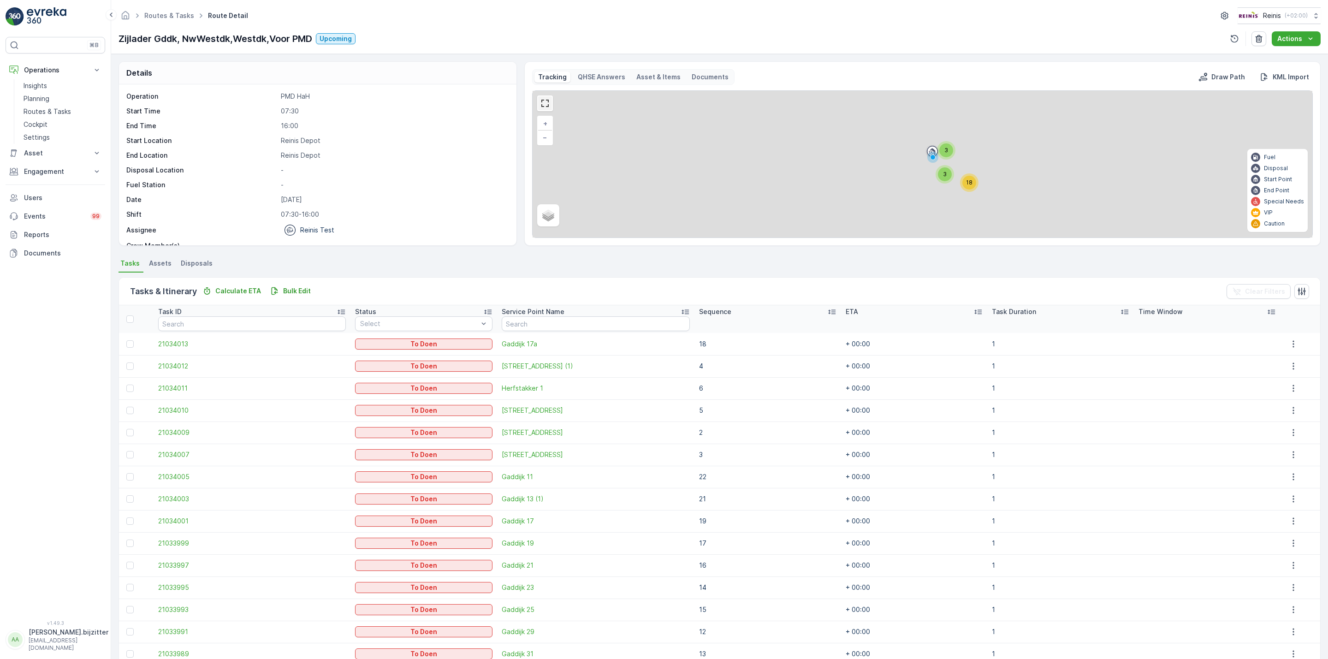
click at [543, 102] on link at bounding box center [545, 103] width 14 height 14
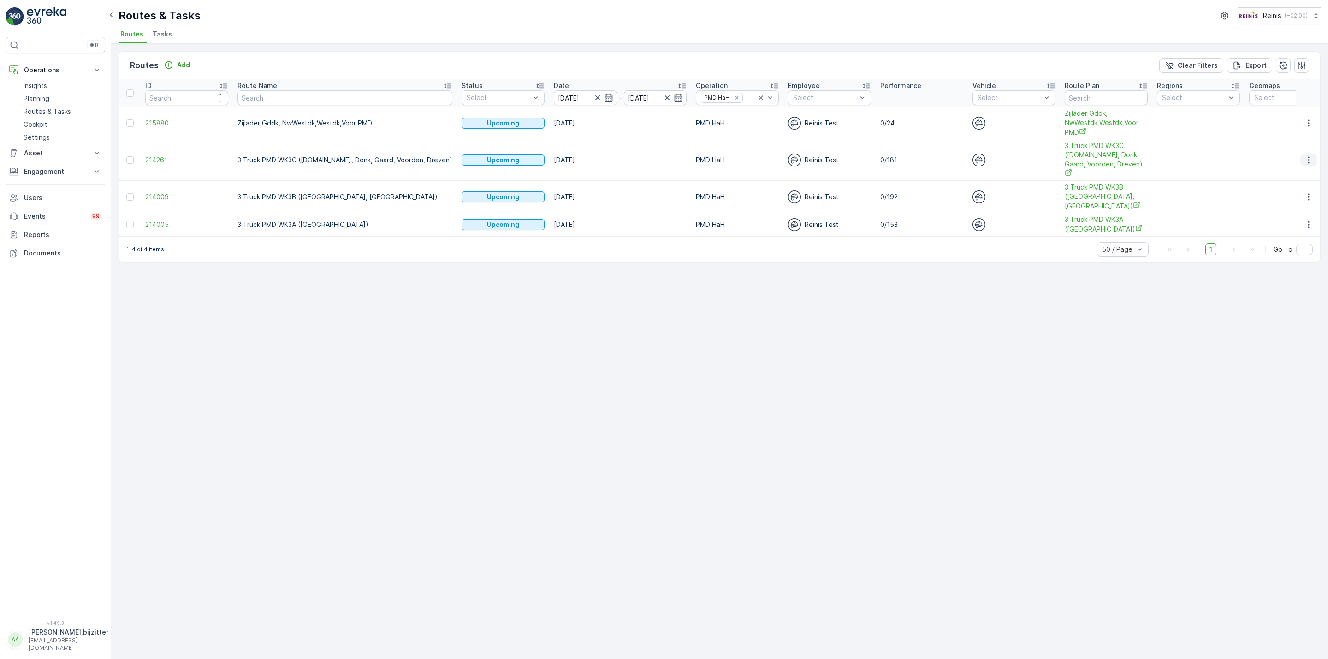
click at [1308, 156] on icon "button" at bounding box center [1307, 159] width 1 height 7
click at [1279, 172] on span "See More Details" at bounding box center [1286, 169] width 53 height 9
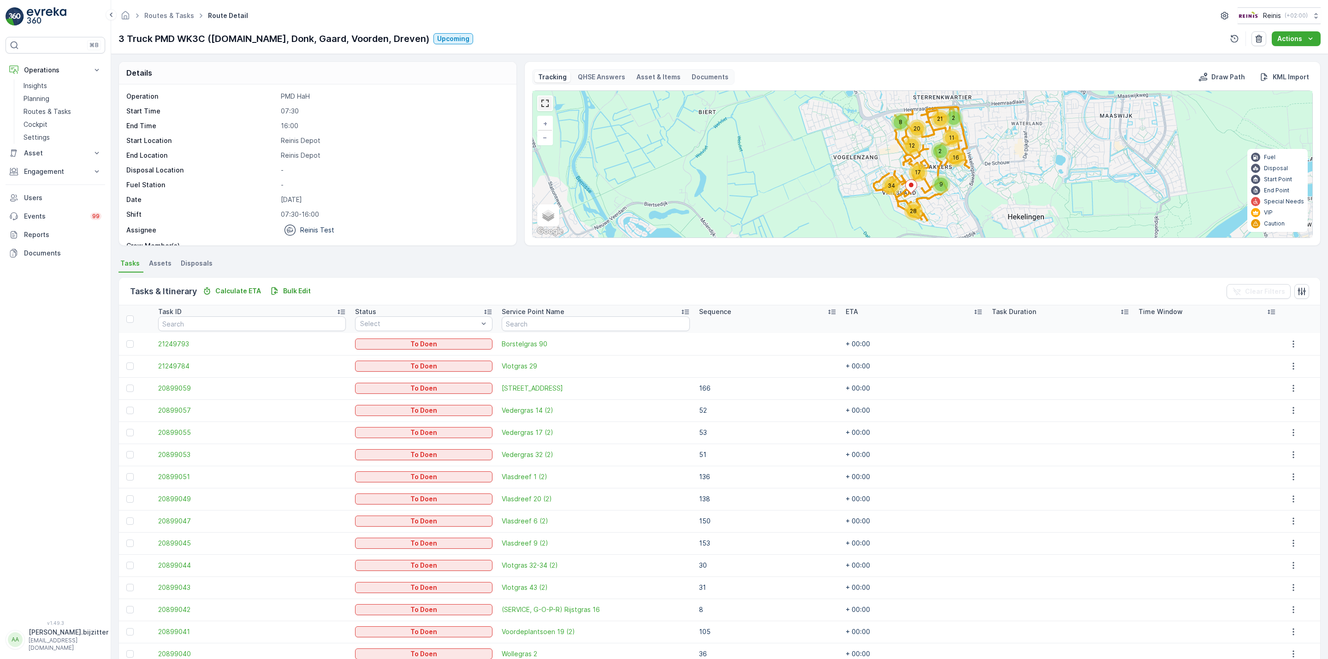
click at [549, 106] on link at bounding box center [545, 103] width 14 height 14
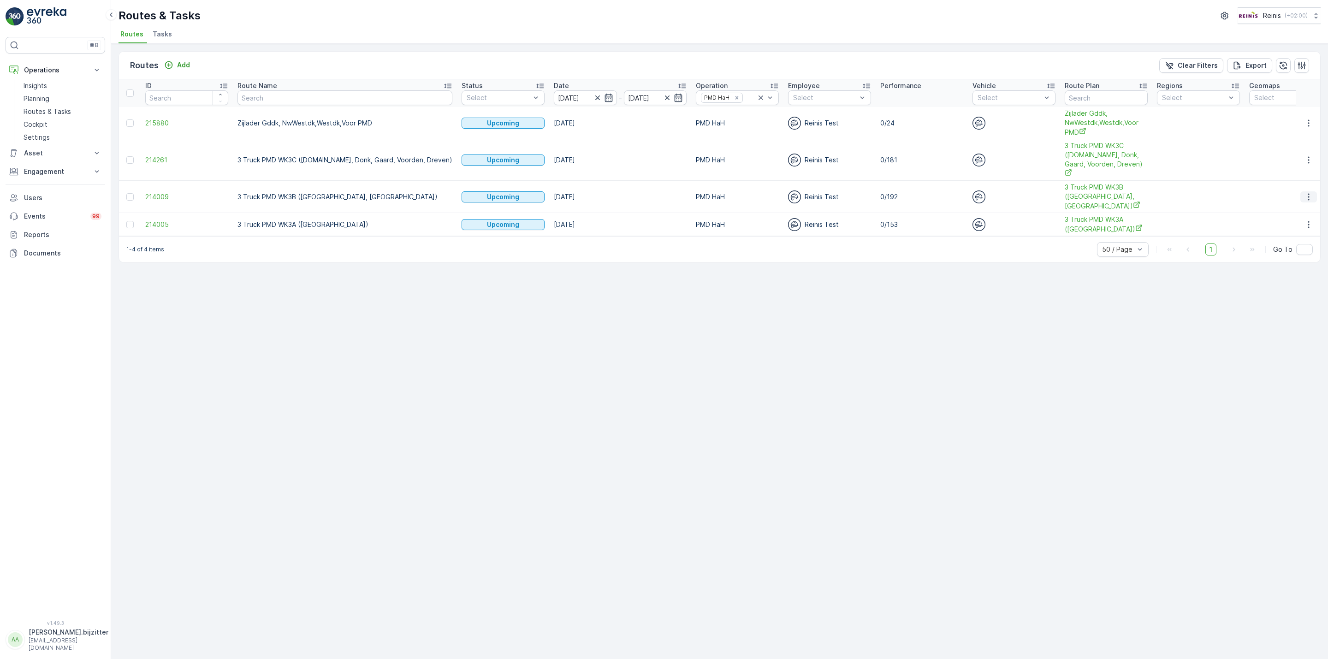
click at [1307, 192] on icon "button" at bounding box center [1308, 196] width 9 height 9
click at [1294, 195] on span "See More Details" at bounding box center [1286, 197] width 53 height 9
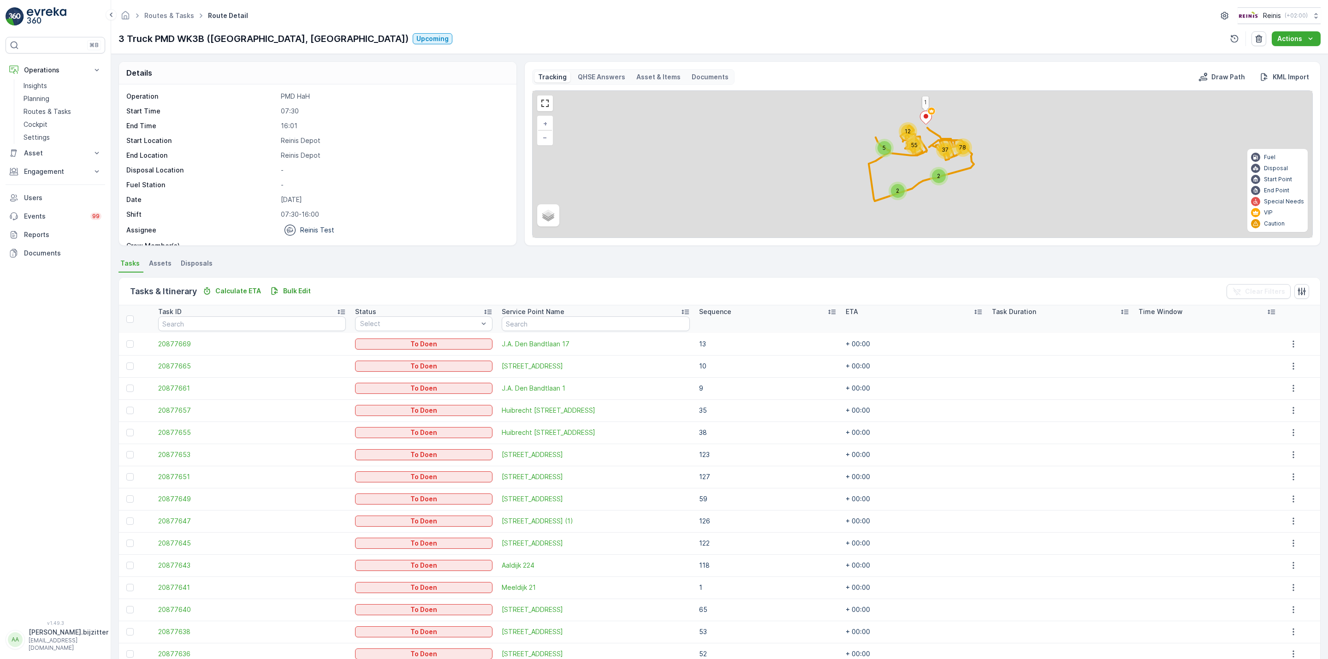
click at [552, 108] on div "19 173 2 12 5 55 2 37 78 1 + − Satellite Roadmap Terrain Hybrid Leaflet Fuel Di…" at bounding box center [921, 164] width 779 height 147
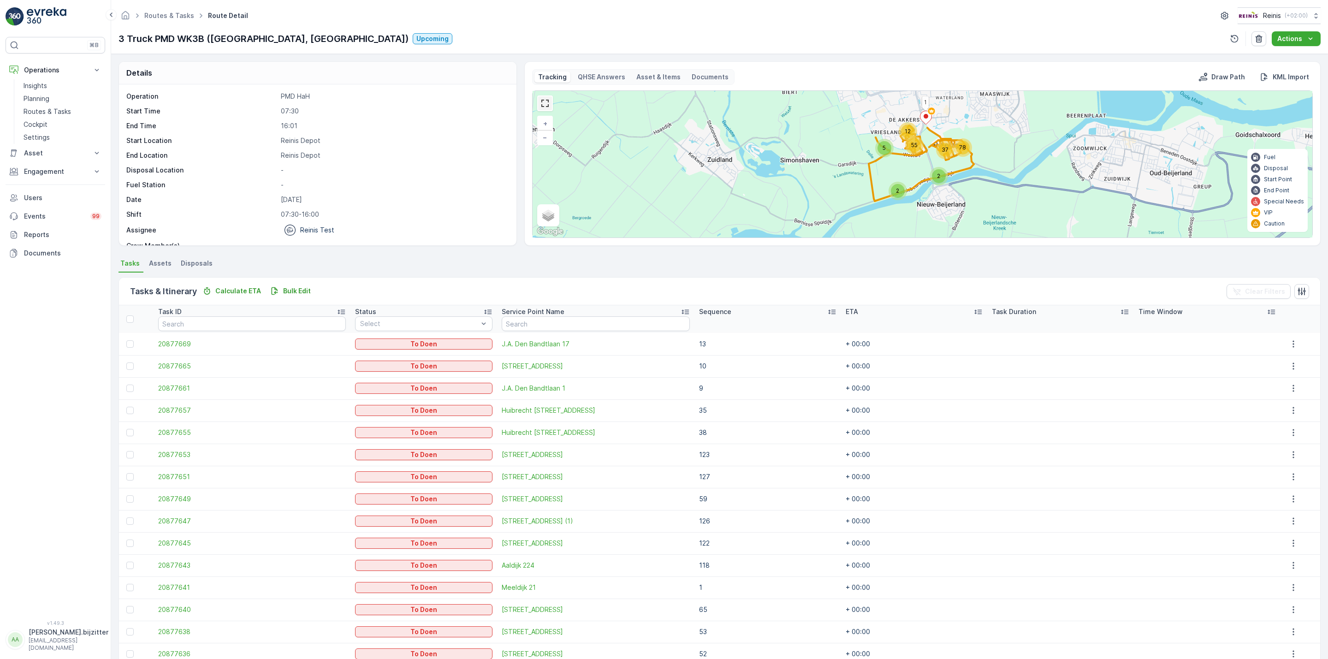
click at [548, 107] on link at bounding box center [545, 103] width 14 height 14
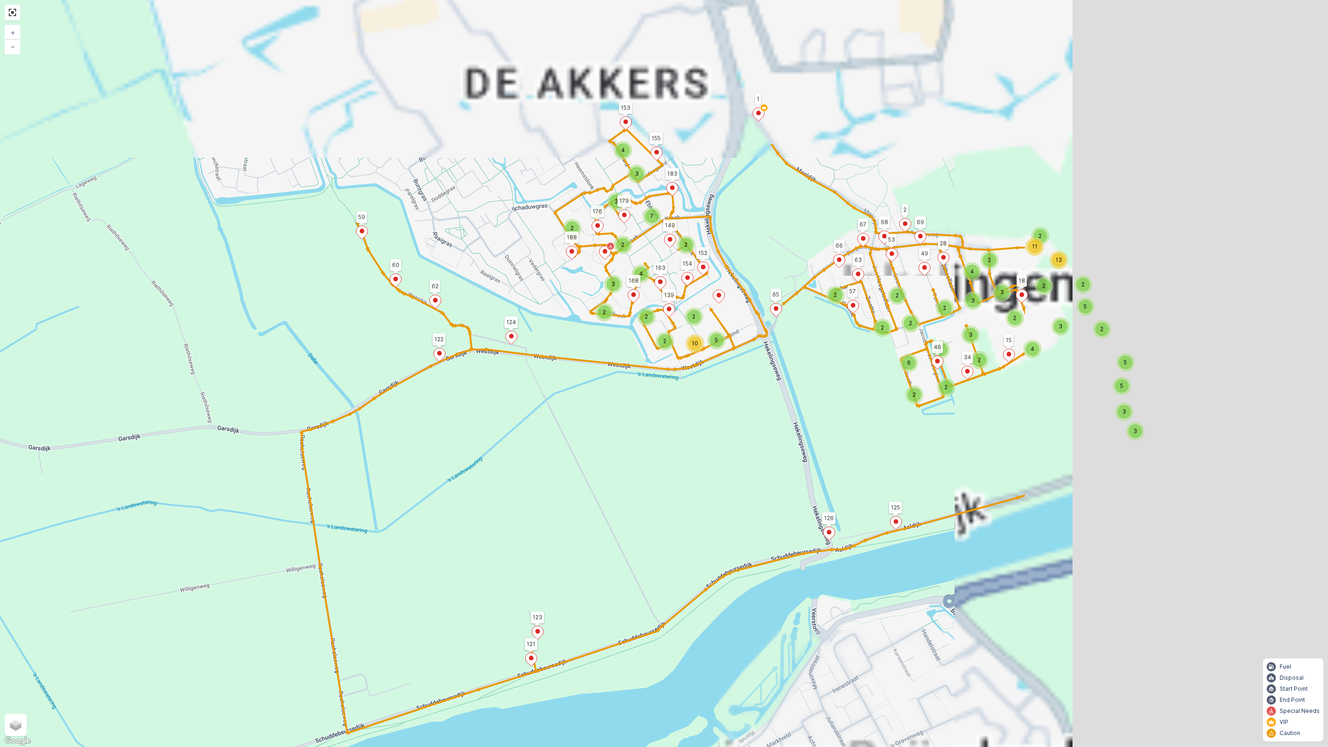
click at [608, 516] on div "2 3 4 2 7 2 2 3 2 4 2 2 2 10 5 2 2 2 2 2 2 6 2 2 3 3 3 5 2 5 3 2 3 4 2 5 2 2 2 …" at bounding box center [664, 373] width 1328 height 747
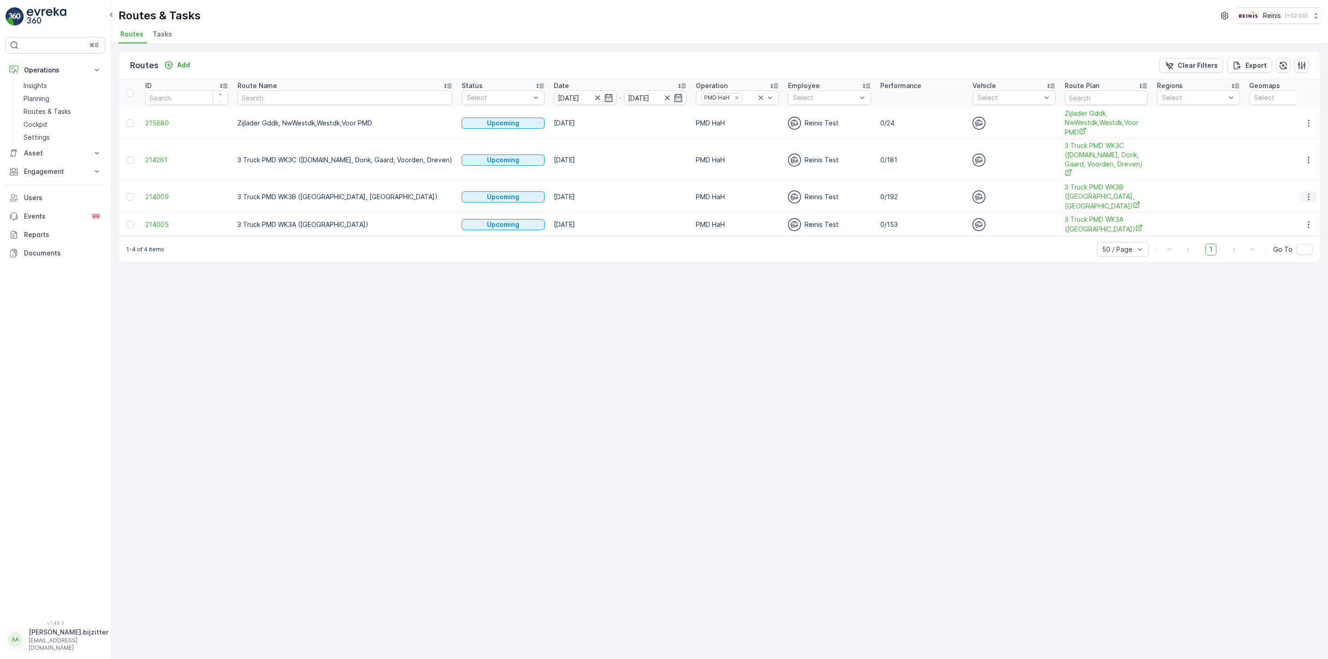
click at [1307, 192] on icon "button" at bounding box center [1308, 196] width 9 height 9
click at [1286, 200] on span "See More Details" at bounding box center [1286, 197] width 53 height 9
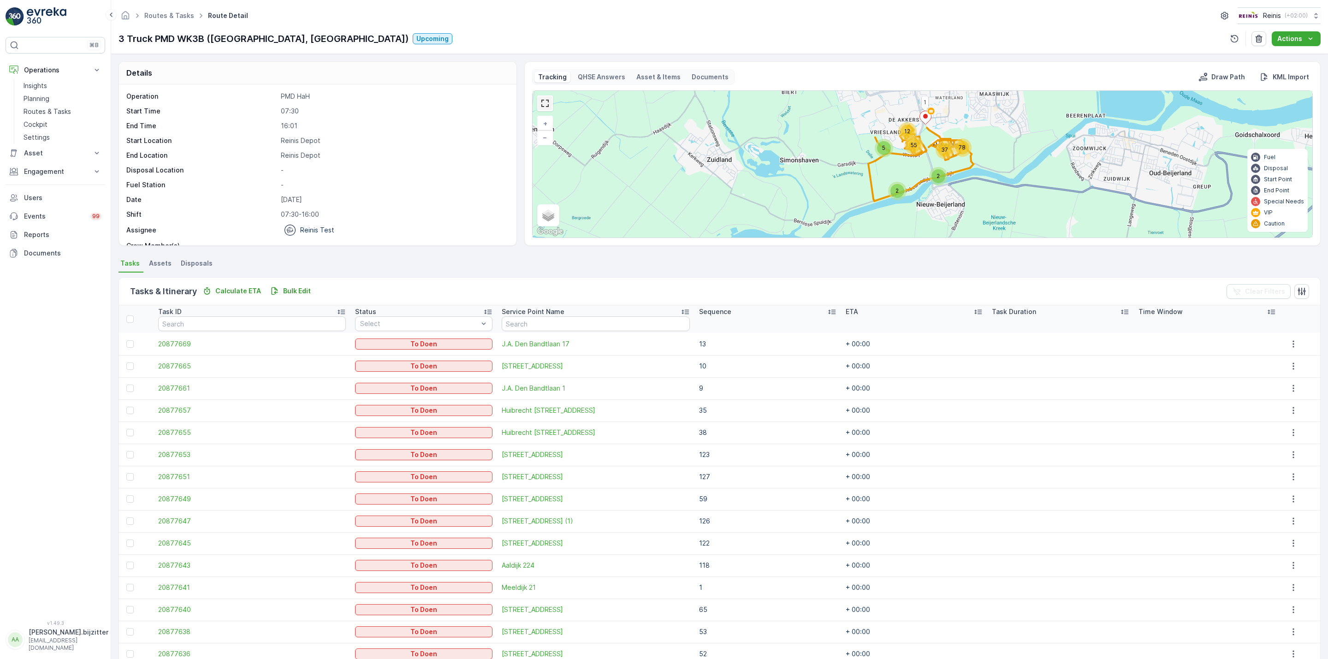
click at [548, 102] on link at bounding box center [545, 103] width 14 height 14
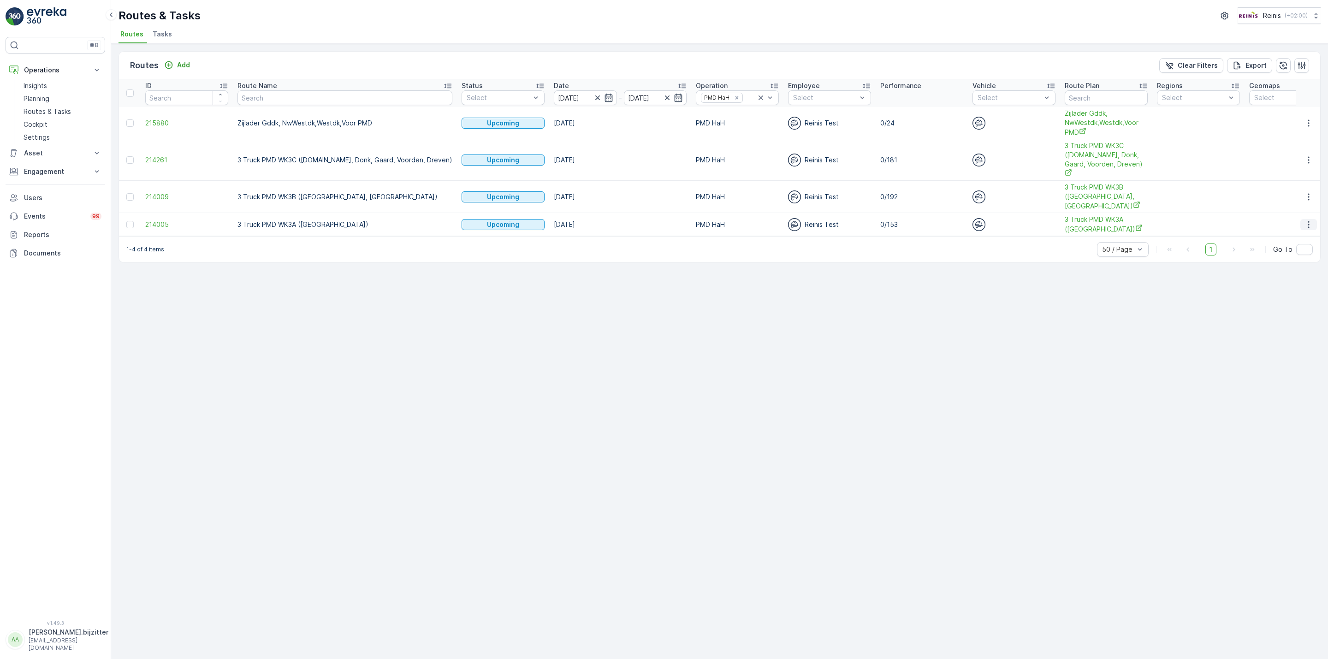
click at [1306, 220] on icon "button" at bounding box center [1308, 224] width 9 height 9
click at [1292, 224] on span "See More Details" at bounding box center [1286, 220] width 53 height 9
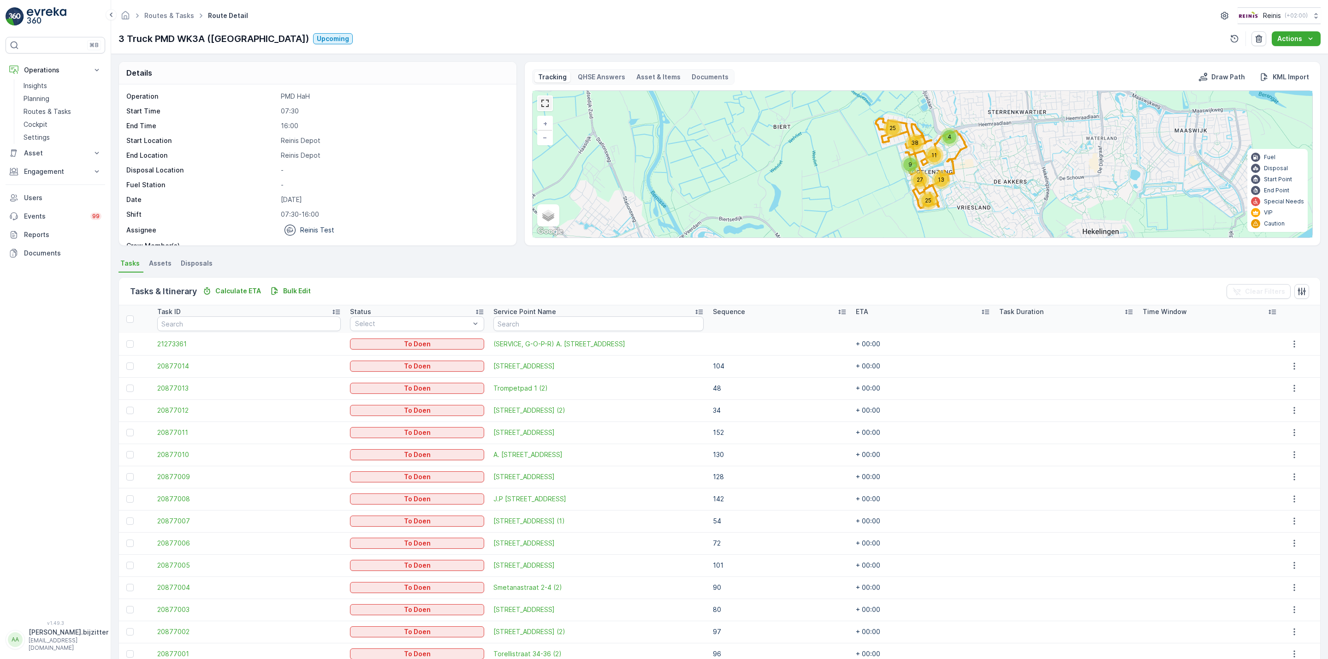
click at [542, 101] on link at bounding box center [545, 103] width 14 height 14
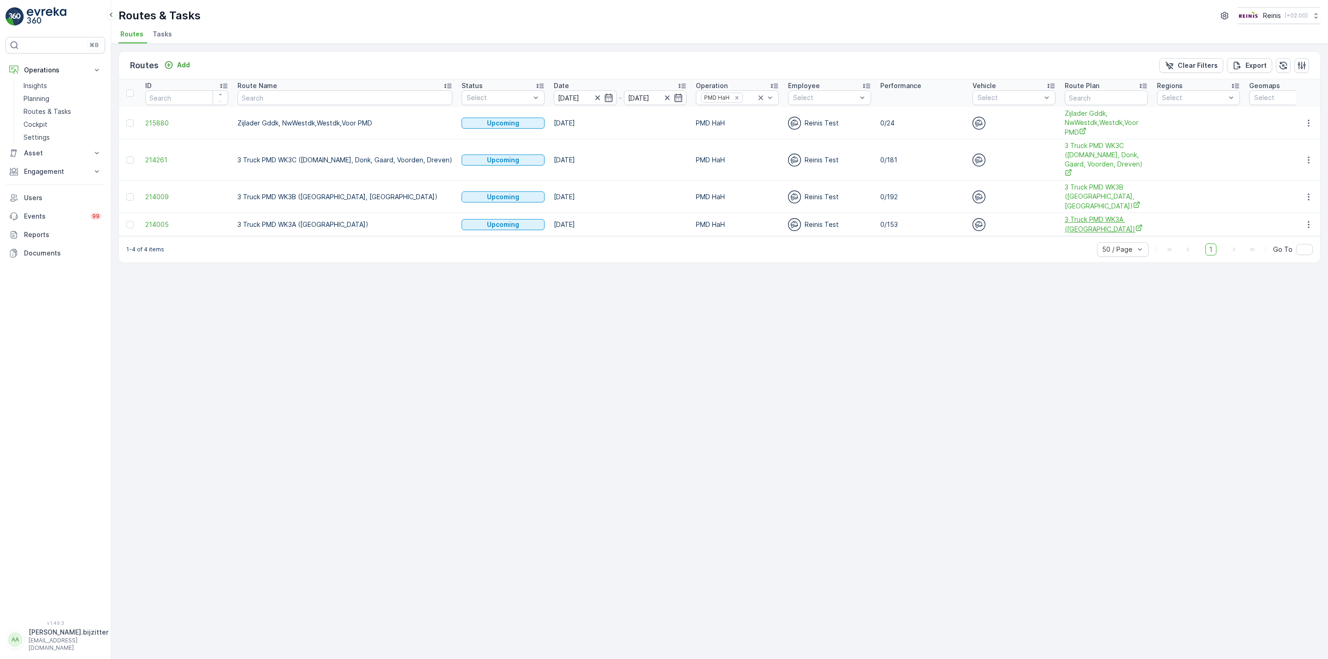
click at [1064, 215] on span "3 Truck PMD WK3A ([GEOGRAPHIC_DATA])" at bounding box center [1105, 224] width 83 height 19
click at [1302, 219] on button "button" at bounding box center [1308, 224] width 17 height 11
click at [1298, 220] on span "See More Details" at bounding box center [1286, 220] width 53 height 9
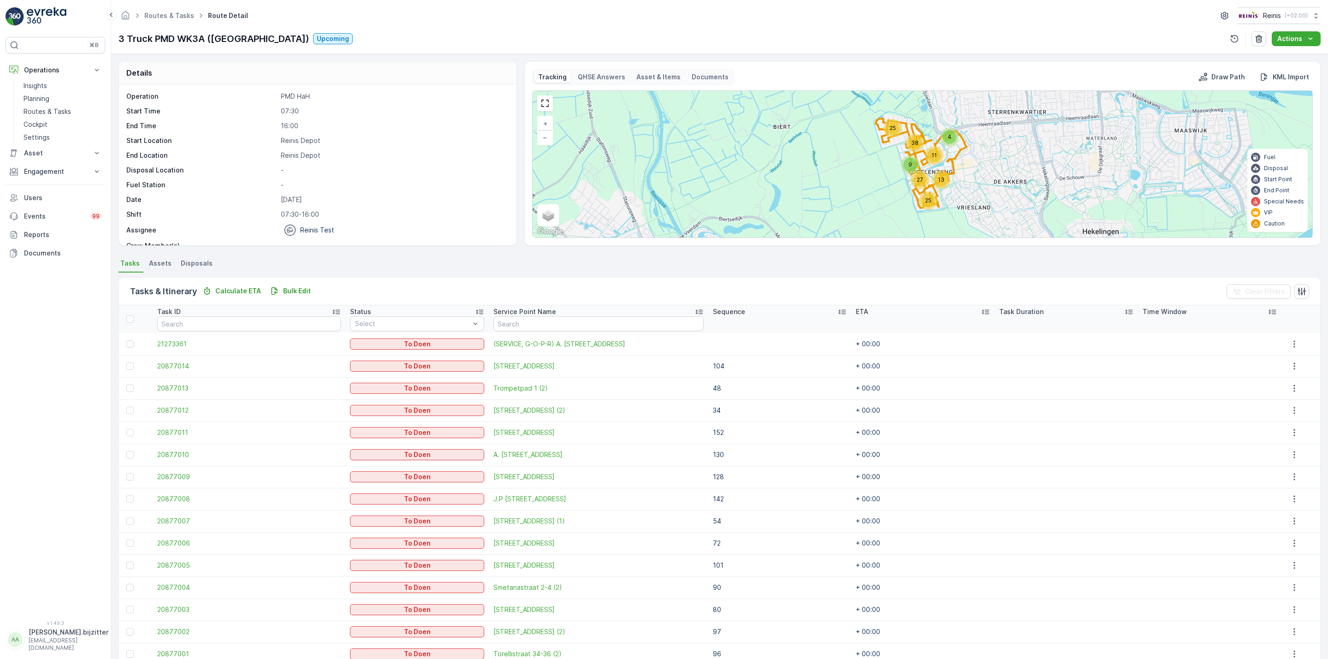
click at [42, 635] on p "[PERSON_NAME].bijzitter" at bounding box center [69, 631] width 80 height 9
click at [50, 628] on ul "Update Profile Change Password Language English العربية Deutsch English Español…" at bounding box center [56, 586] width 100 height 84
click at [51, 623] on div "Log Out" at bounding box center [55, 619] width 96 height 13
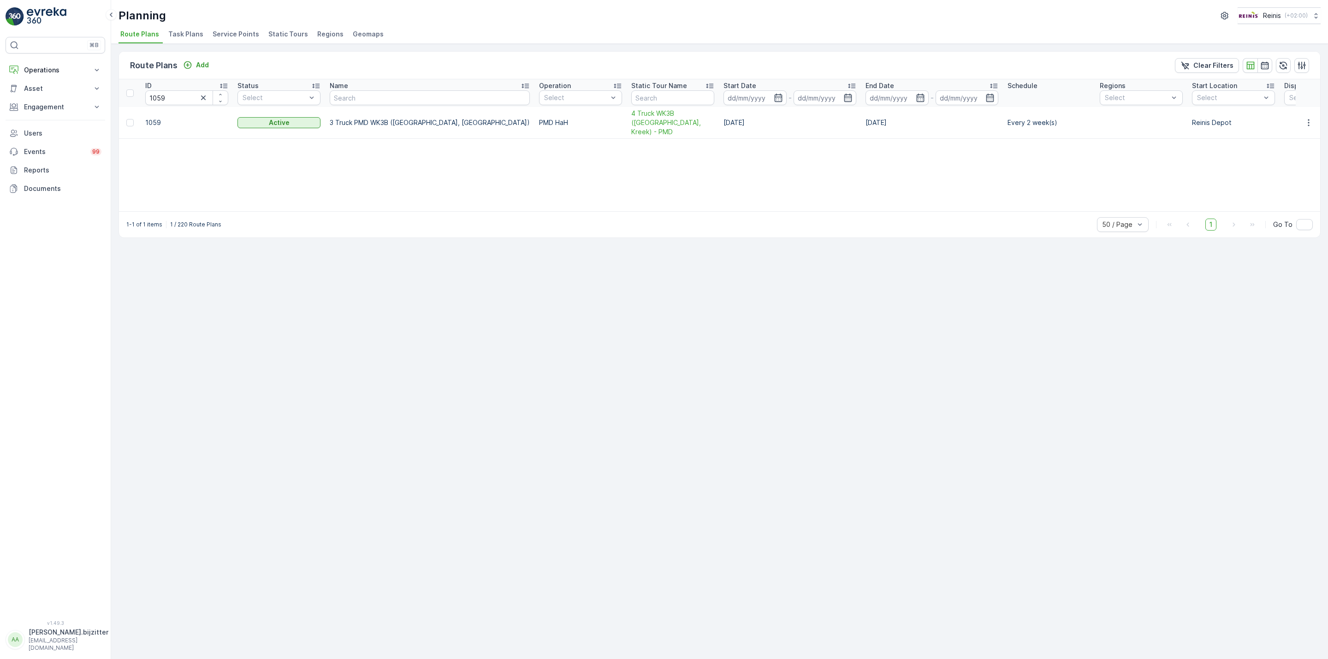
click at [476, 304] on div "Route Plans Add Clear Filters ID 1059 Status Select Name Operation Select Stati…" at bounding box center [719, 351] width 1216 height 615
click at [631, 118] on span "4 Truck WK3B ([GEOGRAPHIC_DATA], Kreek) - PMD" at bounding box center [672, 123] width 83 height 28
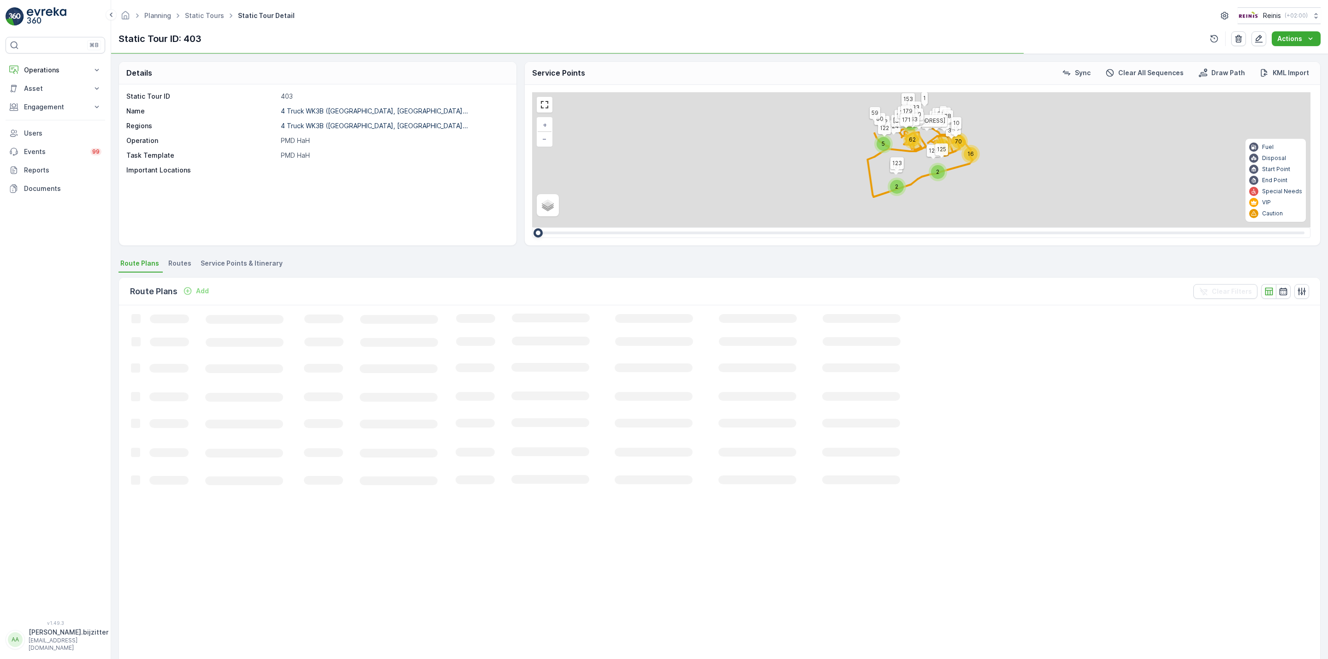
click at [267, 263] on span "Service Points & Itinerary" at bounding box center [242, 263] width 82 height 9
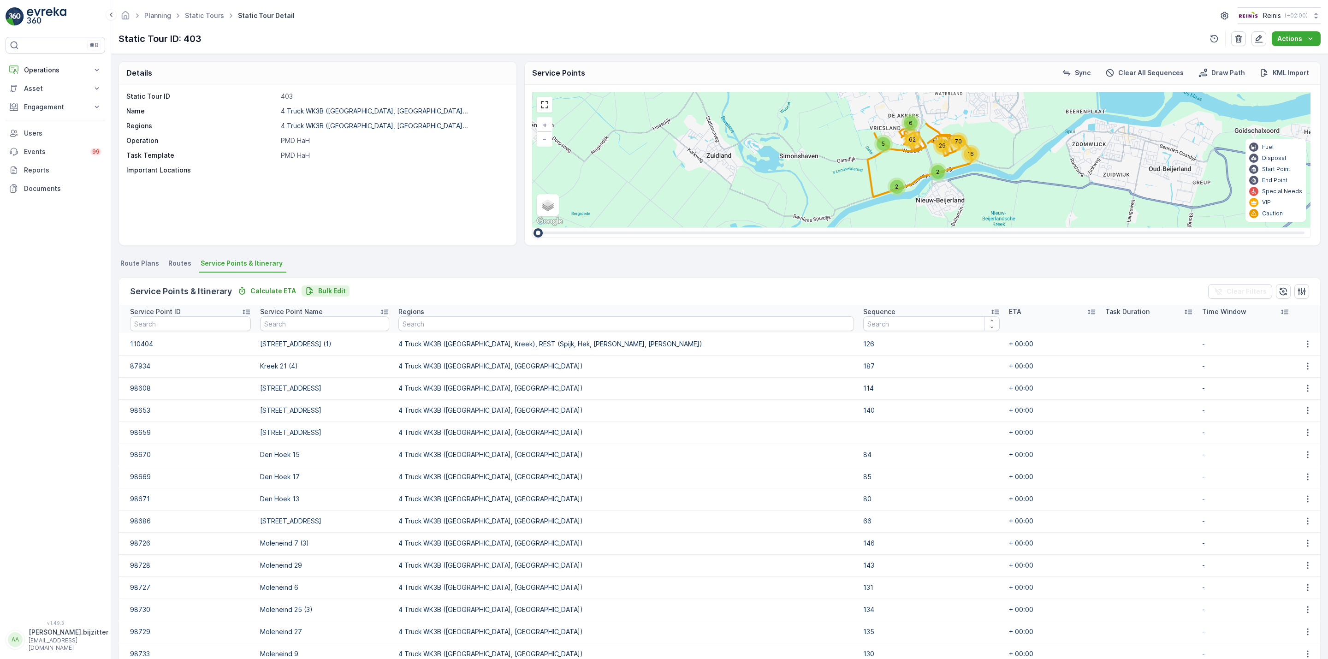
click at [324, 286] on p "Bulk Edit" at bounding box center [332, 290] width 28 height 9
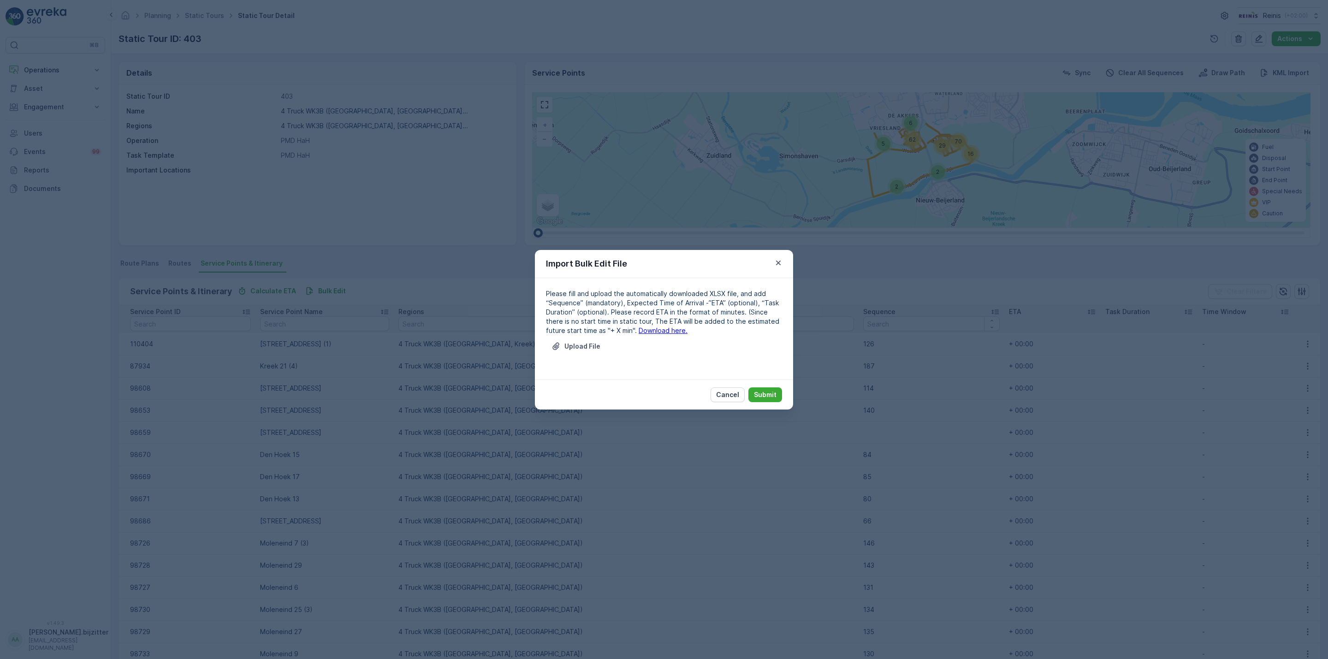
click at [638, 330] on link "Download here." at bounding box center [662, 330] width 49 height 8
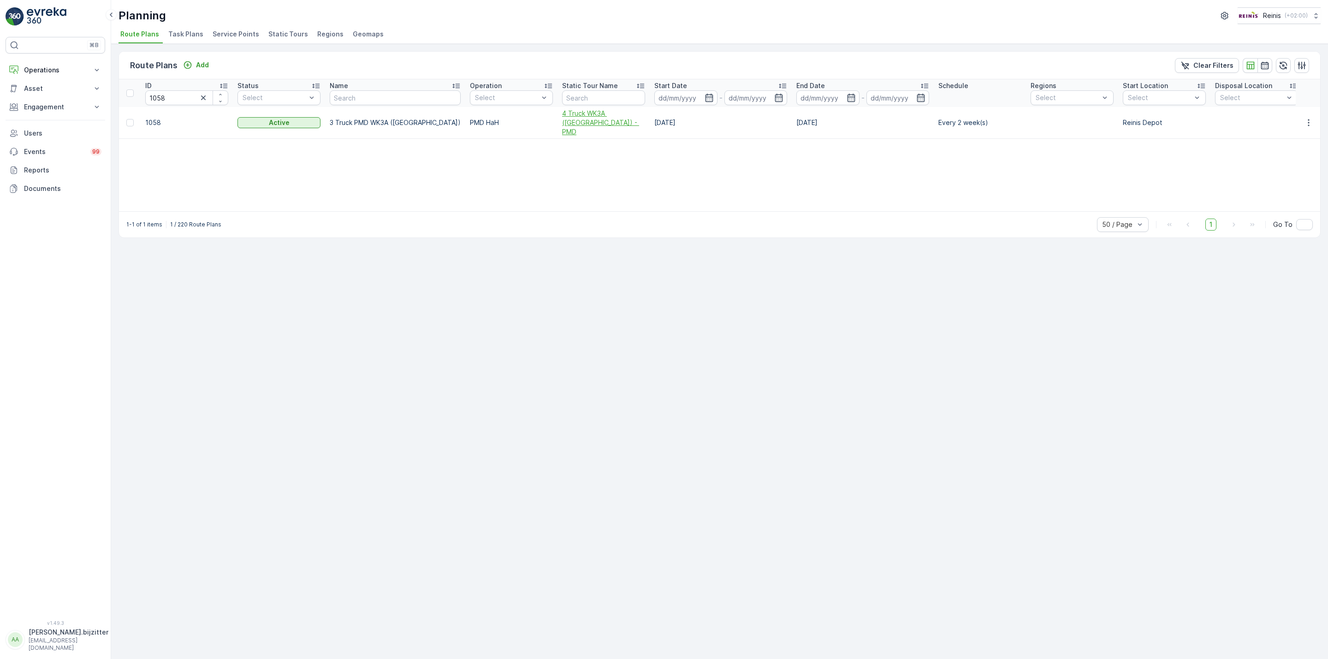
click at [582, 118] on span "4 Truck WK3A ([GEOGRAPHIC_DATA]) - PMD" at bounding box center [603, 123] width 83 height 28
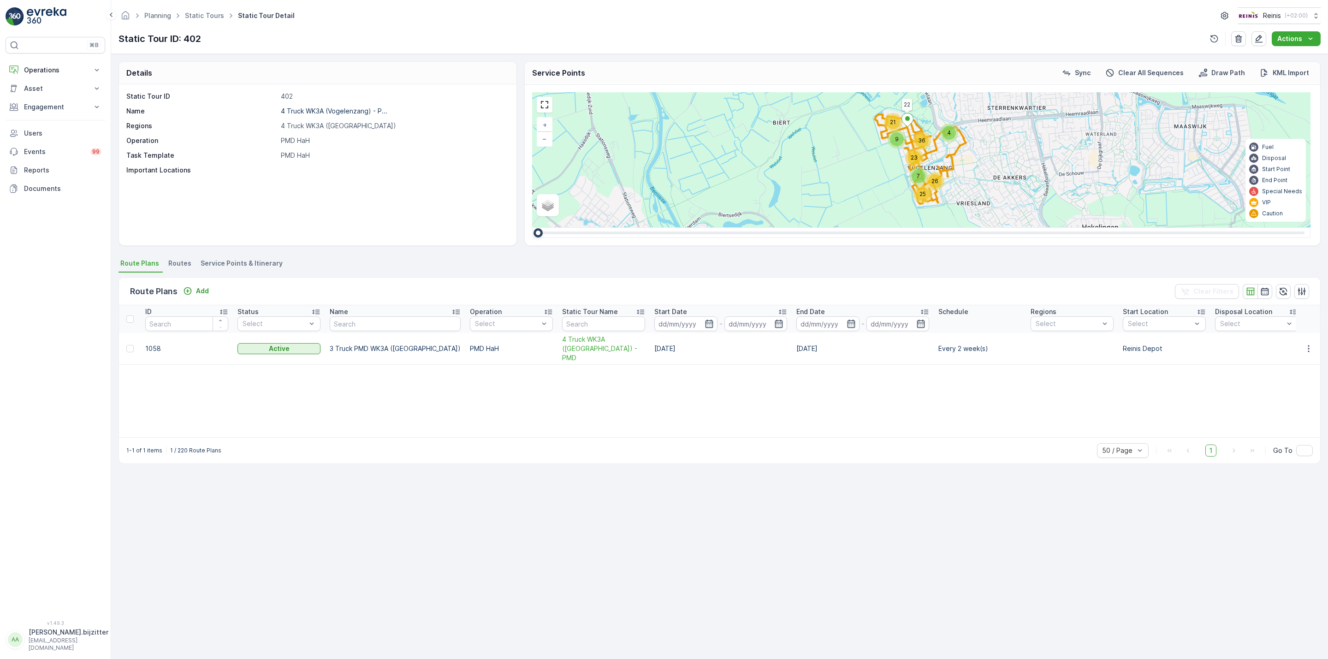
click at [863, 498] on div "Details Static Tour ID 402 Name 4 Truck WK3A (Vogelenzang) - P... Regions 4 Tru…" at bounding box center [719, 356] width 1216 height 605
click at [578, 342] on span "4 Truck WK3A (Vogelenzang) - PMD" at bounding box center [603, 349] width 83 height 28
click at [253, 257] on li "Service Points & Itinerary" at bounding box center [243, 265] width 88 height 16
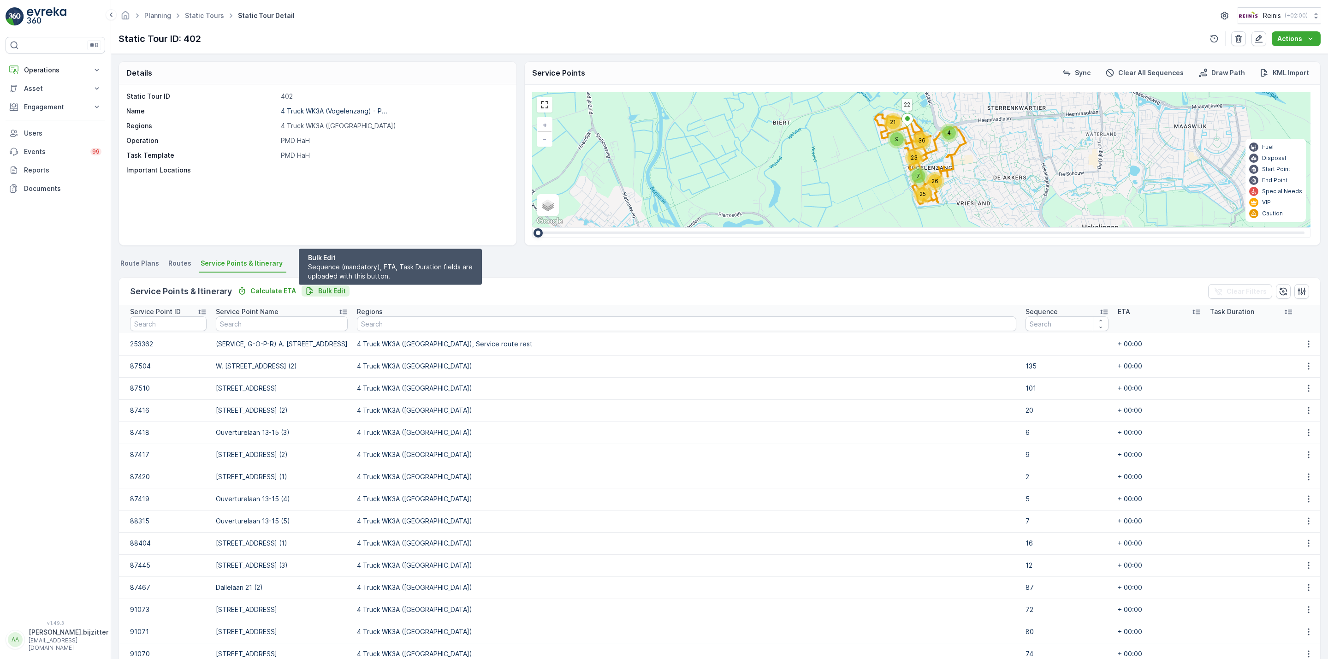
click at [335, 288] on p "Bulk Edit" at bounding box center [332, 290] width 28 height 9
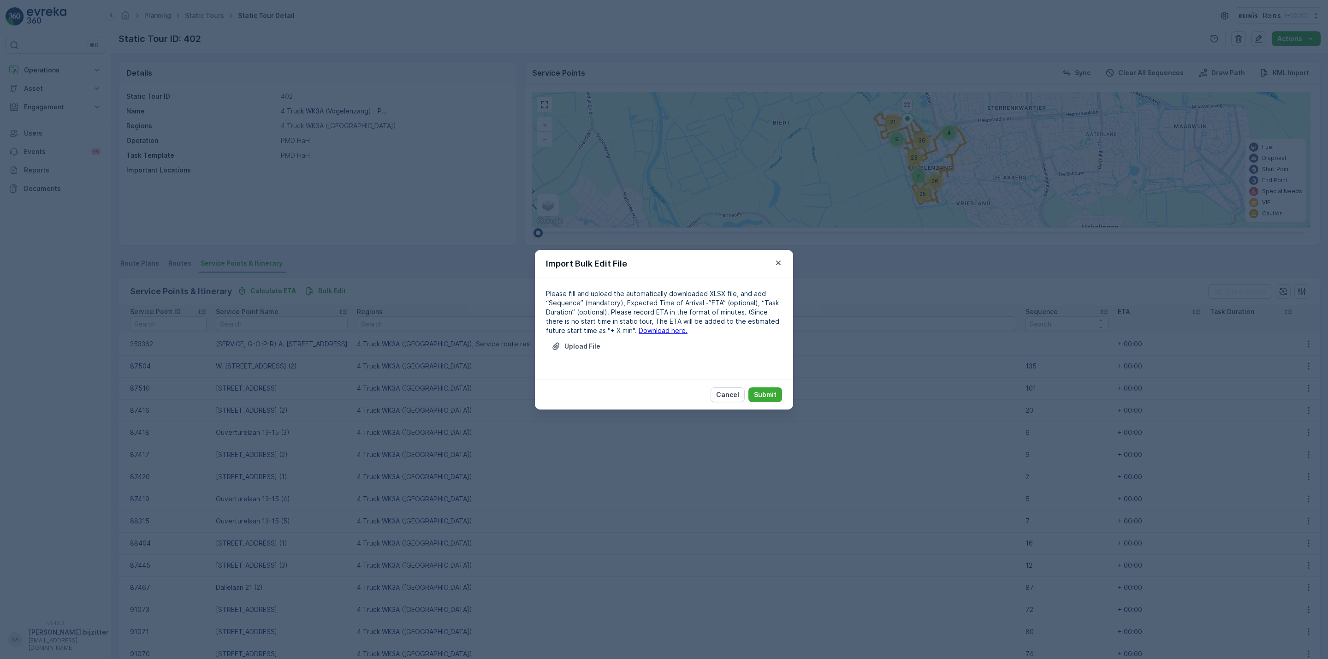
click at [641, 331] on link "Download here." at bounding box center [662, 330] width 49 height 8
click at [592, 346] on p "Upload File" at bounding box center [582, 346] width 36 height 9
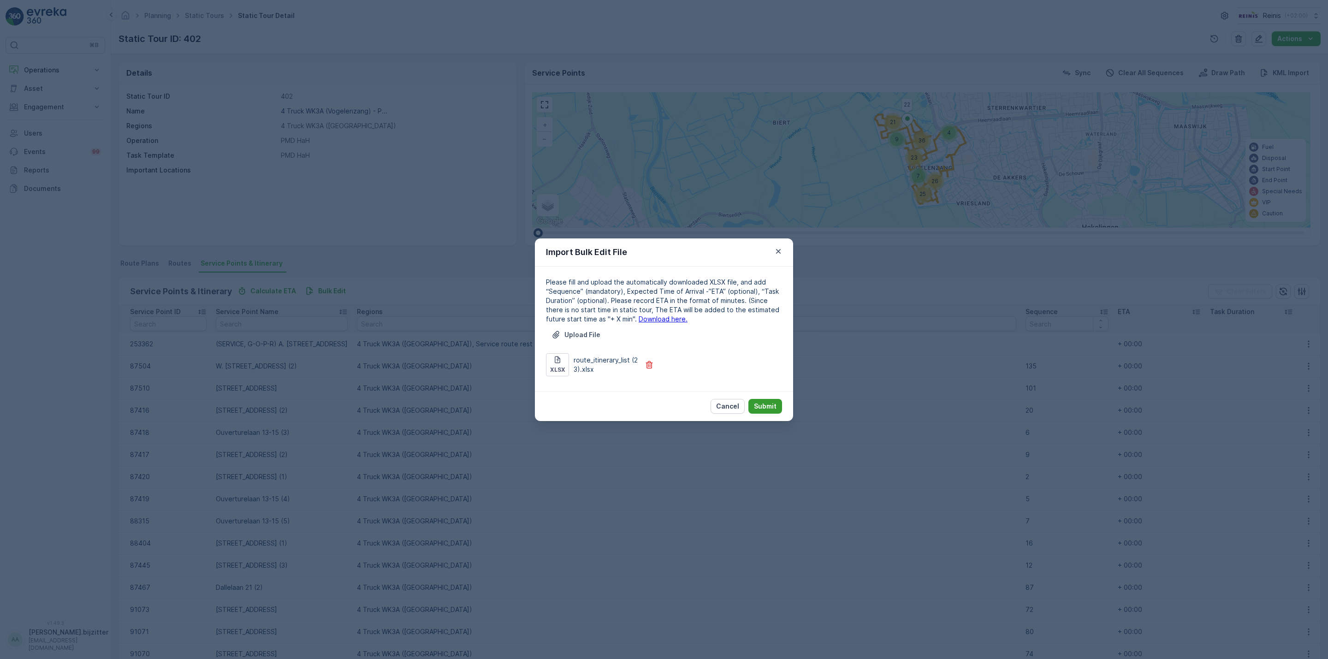
click at [769, 404] on p "Submit" at bounding box center [765, 405] width 23 height 9
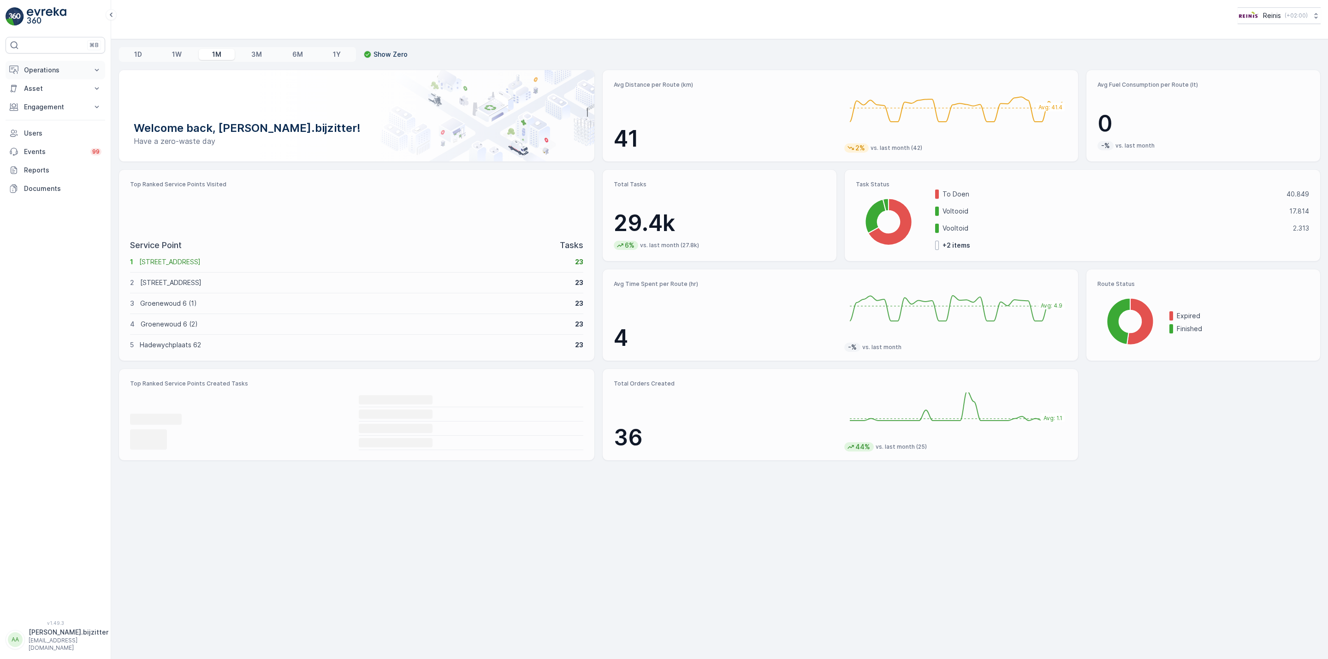
click at [36, 72] on p "Operations" at bounding box center [55, 69] width 63 height 9
click at [39, 108] on p "Routes & Tasks" at bounding box center [47, 111] width 47 height 9
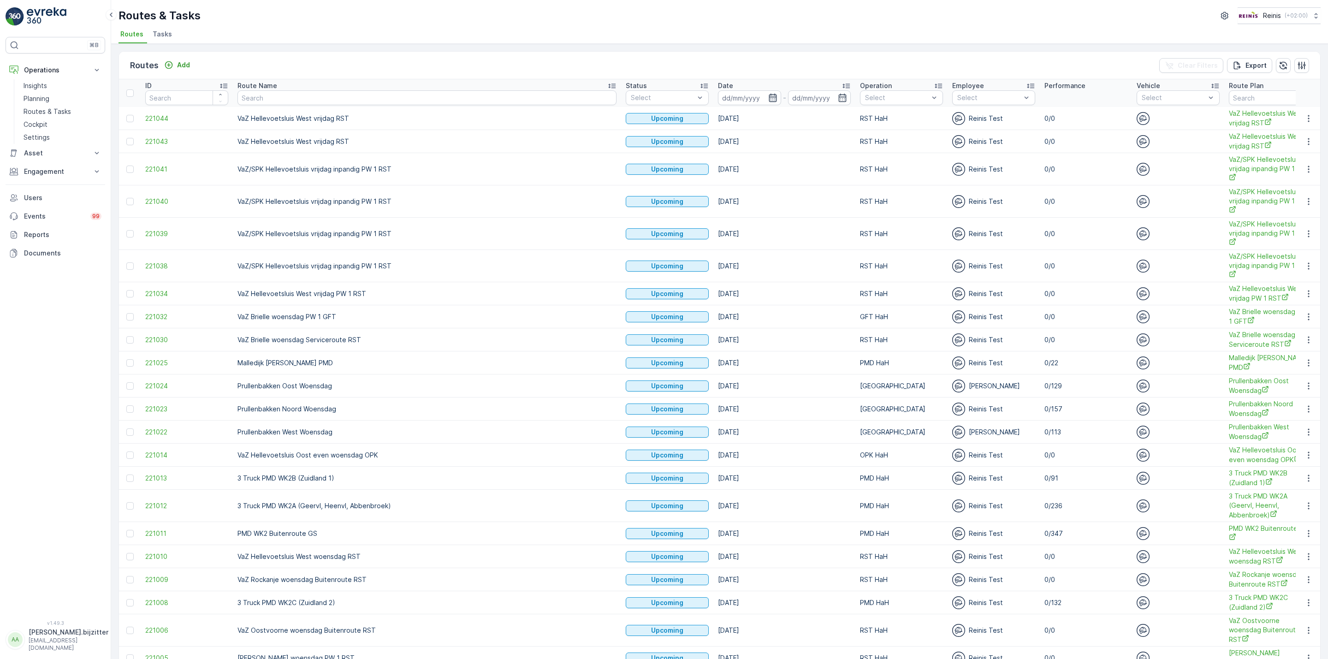
click at [768, 98] on icon "button" at bounding box center [772, 97] width 9 height 9
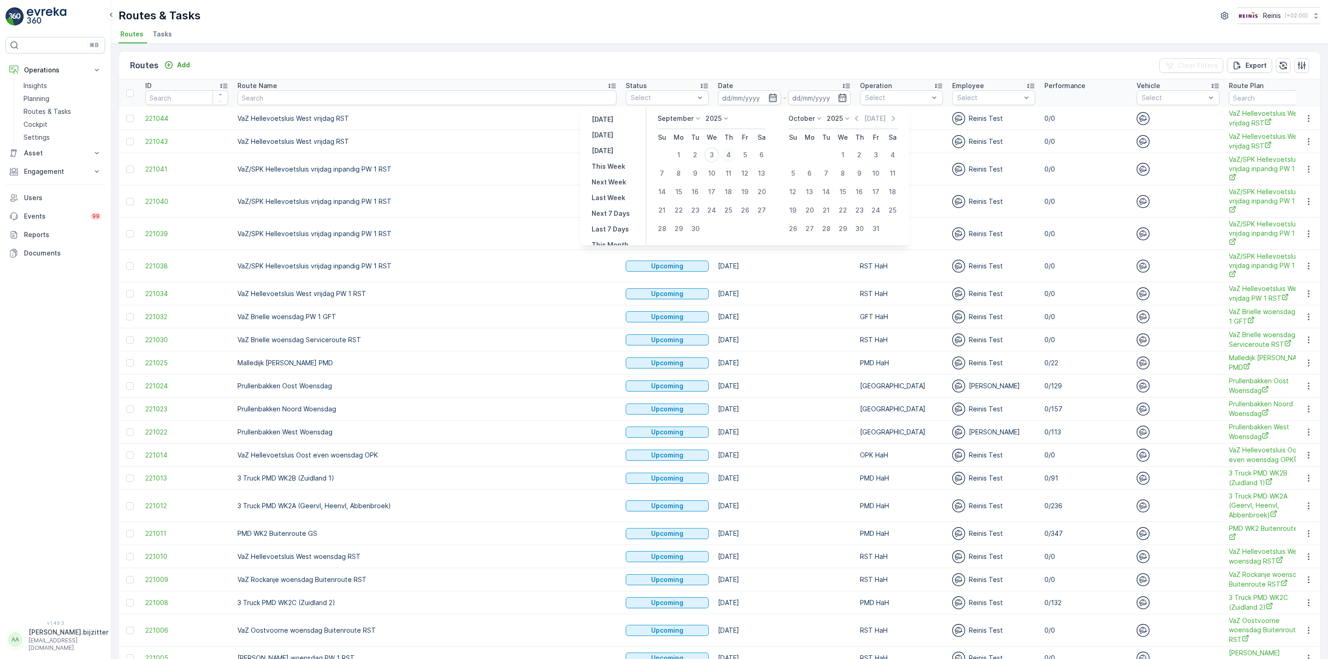
click at [733, 152] on div "4" at bounding box center [728, 155] width 15 height 15
type input "[DATE]"
click at [733, 152] on div "4" at bounding box center [728, 155] width 15 height 15
type input "[DATE]"
click at [733, 152] on div "4" at bounding box center [728, 155] width 15 height 15
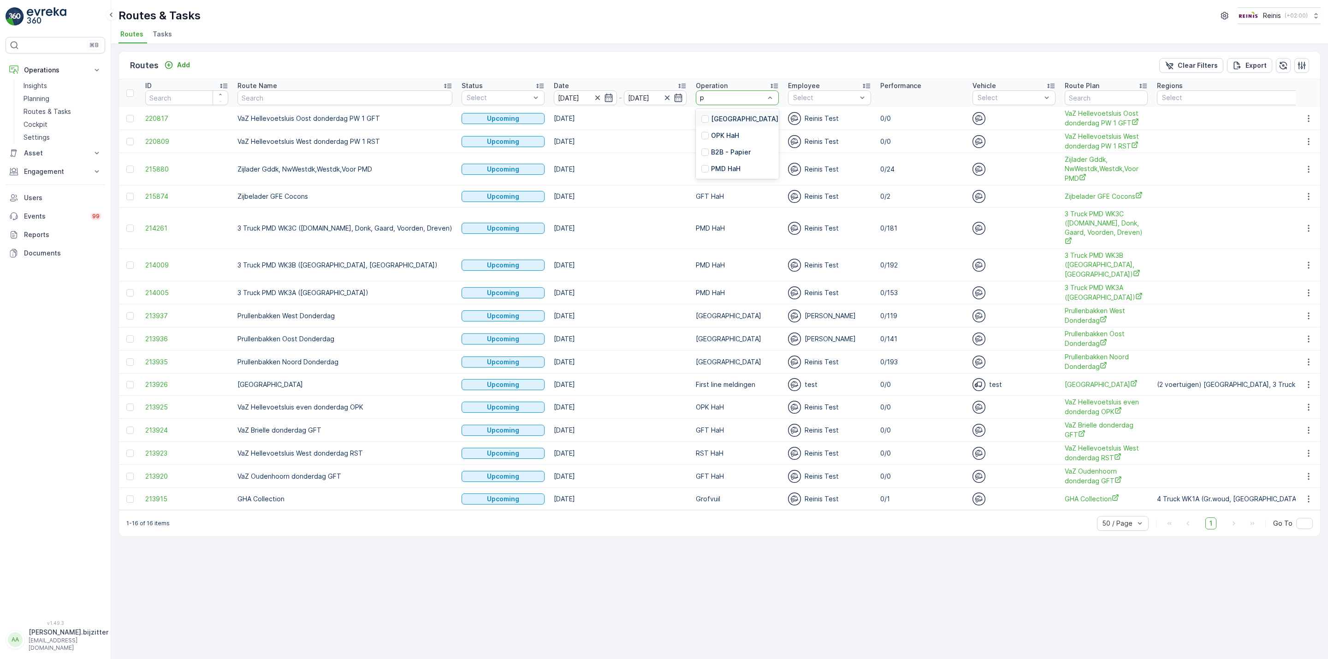
type input "pm"
click at [711, 119] on p "PMD HaH" at bounding box center [726, 118] width 30 height 9
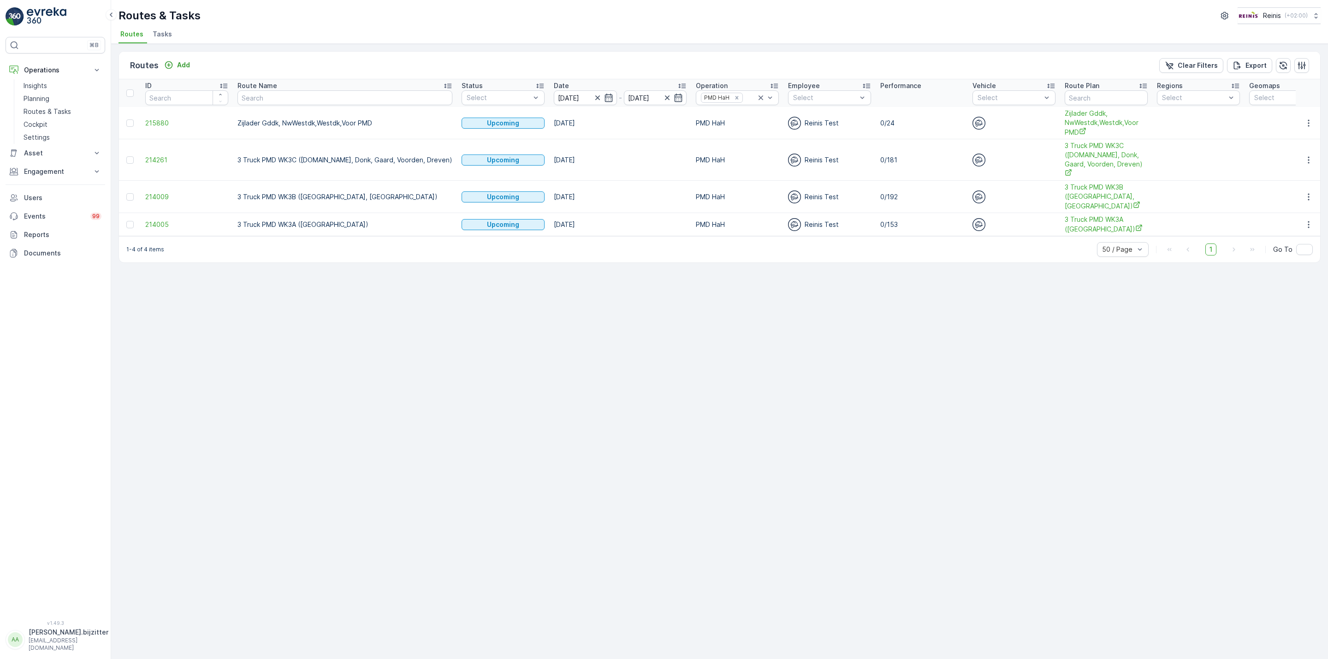
click at [1306, 213] on td at bounding box center [1307, 224] width 25 height 23
click at [1310, 220] on icon "button" at bounding box center [1308, 224] width 9 height 9
click at [1297, 218] on span "See More Details" at bounding box center [1286, 220] width 53 height 9
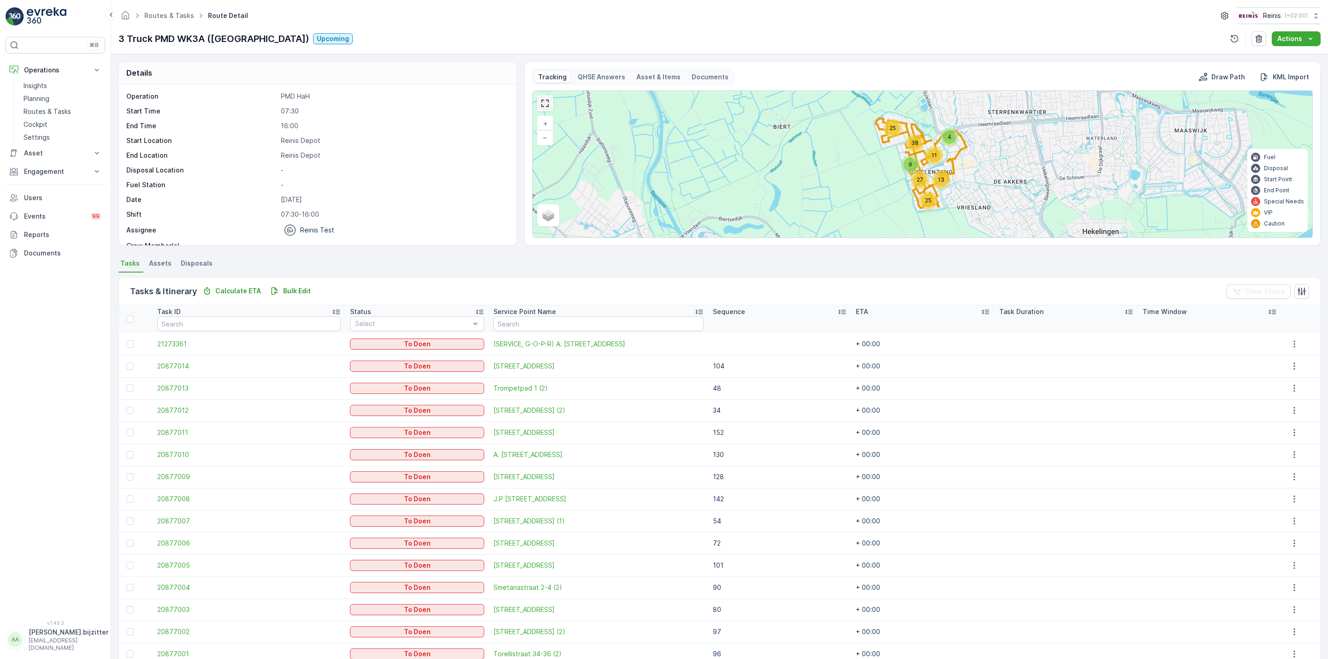
click at [545, 103] on link at bounding box center [545, 103] width 14 height 14
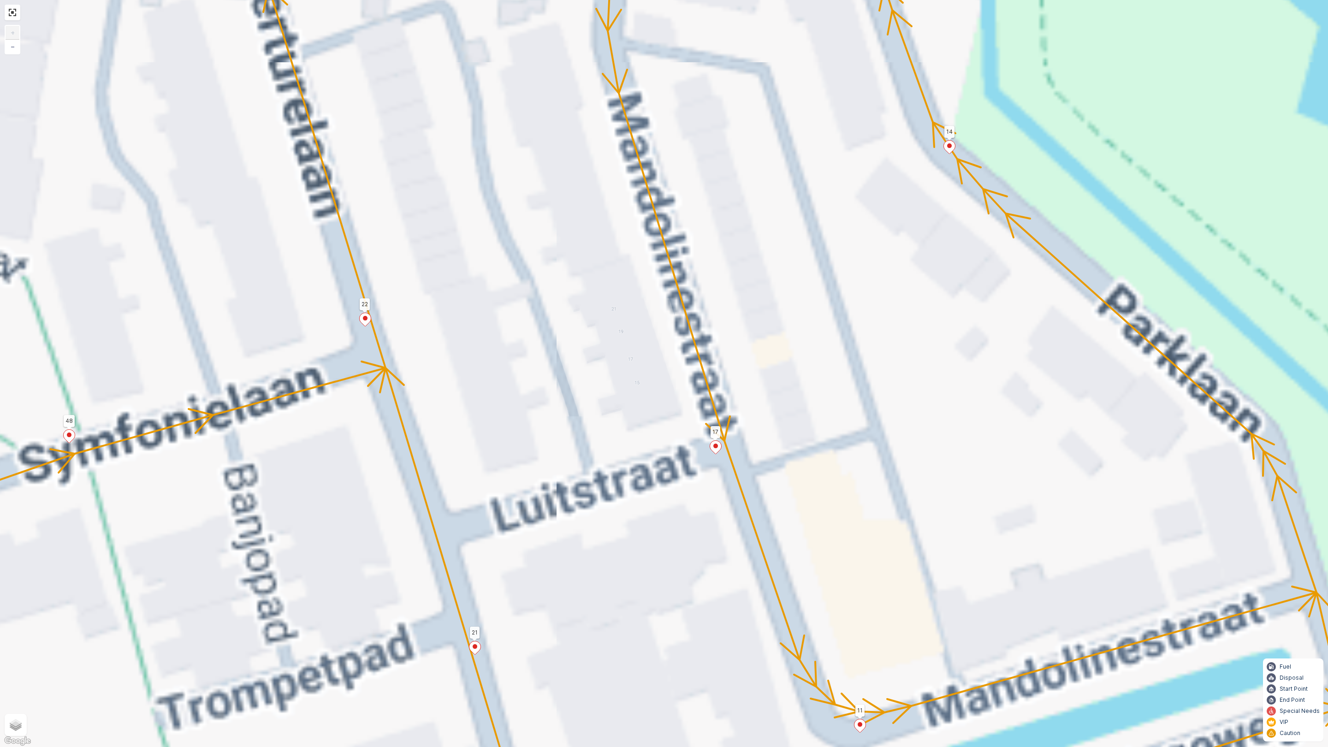
click at [650, 658] on div "2 2 2 2 2 2 2 2 4 2 152 92 94 93 91 56 65 66 64 60 62 63 131 132 114 141 145 13…" at bounding box center [664, 373] width 1328 height 747
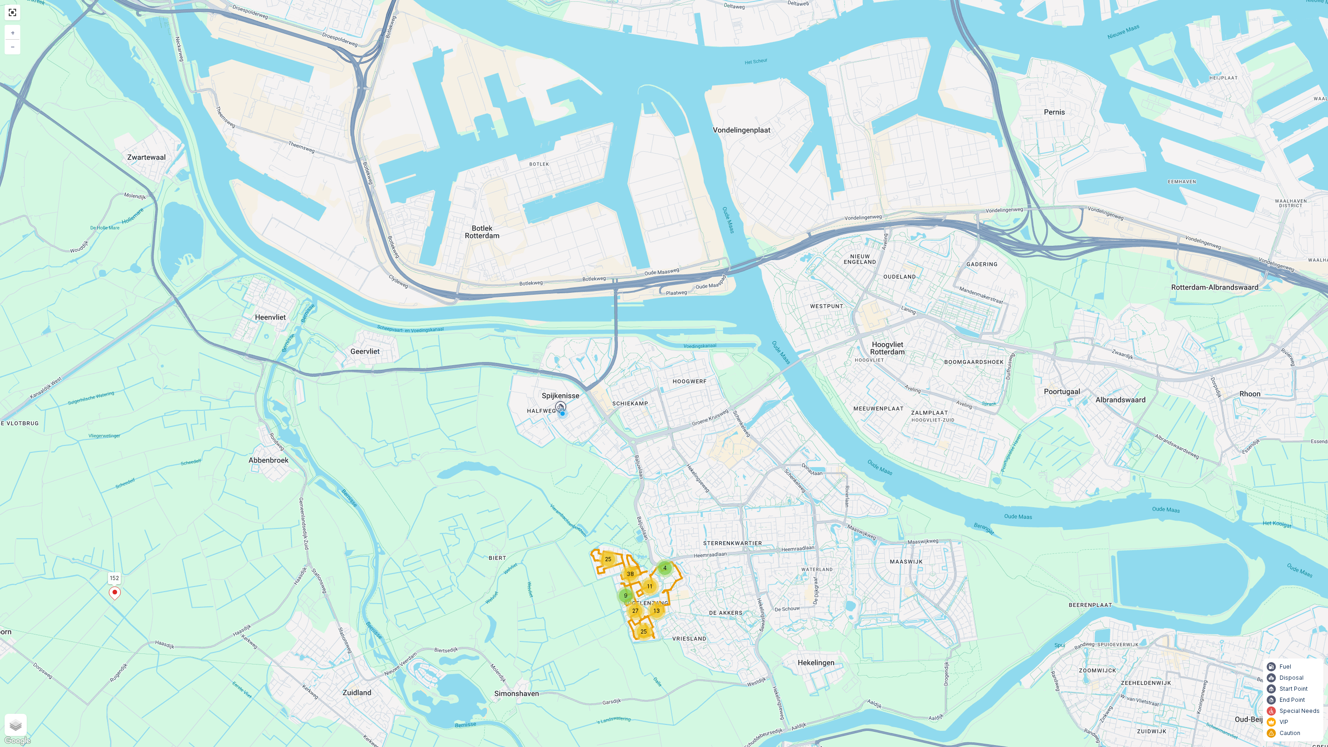
click at [12, 21] on div "4 9 25 13 27 11 25 38 152 + − Satellite Roadmap Terrain Hybrid Leaflet Keyboard…" at bounding box center [664, 373] width 1328 height 747
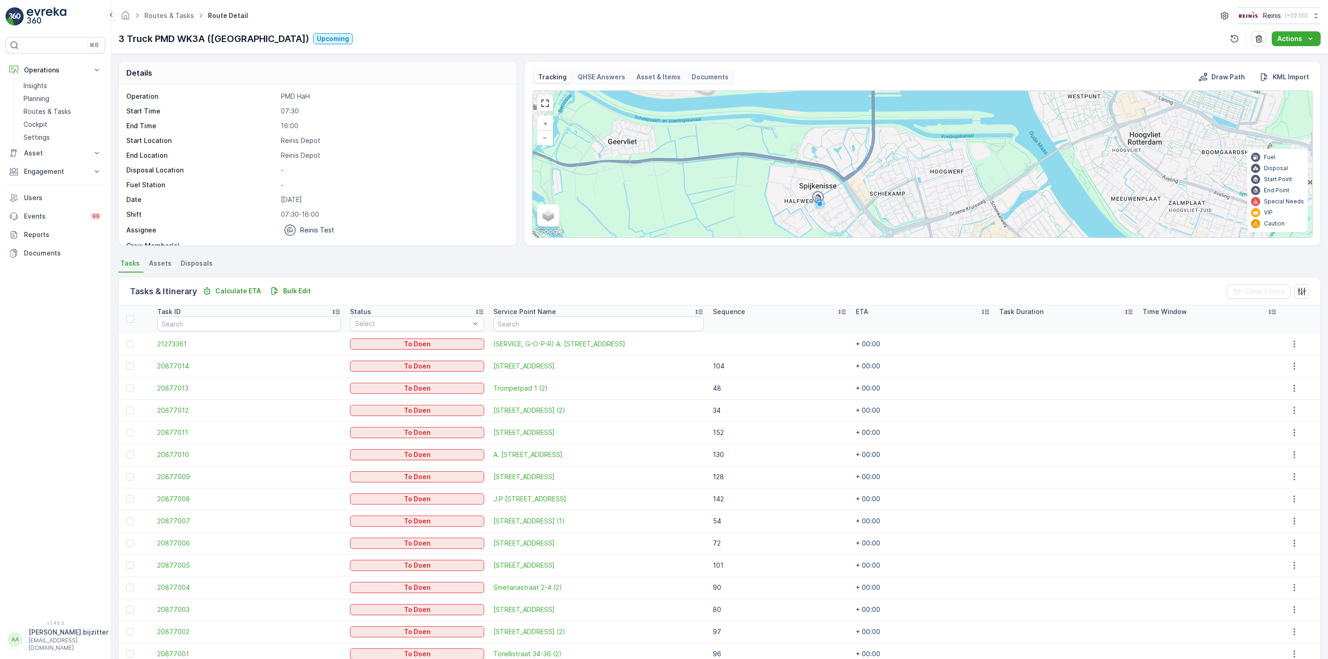
click at [74, 418] on div "⌘B Operations Insights Planning Routes & Tasks Cockpit Settings Asset Assets Ac…" at bounding box center [56, 323] width 100 height 572
